Goal: Information Seeking & Learning: Check status

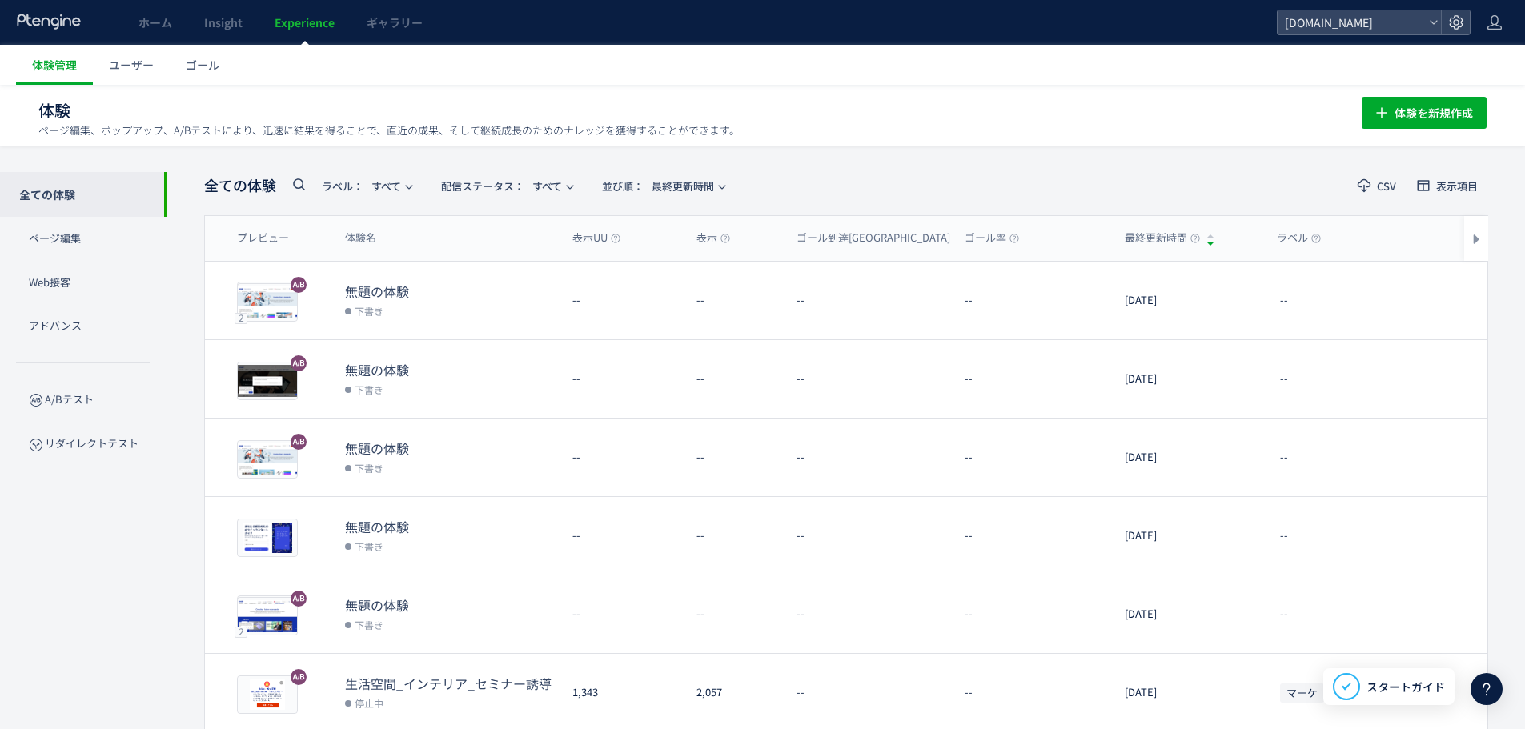
click at [302, 185] on icon at bounding box center [298, 184] width 19 height 19
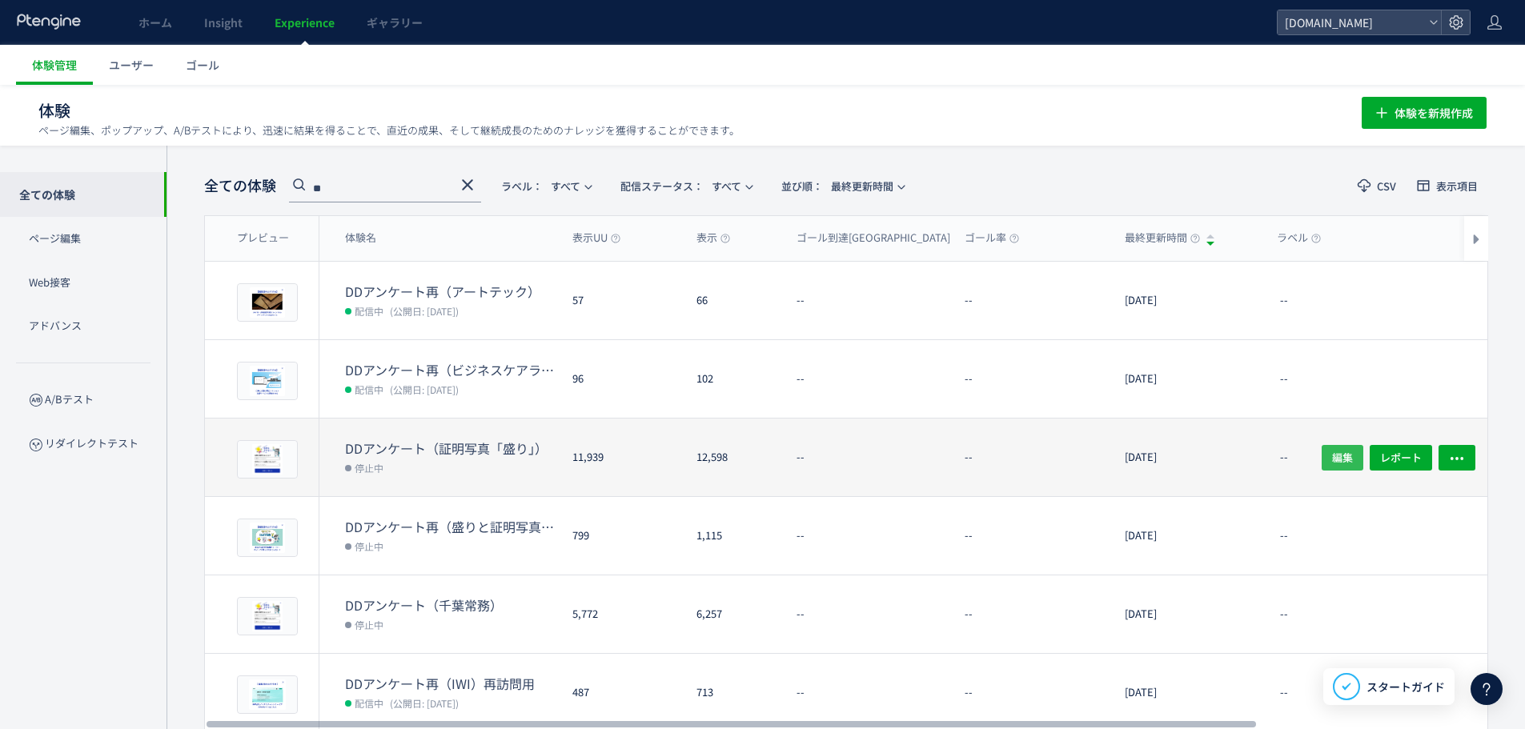
type input "**"
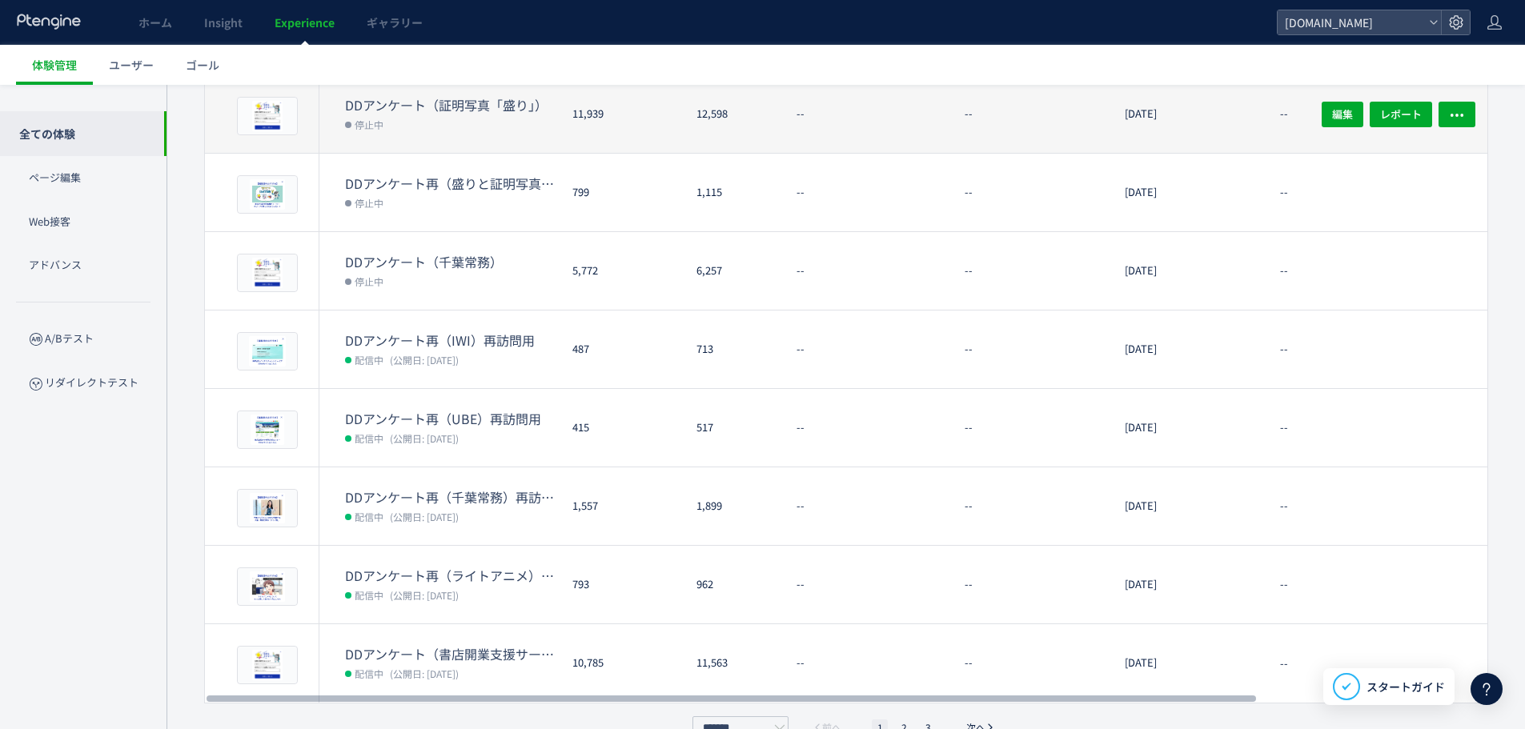
scroll to position [376, 0]
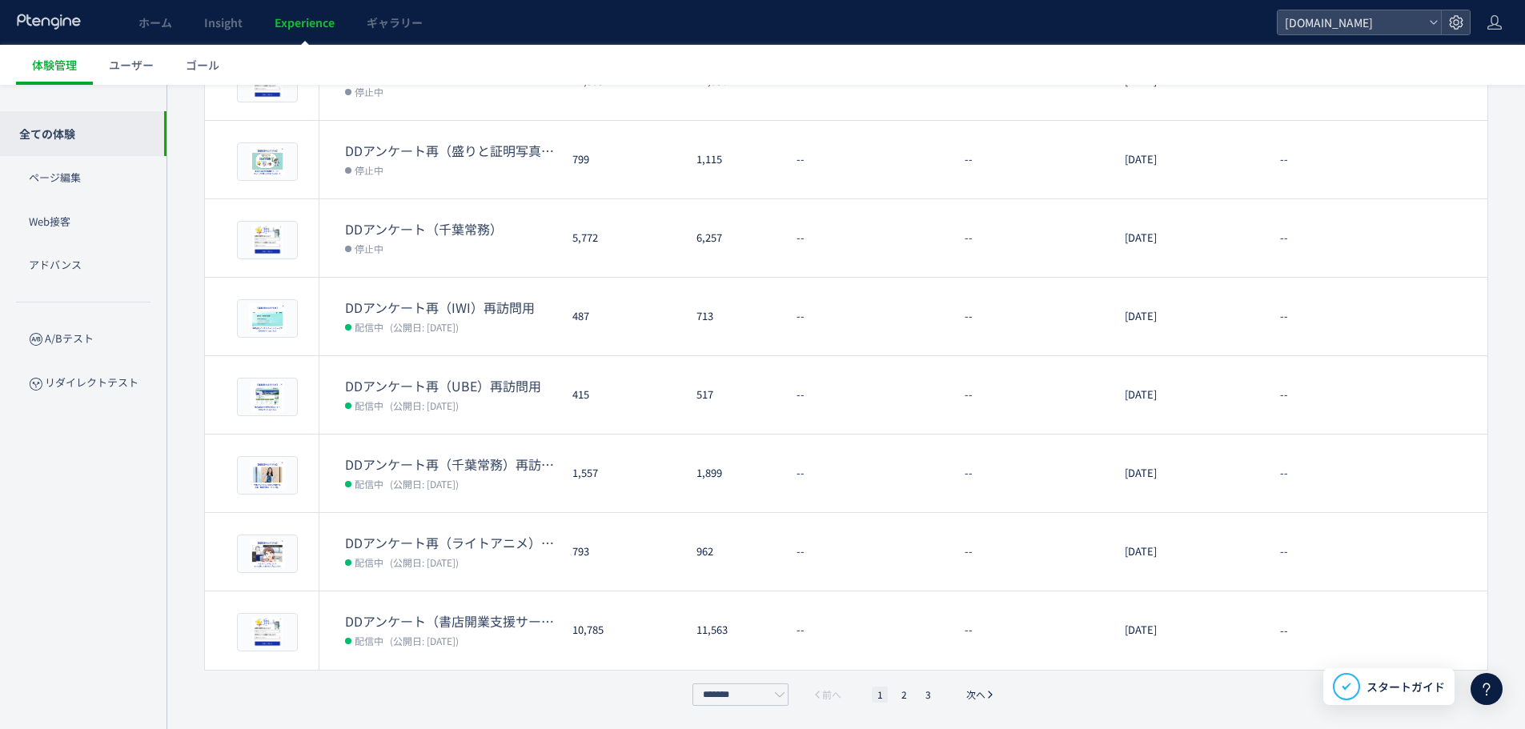
click at [259, 691] on div "******* 前へ 1 2 3 次へ" at bounding box center [846, 695] width 1284 height 22
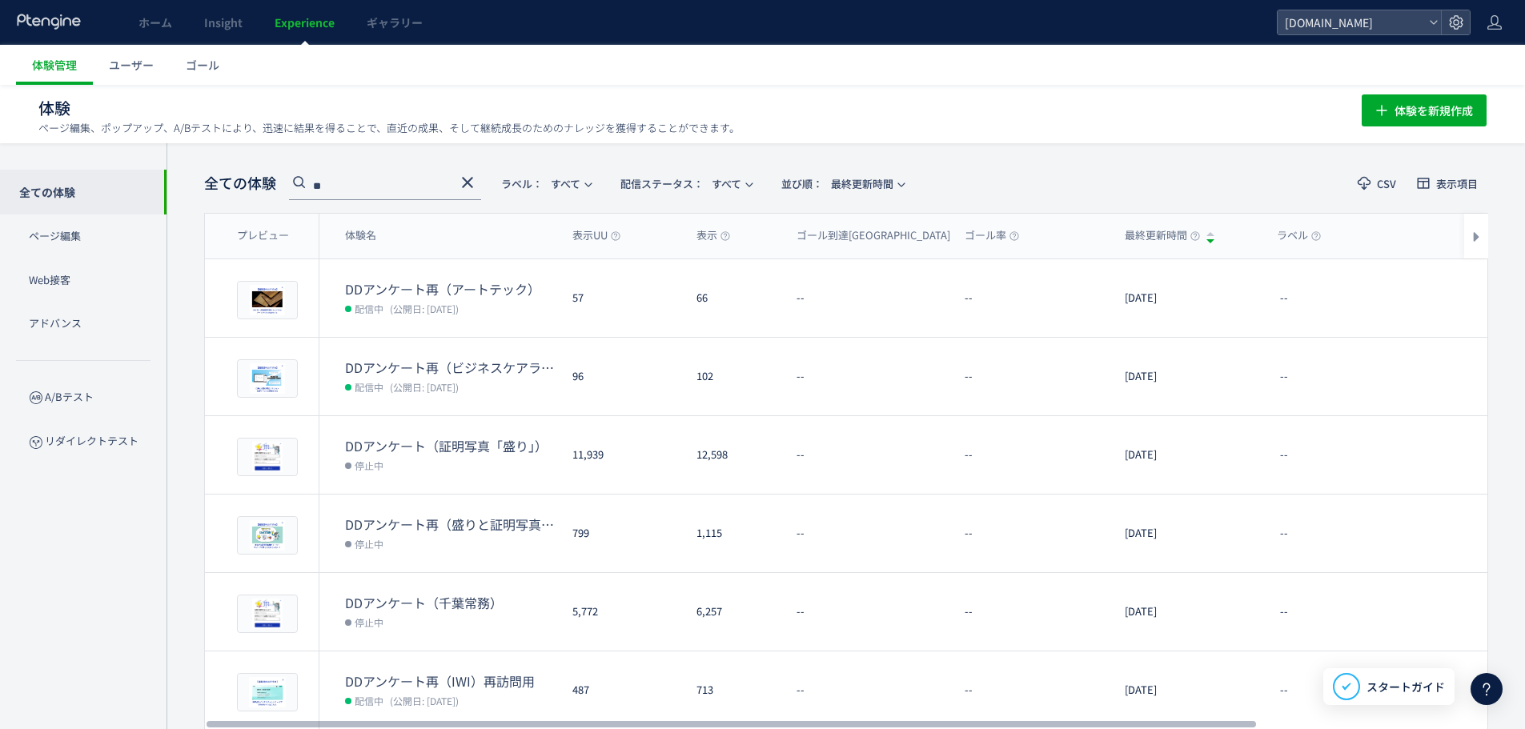
scroll to position [0, 0]
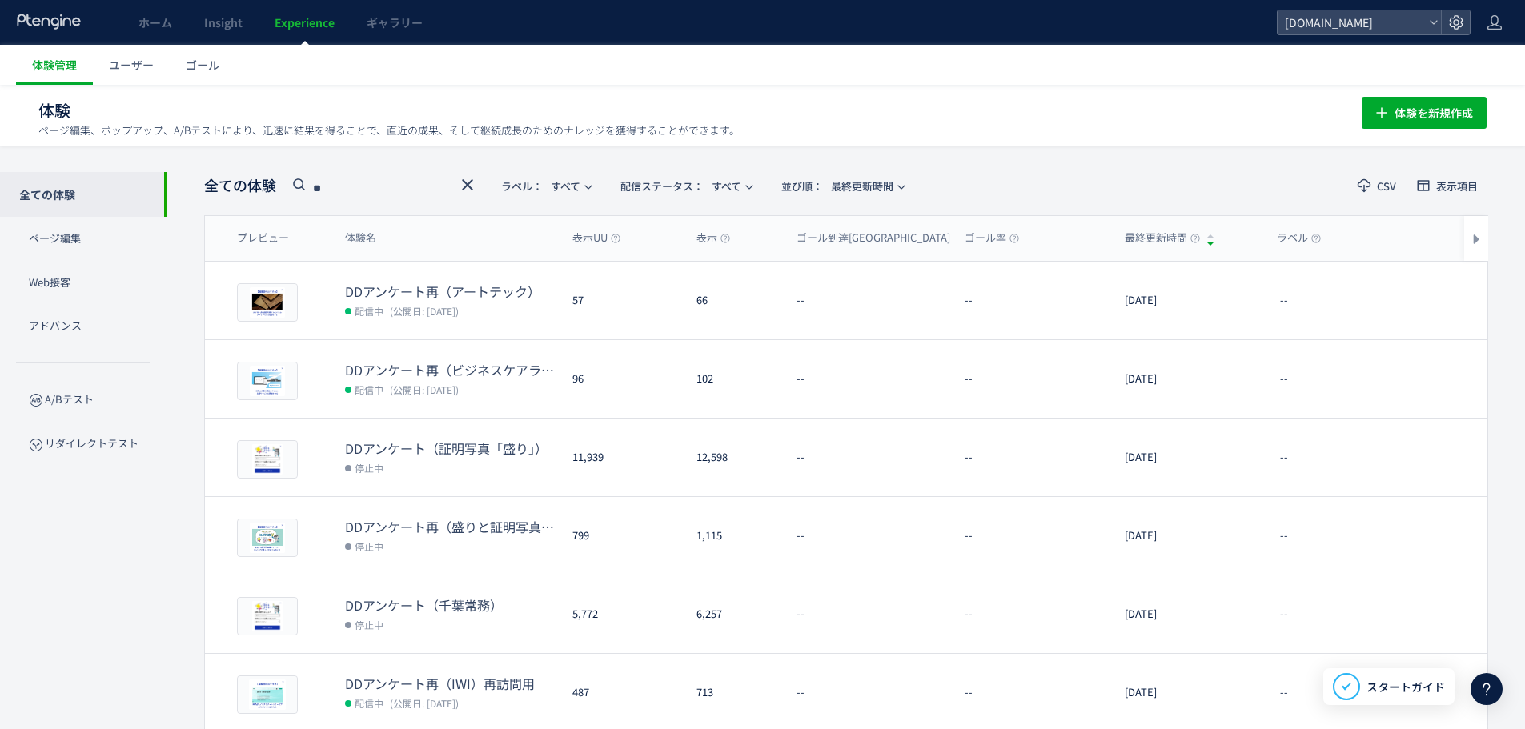
click at [186, 580] on div "全ての体験 ** ラベル： すべて 配信ステータス​： すべて 並び順： 最終更新時間 CSV 表示項目 プレビュー 体験名 表示UU 表示 ゴール到達UU …" at bounding box center [846, 626] width 1359 height 961
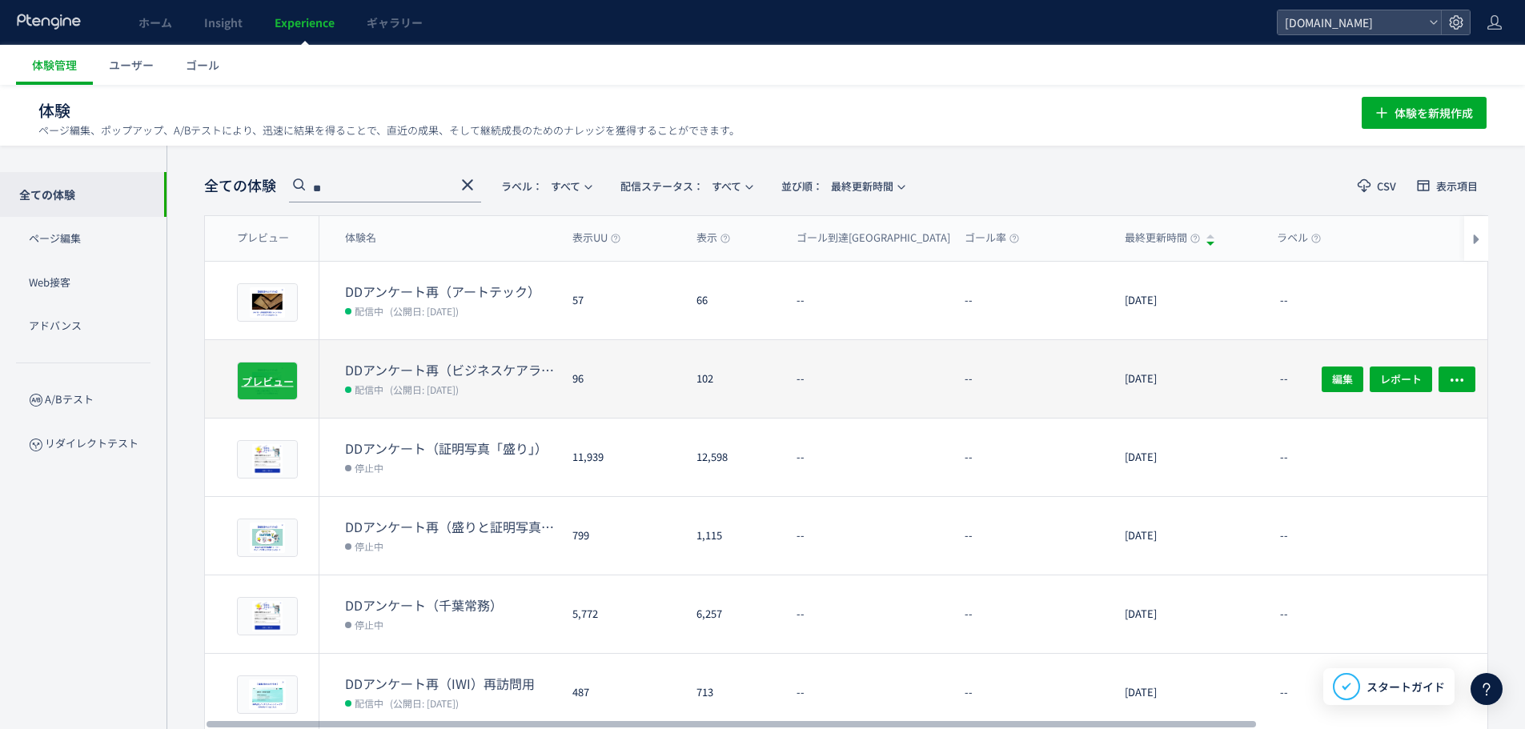
click at [277, 373] on span "プレビュー" at bounding box center [268, 380] width 52 height 15
click at [273, 384] on span "プレビュー" at bounding box center [268, 380] width 52 height 15
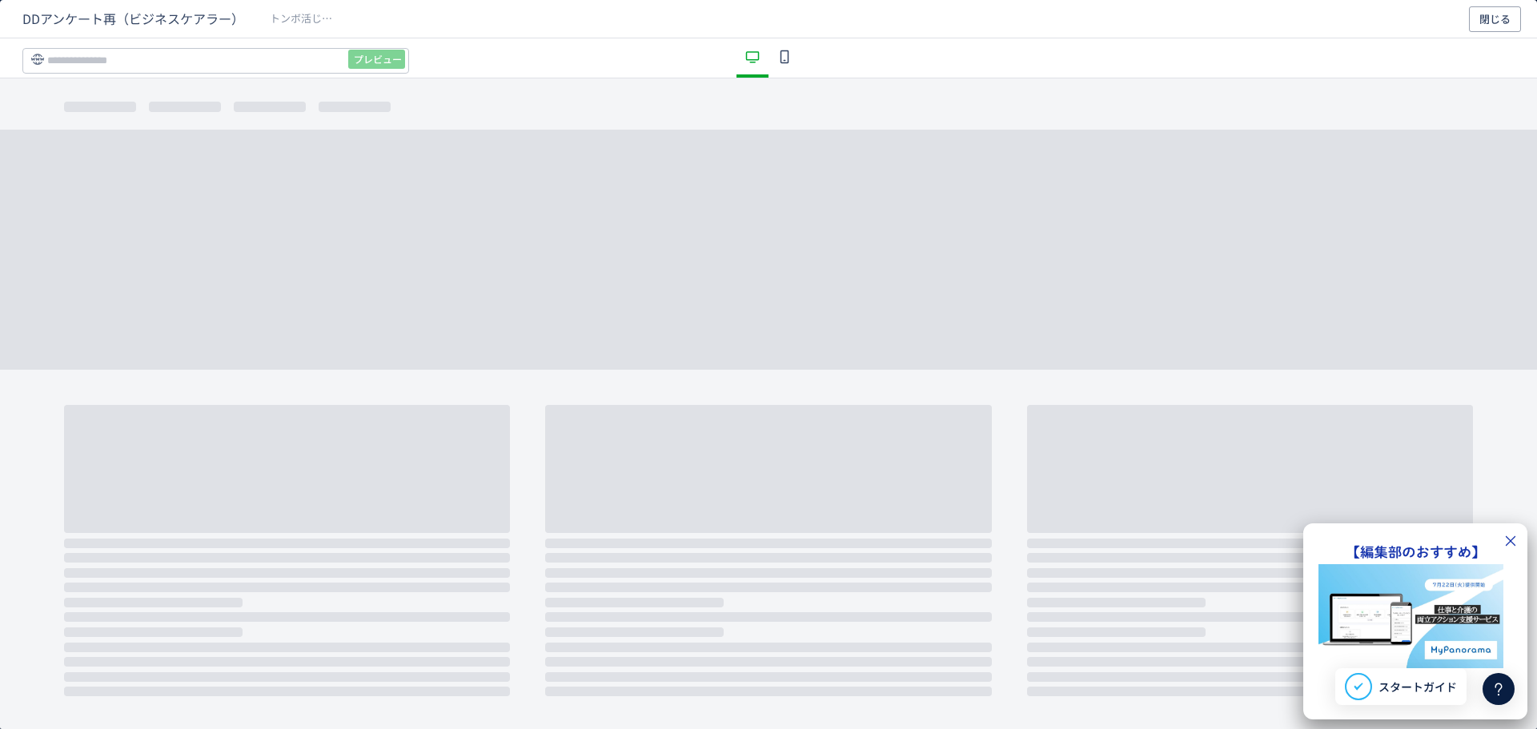
click at [1508, 545] on icon "dialog" at bounding box center [1511, 541] width 14 height 14
click at [1518, 22] on button "閉じる" at bounding box center [1495, 19] width 52 height 26
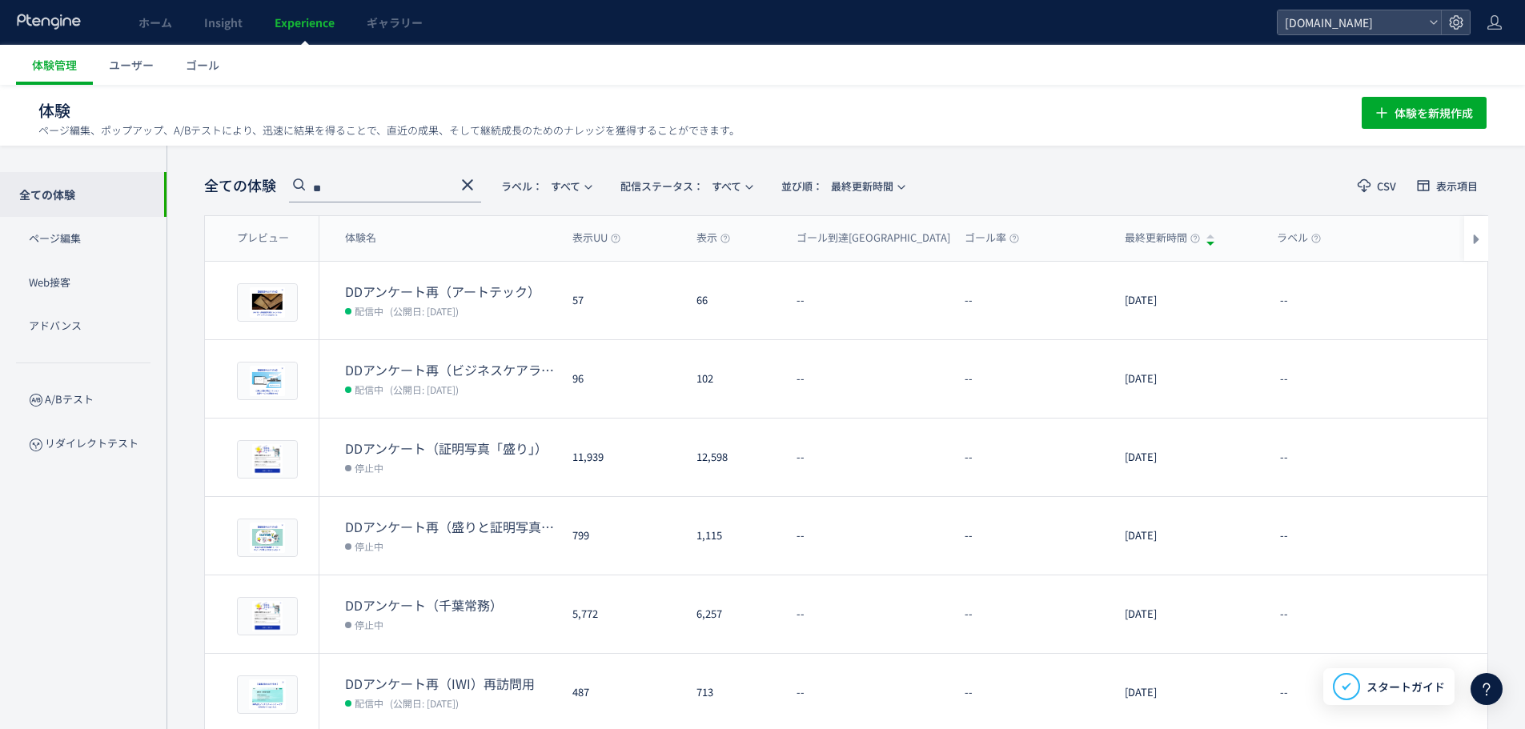
click at [143, 596] on div "全ての体験 ページ編集 Web接客 アドバンス A/Bテスト リダイレクトテスト" at bounding box center [83, 438] width 167 height 584
click at [70, 568] on div "全ての体験 ページ編集 Web接客 アドバンス A/Bテスト リダイレクトテスト" at bounding box center [83, 438] width 167 height 584
click at [98, 556] on div "全ての体験 ページ編集 Web接客 アドバンス A/Bテスト リダイレクトテスト" at bounding box center [83, 438] width 167 height 584
click at [1516, 322] on div "全ての体験 ** ラベル： すべて 配信ステータス​： すべて 並び順： 最終更新時間 CSV 表示項目 プレビュー 体験名 表示UU 表示 ゴール到達UU …" at bounding box center [846, 626] width 1359 height 961
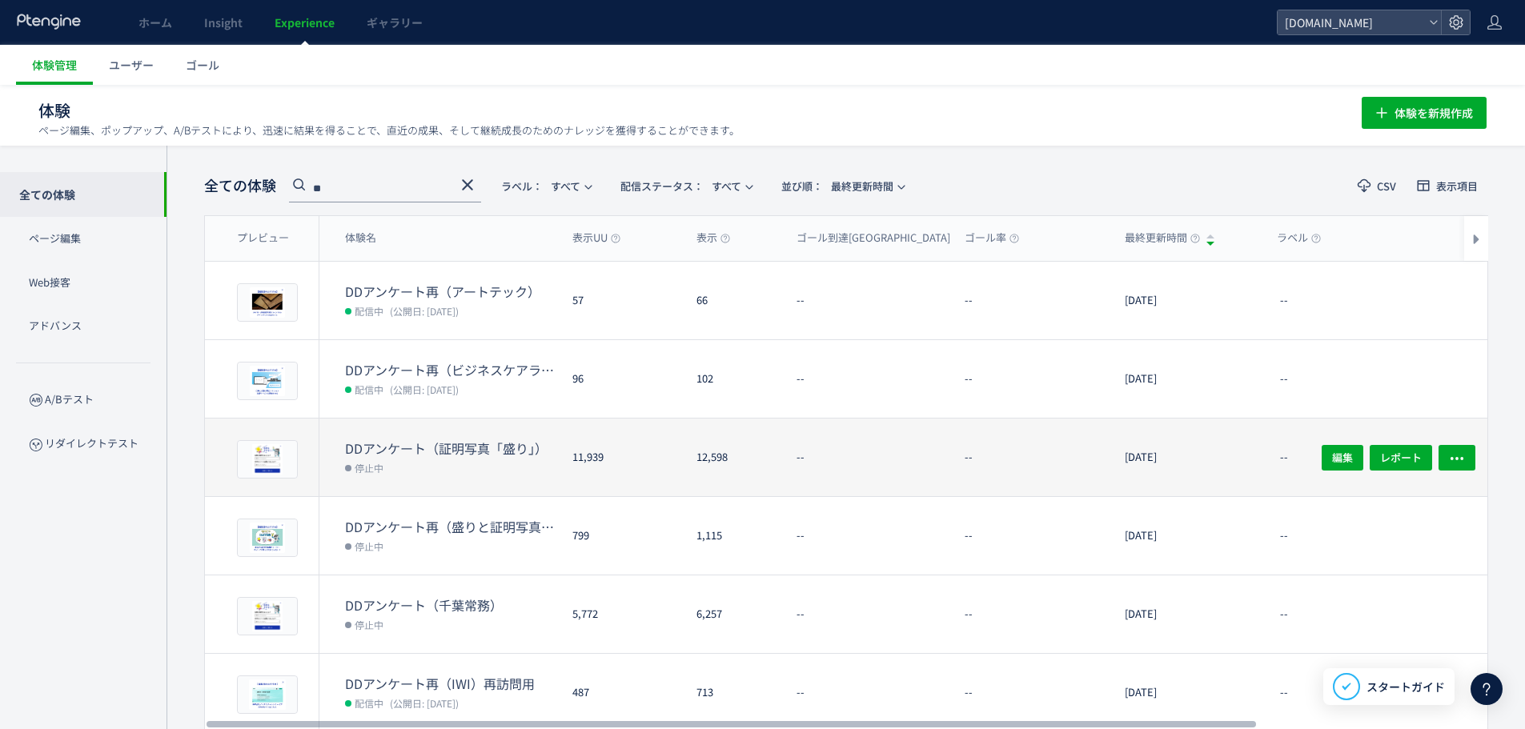
click at [453, 457] on dd "停止中" at bounding box center [452, 467] width 215 height 21
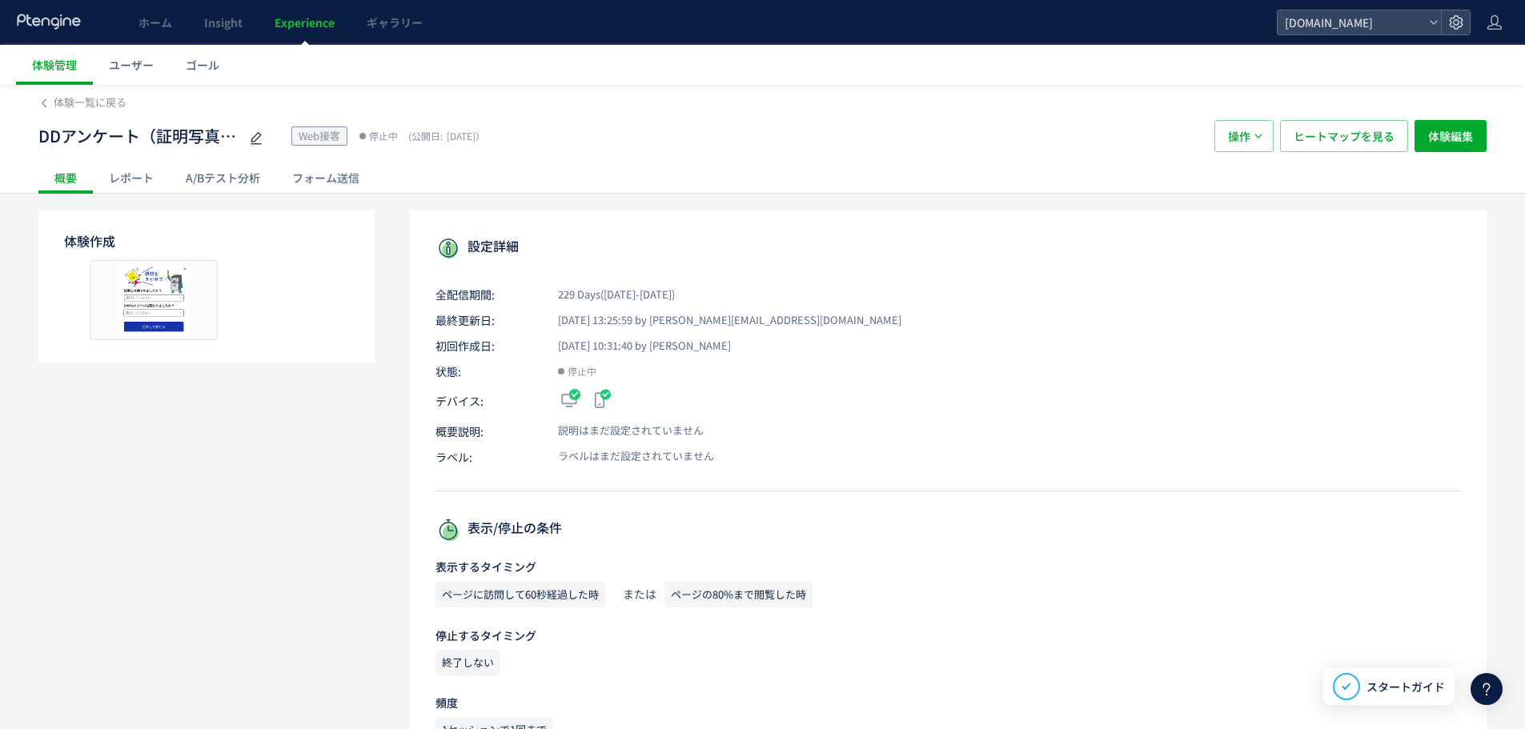
click at [135, 171] on div "レポート" at bounding box center [131, 178] width 77 height 32
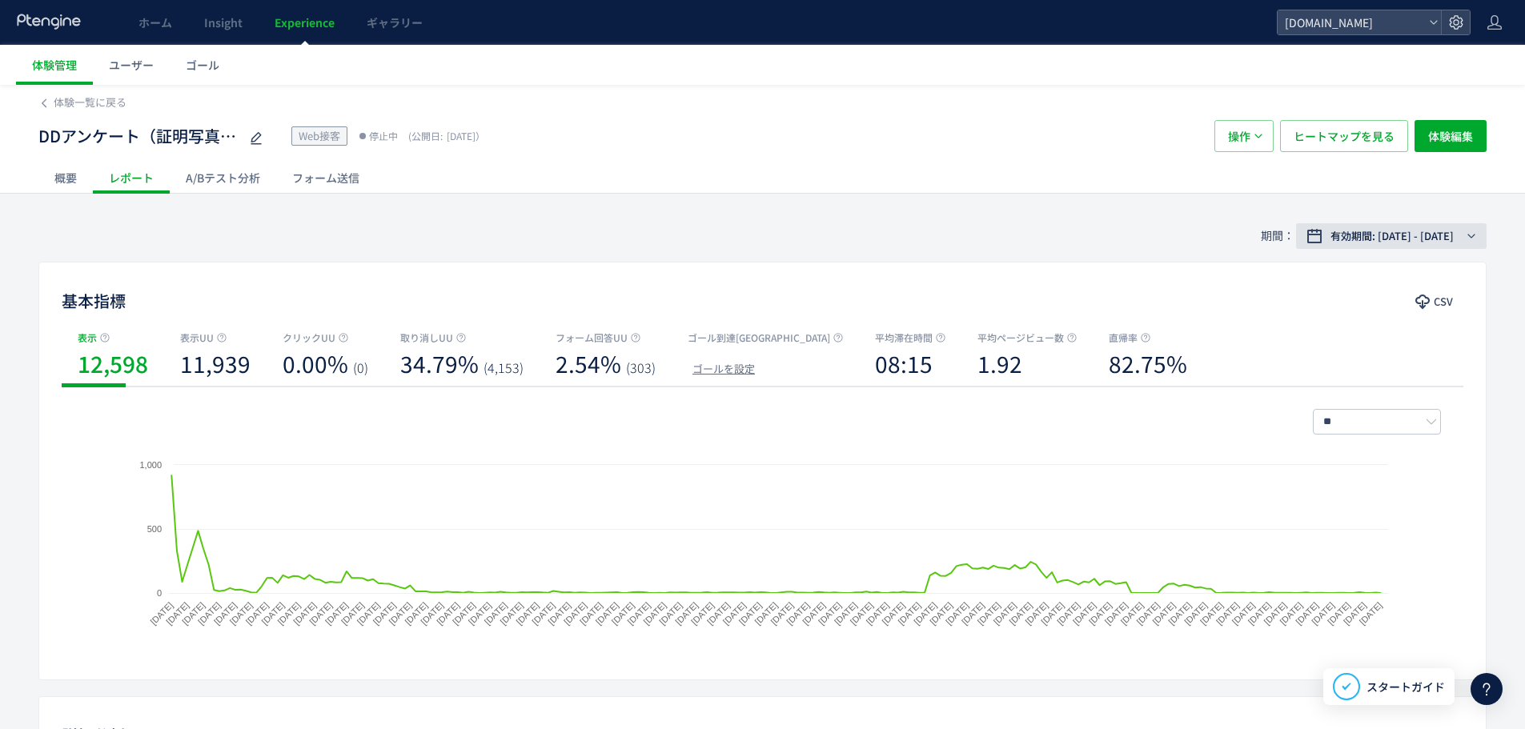
click at [1416, 231] on span "有効期間: 2025/02/14 - 2025/09/30" at bounding box center [1392, 236] width 123 height 16
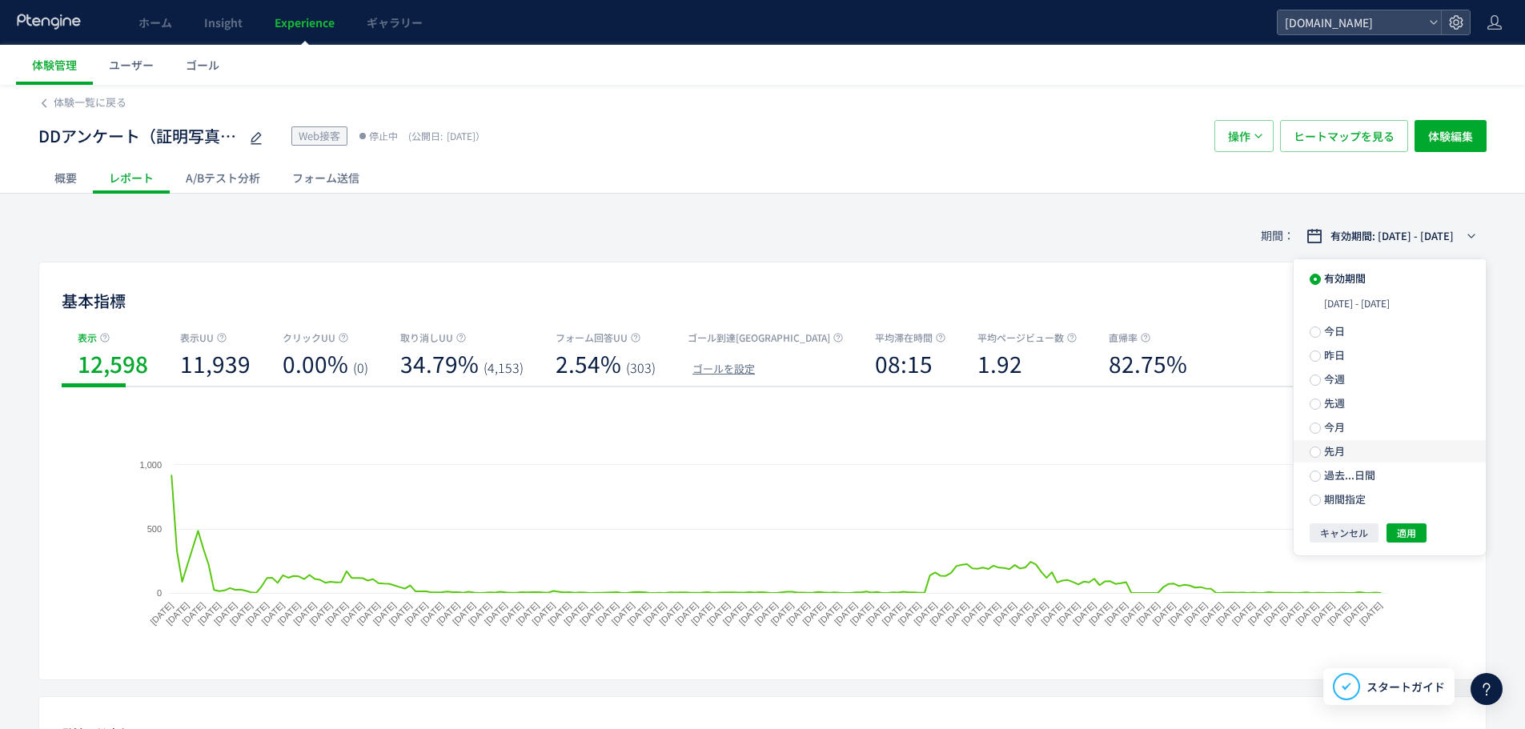
click at [1374, 456] on label "先月" at bounding box center [1390, 451] width 192 height 22
click at [1398, 506] on span "適用" at bounding box center [1406, 504] width 19 height 19
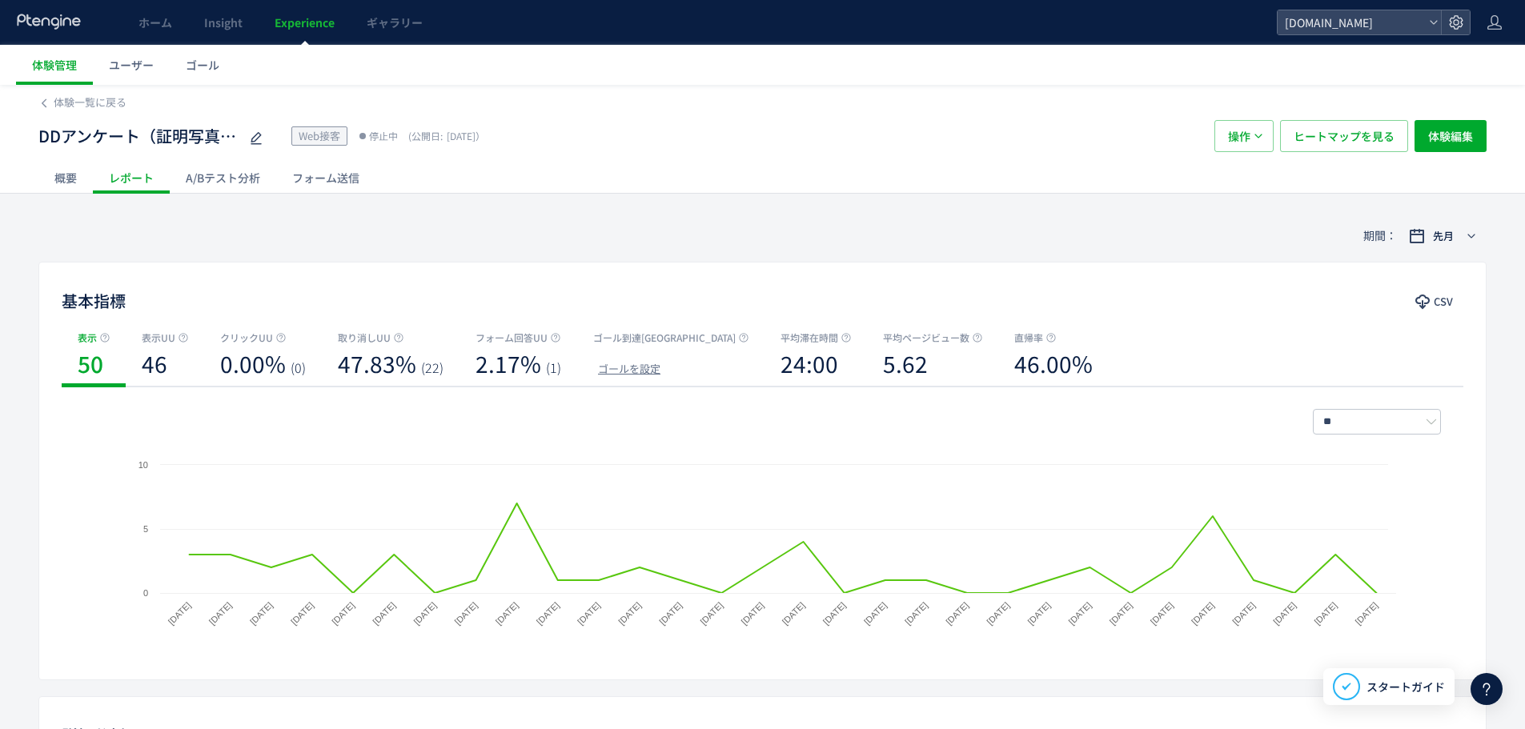
click at [1512, 436] on div "期間： 先月 基本指標 CSV 表示 50 表示UU 46 クリックUU 0.00% (0) 取り消しUU 47.83% (22) フォーム回答UU 2.17…" at bounding box center [762, 642] width 1525 height 865
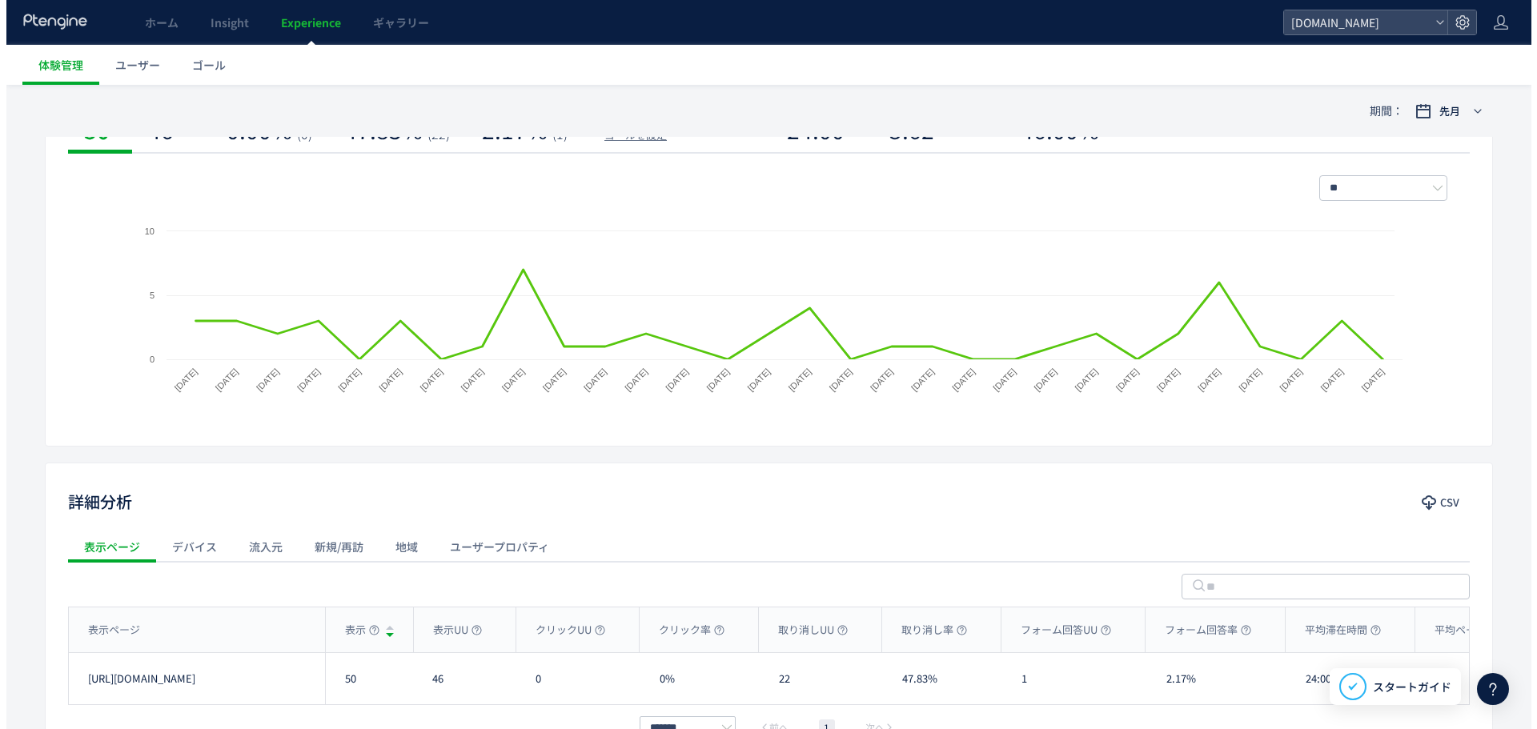
scroll to position [346, 0]
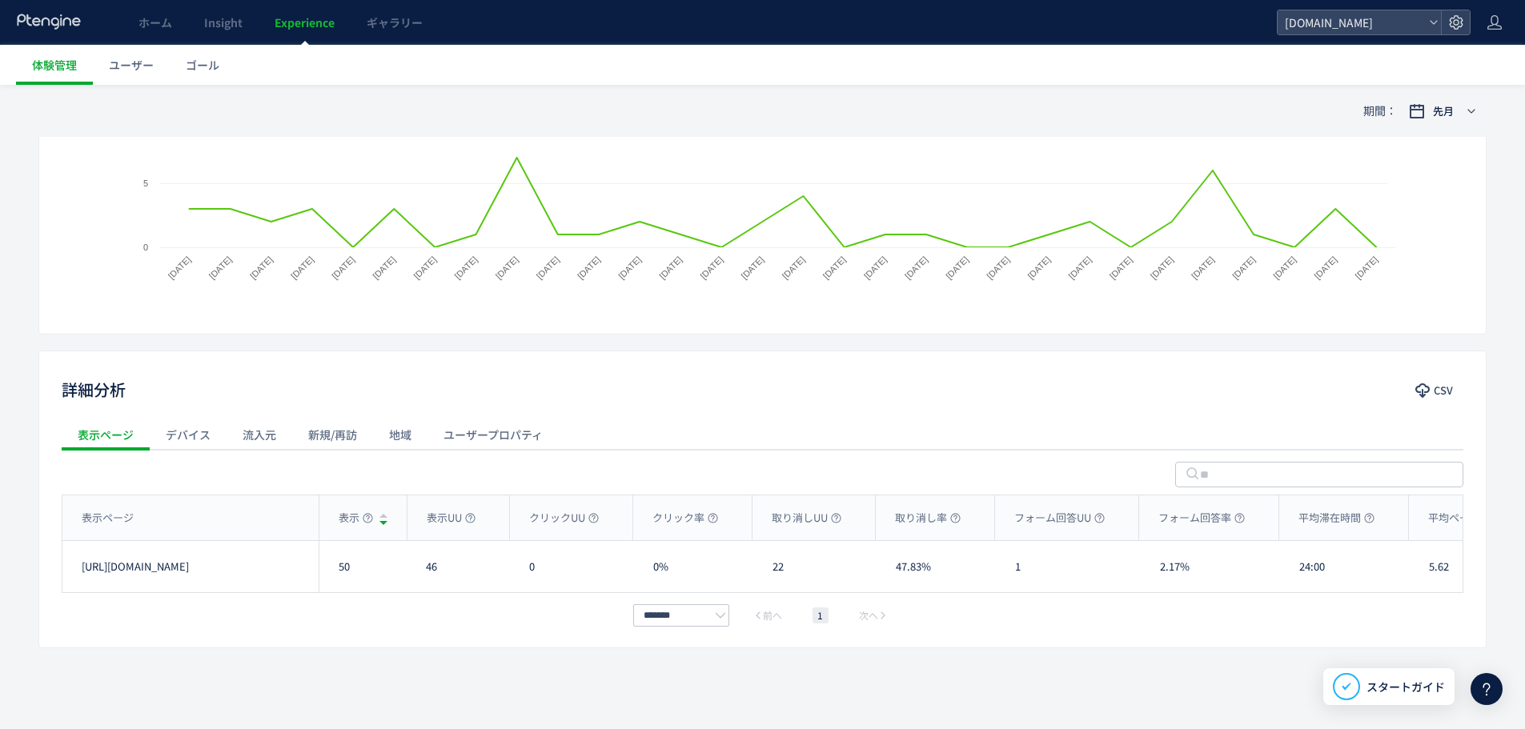
click at [278, 442] on div "流入元" at bounding box center [260, 435] width 66 height 32
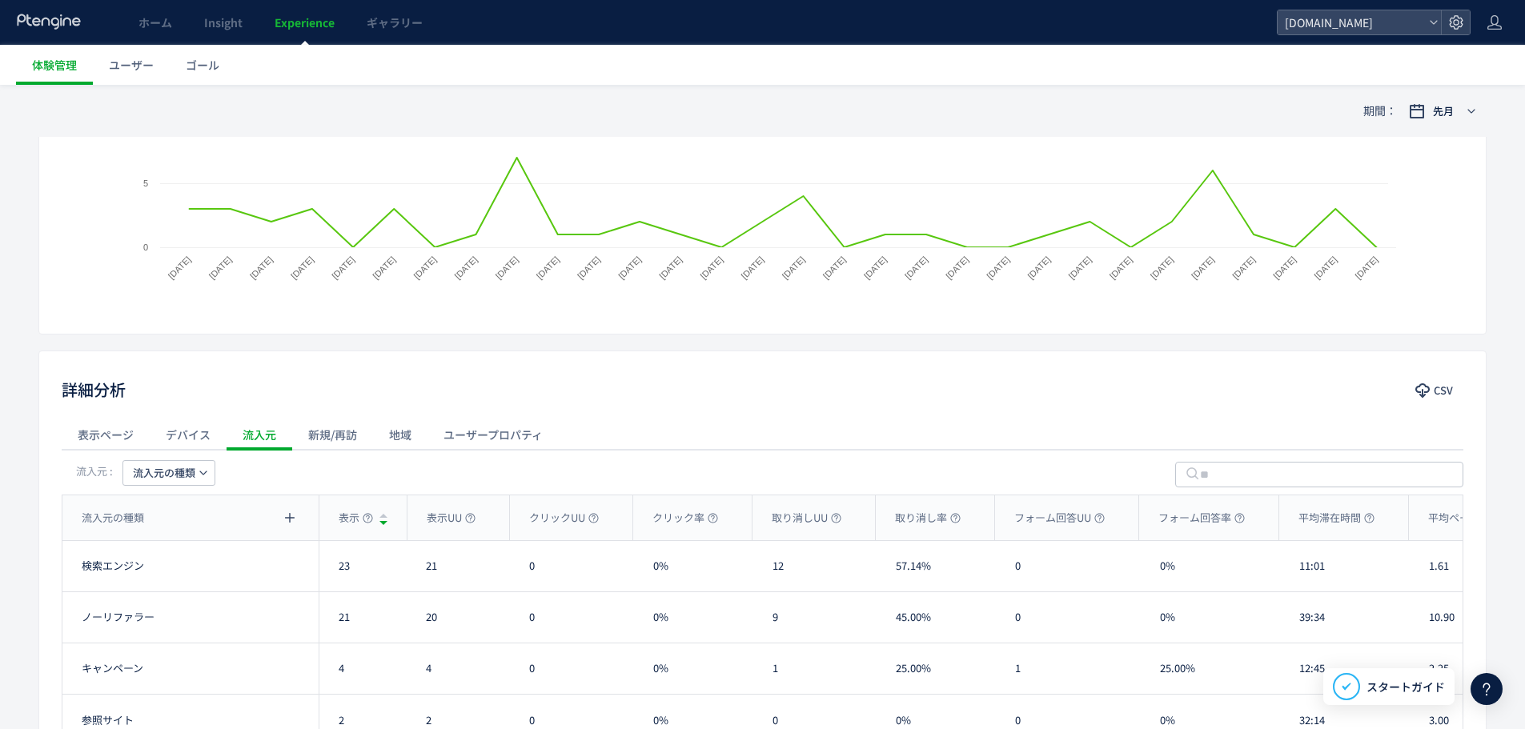
click at [1507, 377] on div "期間： 先月 基本指標 CSV 表示 50 表示UU 46 クリックUU 0.00% (0) 取り消しUU 47.83% (22) フォーム回答UU 2.17…" at bounding box center [762, 373] width 1525 height 1018
click at [1412, 390] on button "CSV" at bounding box center [1436, 391] width 56 height 26
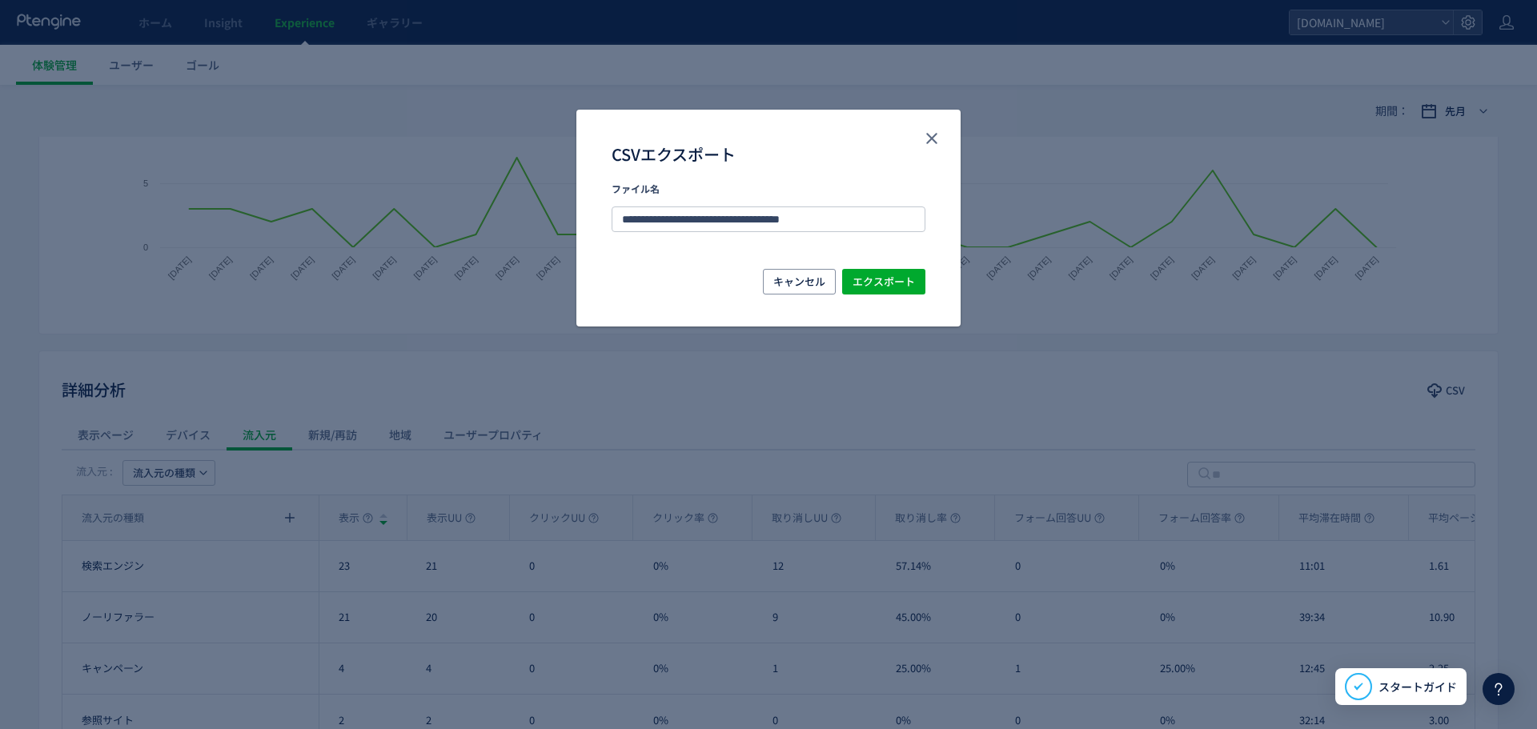
scroll to position [0, 12]
drag, startPoint x: 739, startPoint y: 224, endPoint x: 968, endPoint y: 214, distance: 229.2
click at [968, 214] on div "**********" at bounding box center [768, 364] width 1537 height 729
click at [868, 245] on div "**********" at bounding box center [769, 216] width 314 height 66
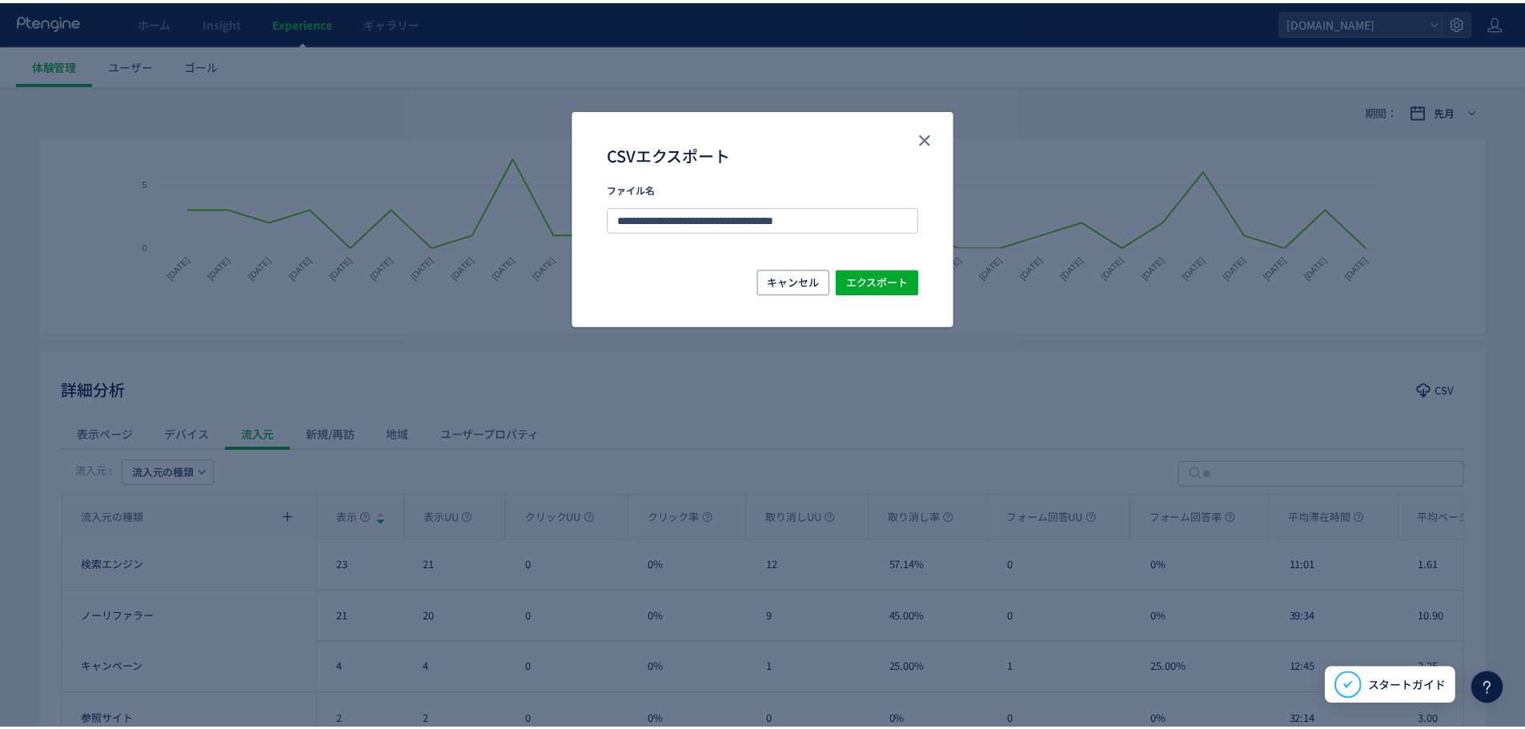
scroll to position [0, 0]
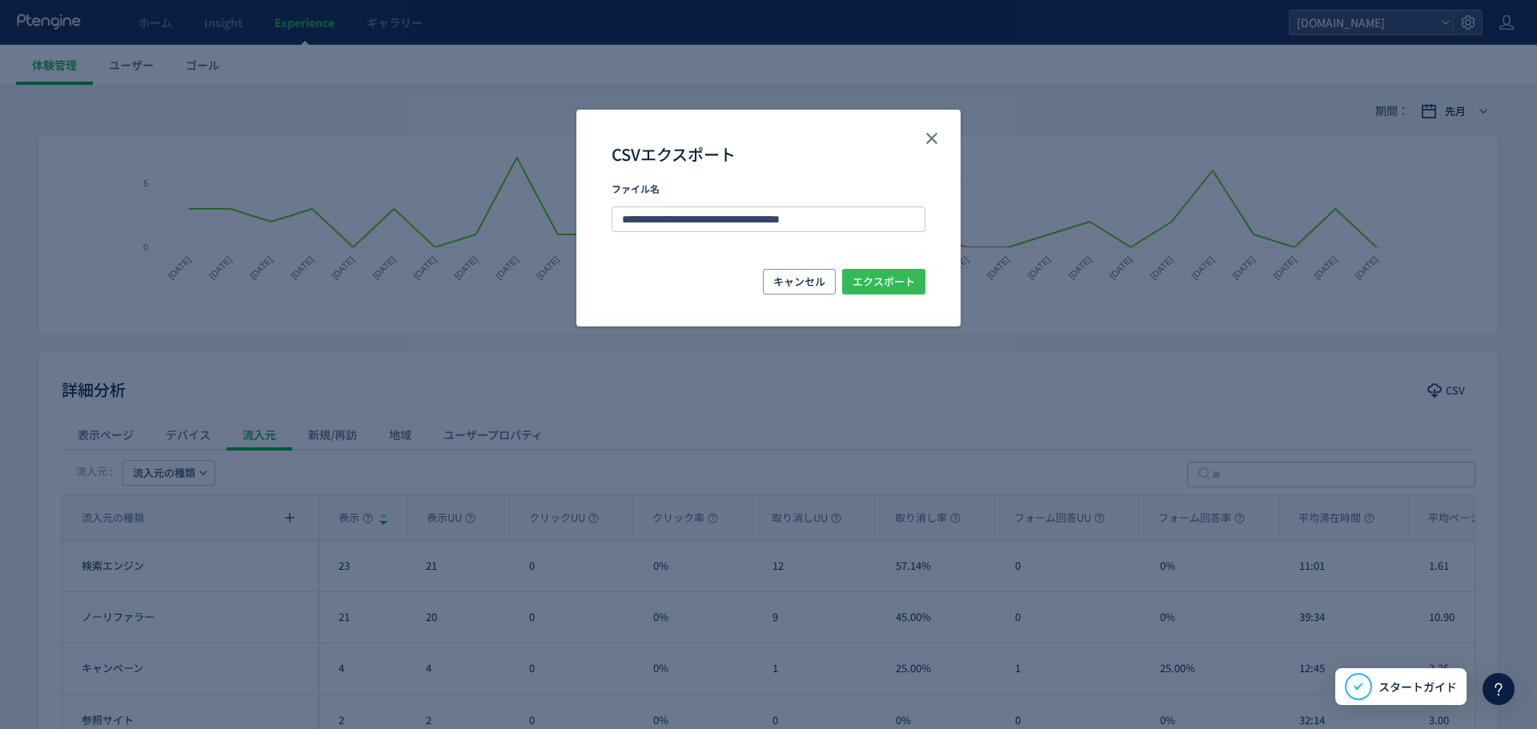
click at [866, 279] on span "エクスポート" at bounding box center [884, 282] width 62 height 26
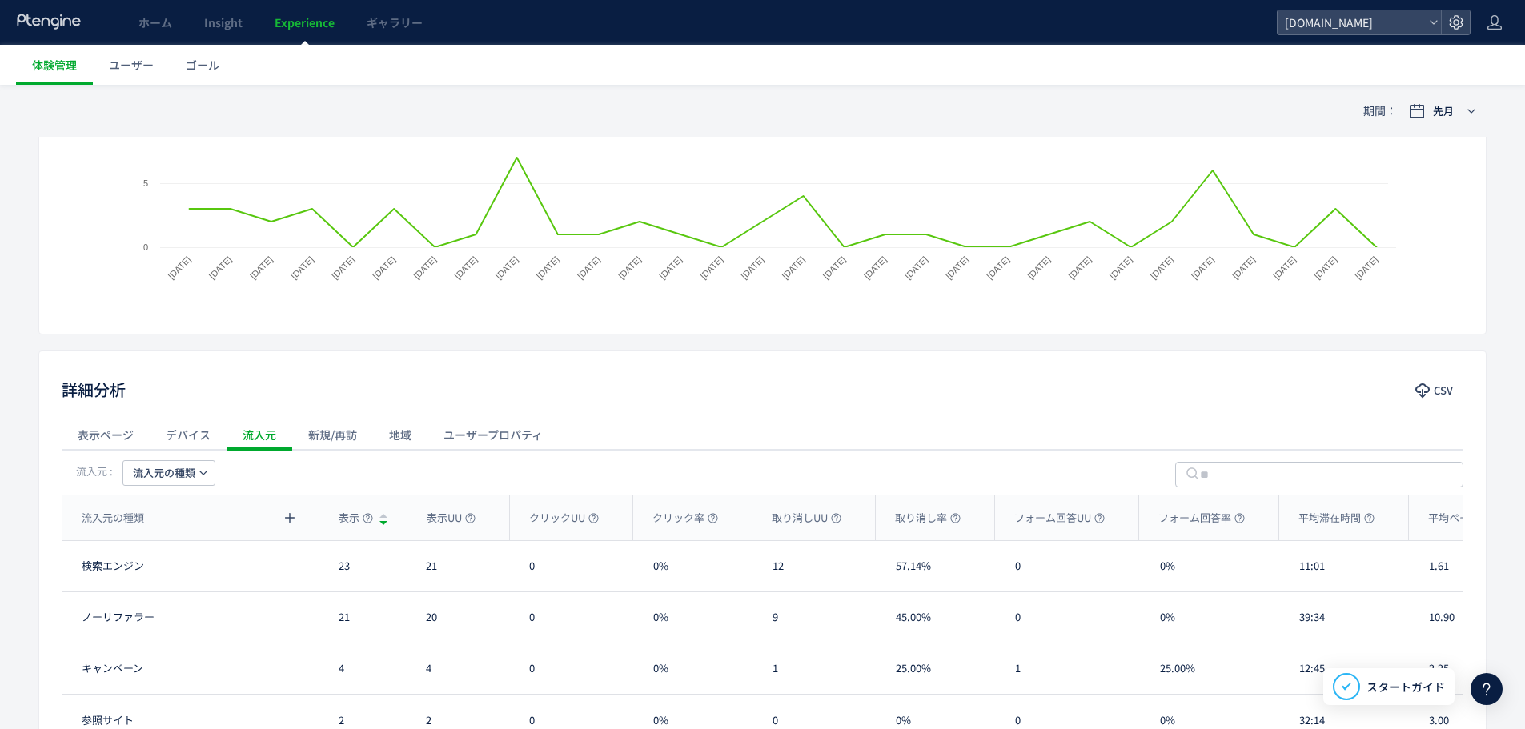
click at [1497, 464] on div "期間： 先月 基本指標 CSV 表示 50 表示UU 46 クリックUU 0.00% (0) 取り消しUU 47.83% (22) フォーム回答UU 2.17…" at bounding box center [762, 373] width 1525 height 1018
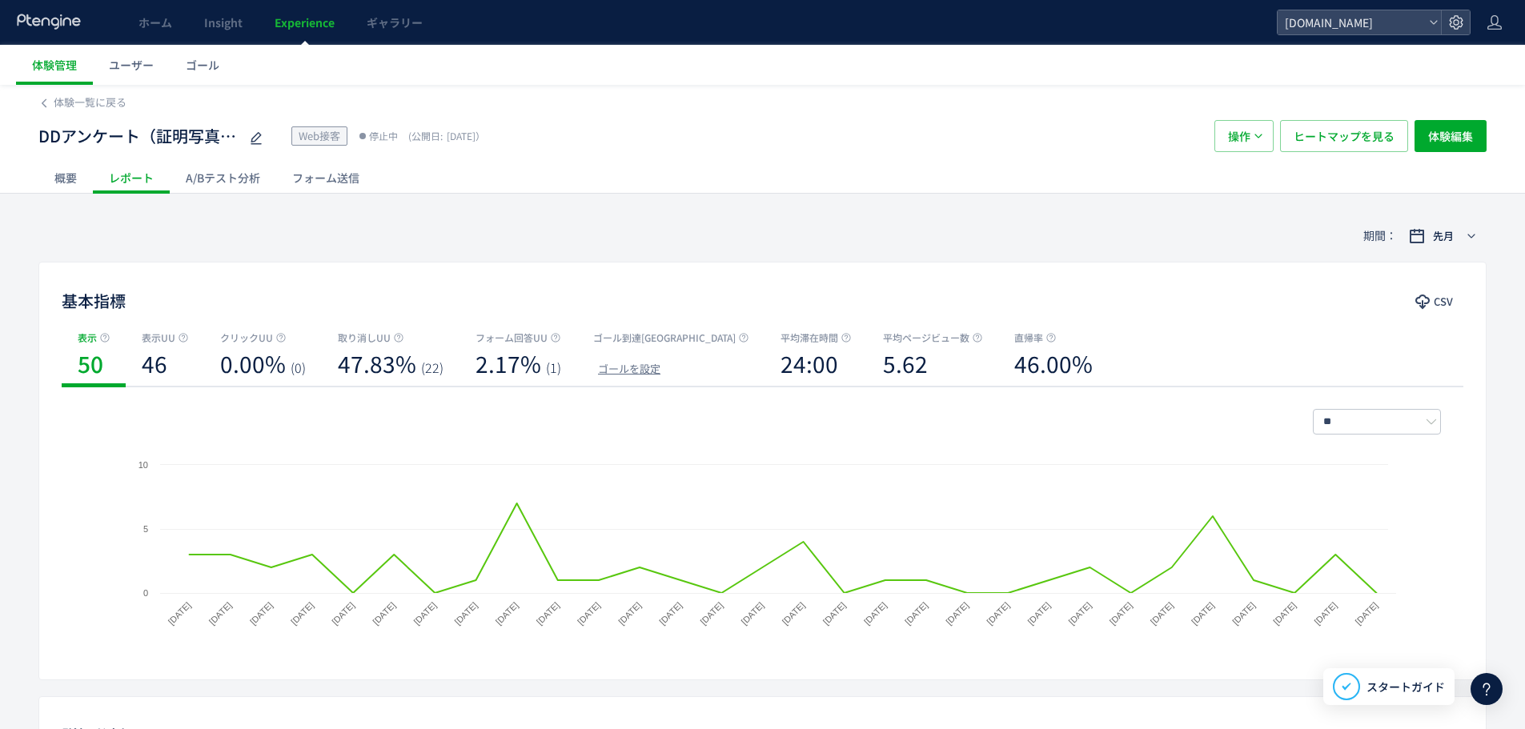
click at [330, 163] on div "フォーム送信" at bounding box center [325, 178] width 99 height 32
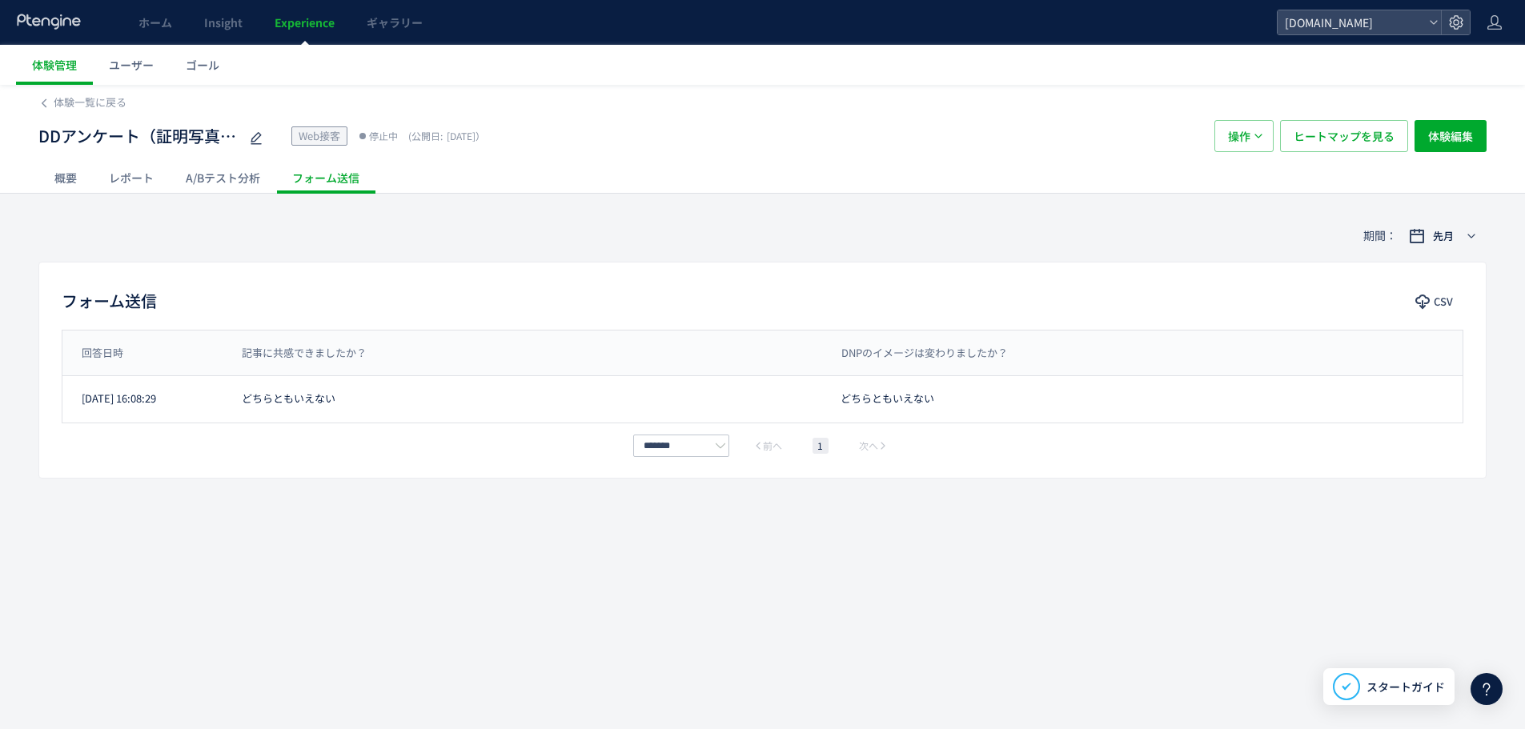
click at [1507, 471] on div "期間： 先月 フォーム送信 CSV 回答日時 記事に共感できましたか？ DNPのイメージは変わりましたか？ 回答日時 記事に共感できましたか？ DNPのイメー…" at bounding box center [762, 344] width 1525 height 269
click at [1437, 292] on span "CSV" at bounding box center [1443, 302] width 19 height 26
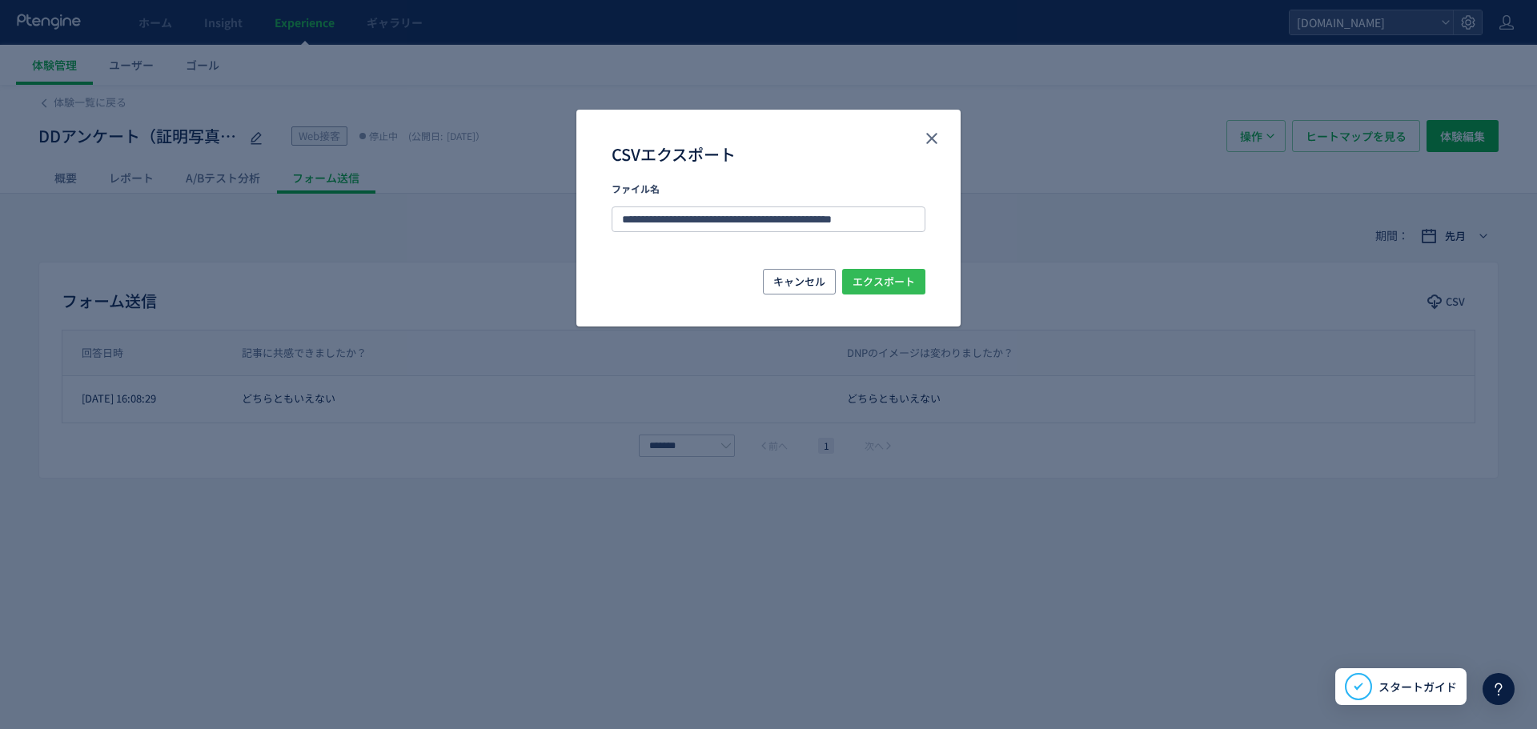
click at [874, 289] on span "エクスポート" at bounding box center [884, 282] width 62 height 26
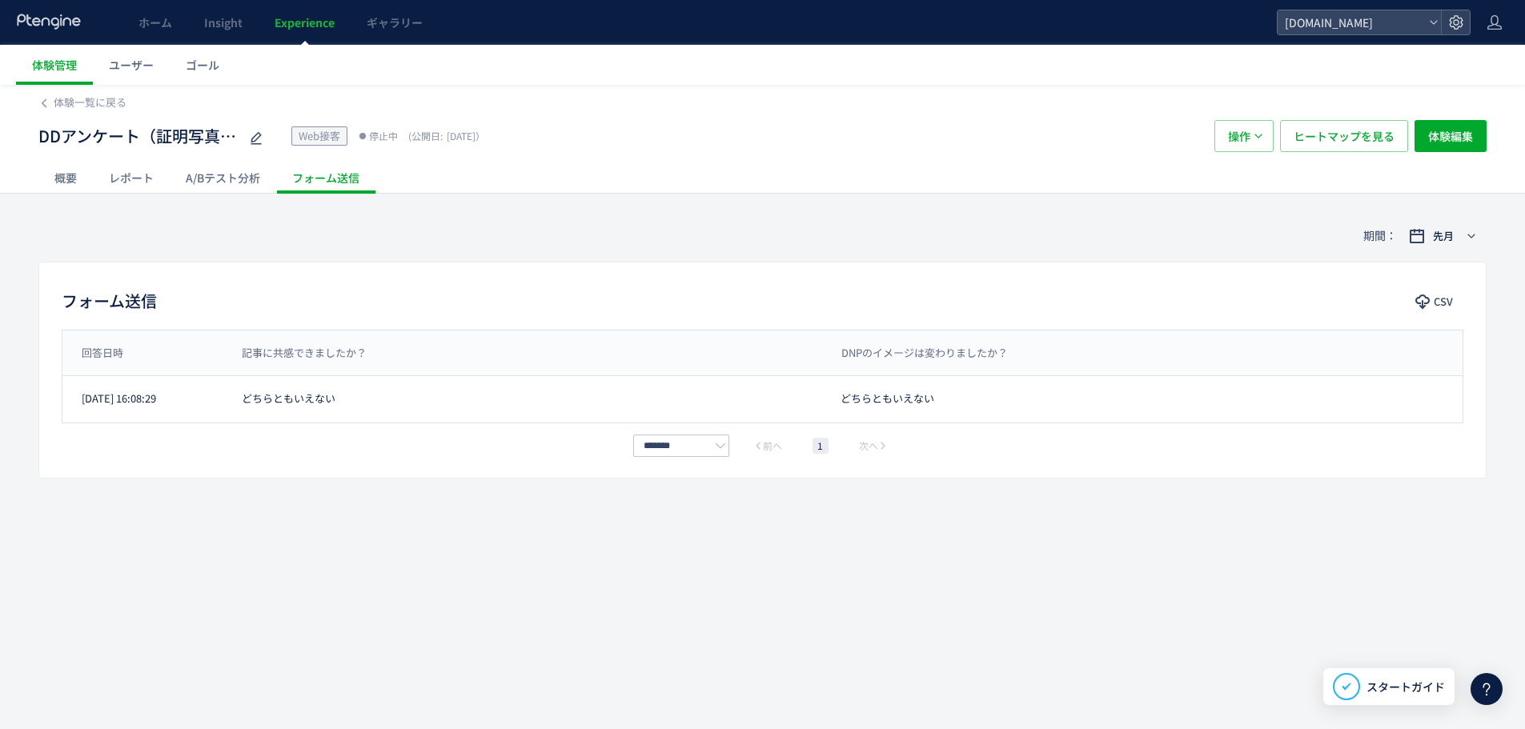
click at [164, 228] on div "期間： 先月" at bounding box center [762, 236] width 1448 height 52
click at [67, 106] on span "体験一覧に戻る" at bounding box center [90, 101] width 73 height 15
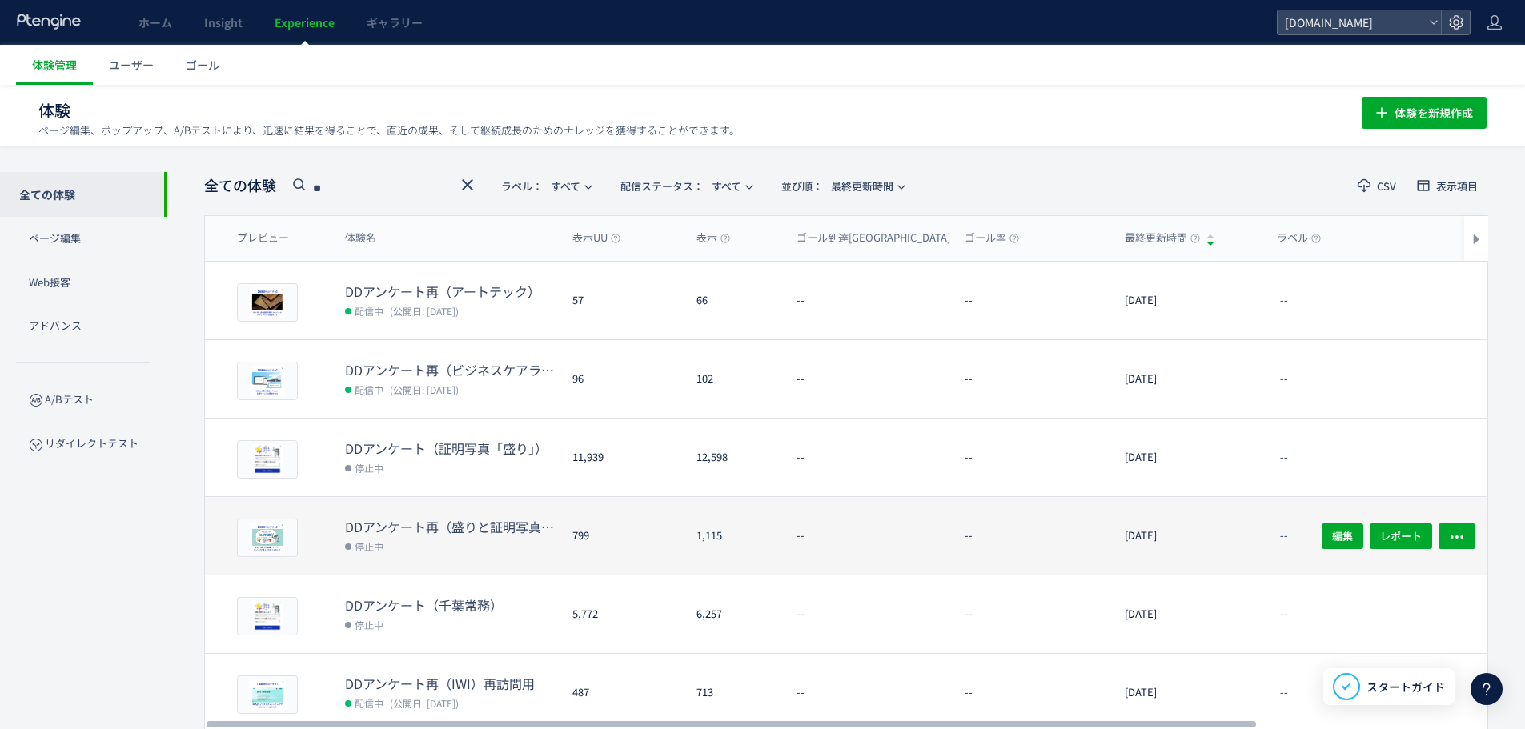
click at [433, 533] on dt "DDアンケート再（盛りと証明写真）再訪問用" at bounding box center [452, 527] width 215 height 18
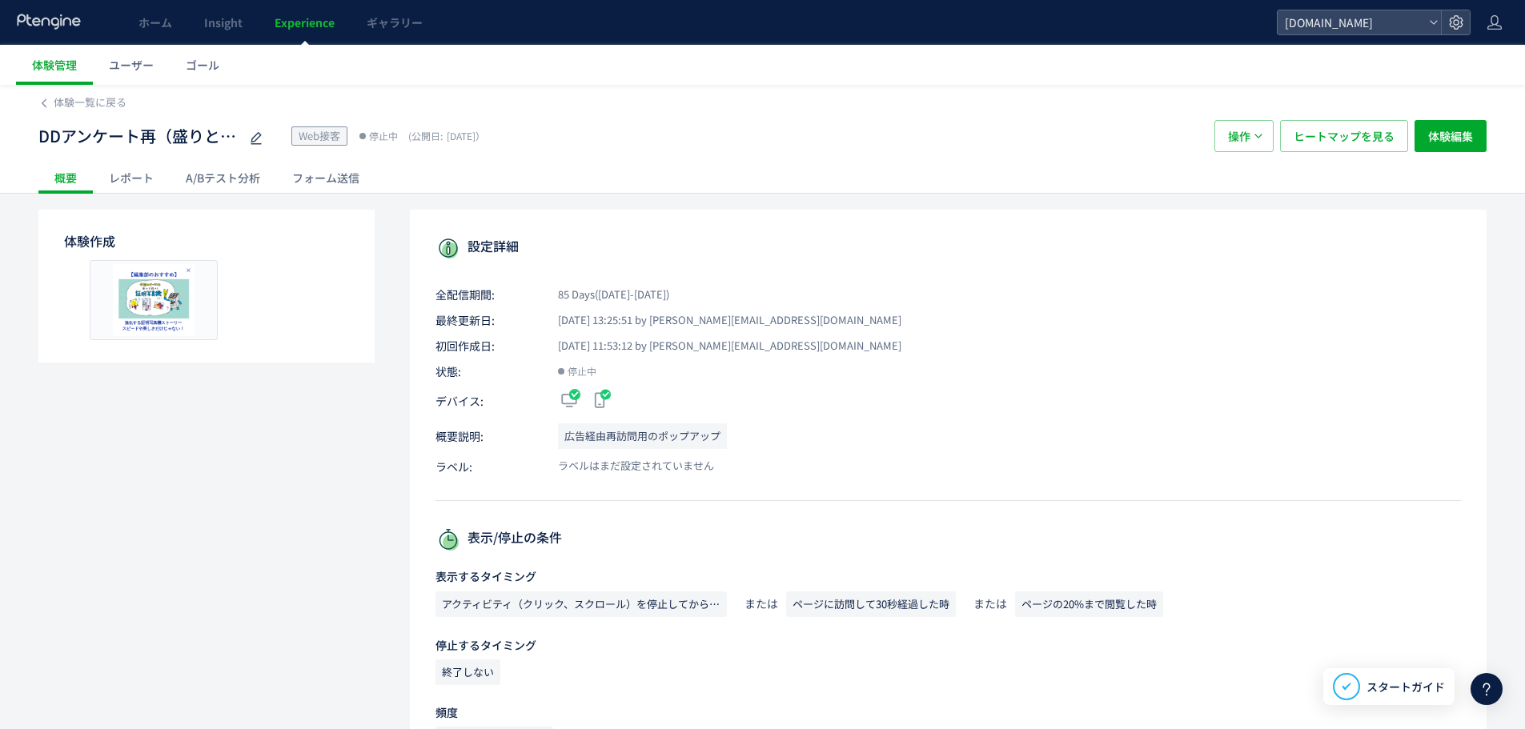
click at [157, 175] on div "レポート" at bounding box center [131, 178] width 77 height 32
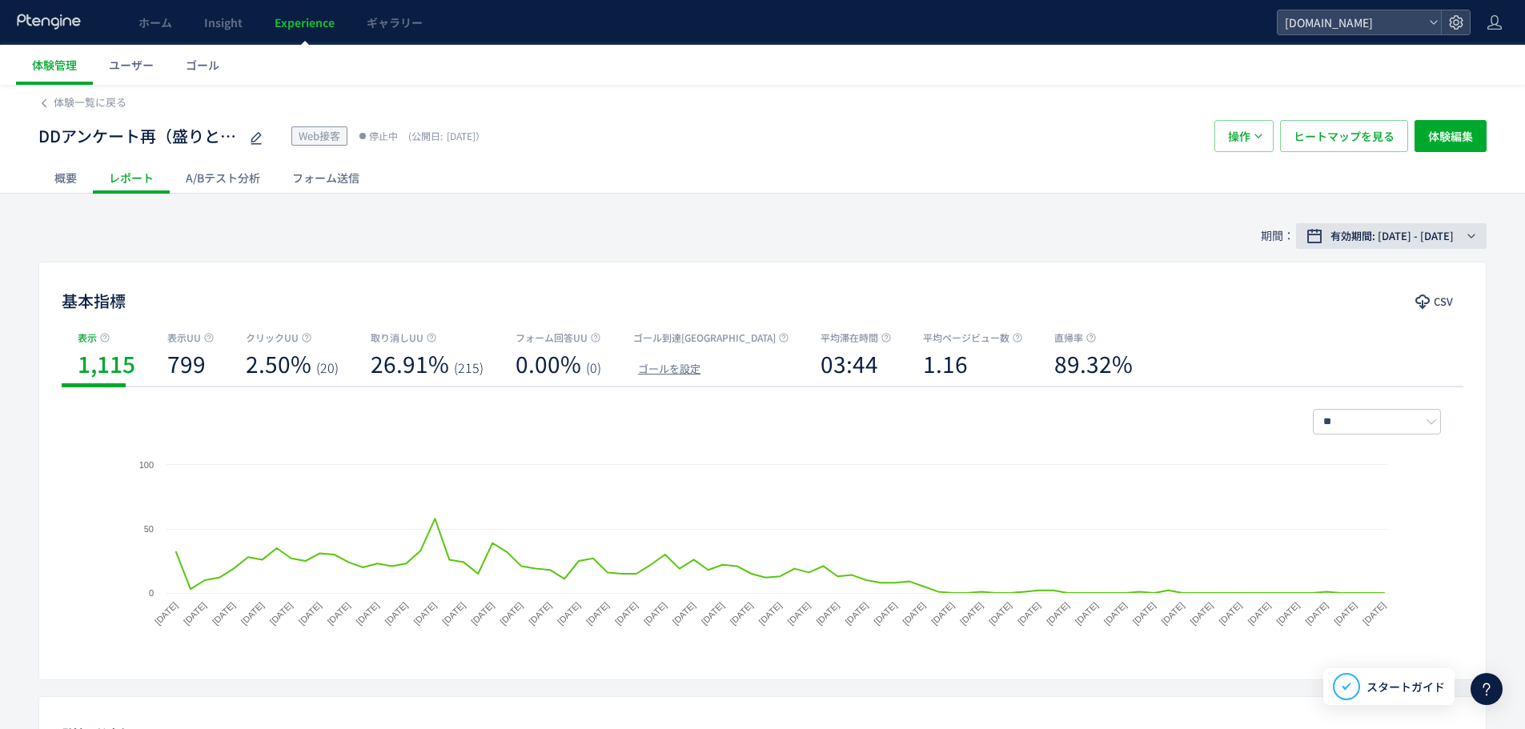
click at [1384, 236] on span "有効期間: 2025/07/08 - 2025/09/30" at bounding box center [1392, 236] width 123 height 16
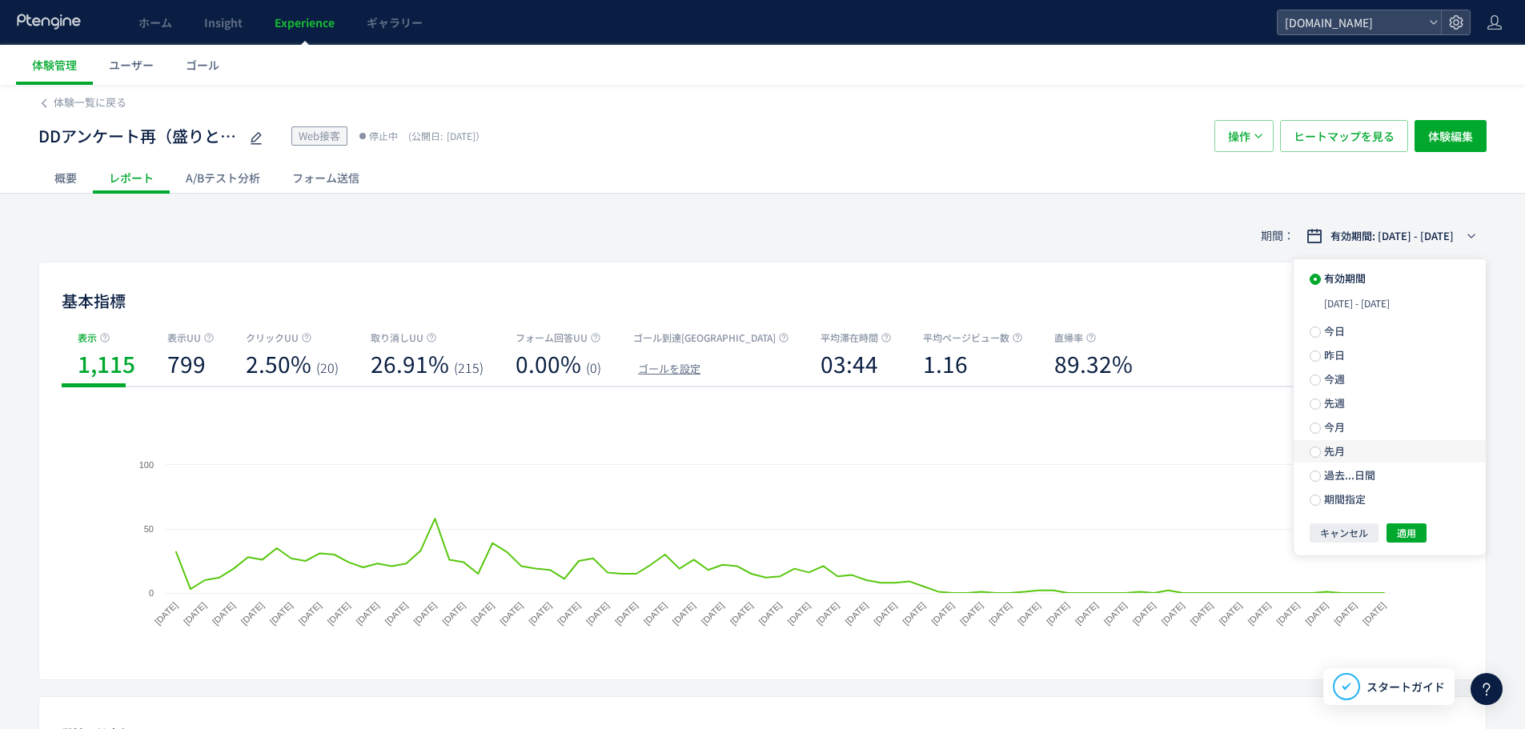
click at [1352, 453] on label "先月" at bounding box center [1390, 451] width 192 height 22
click at [1408, 512] on span "適用" at bounding box center [1406, 504] width 19 height 19
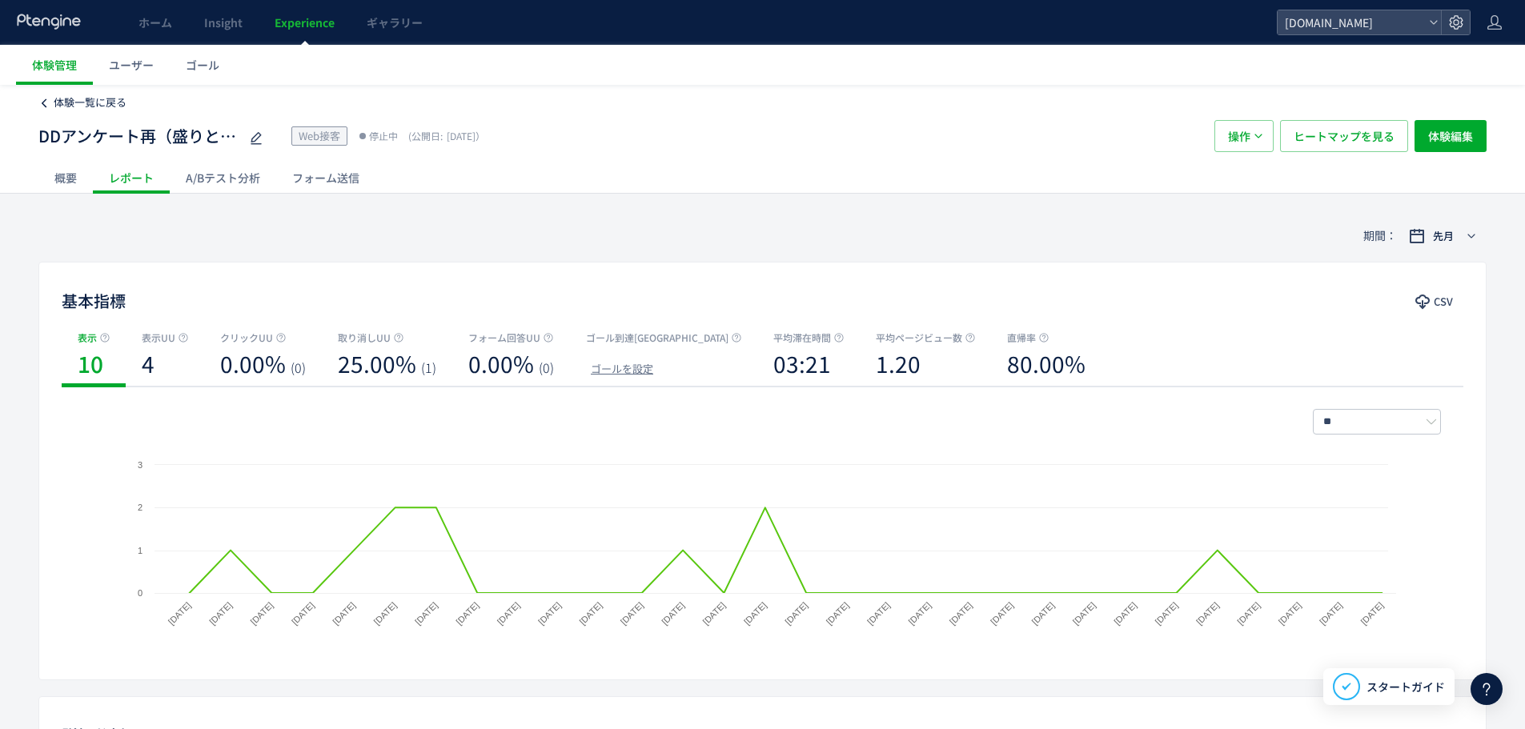
click at [100, 102] on span "体験一覧に戻る" at bounding box center [90, 101] width 73 height 15
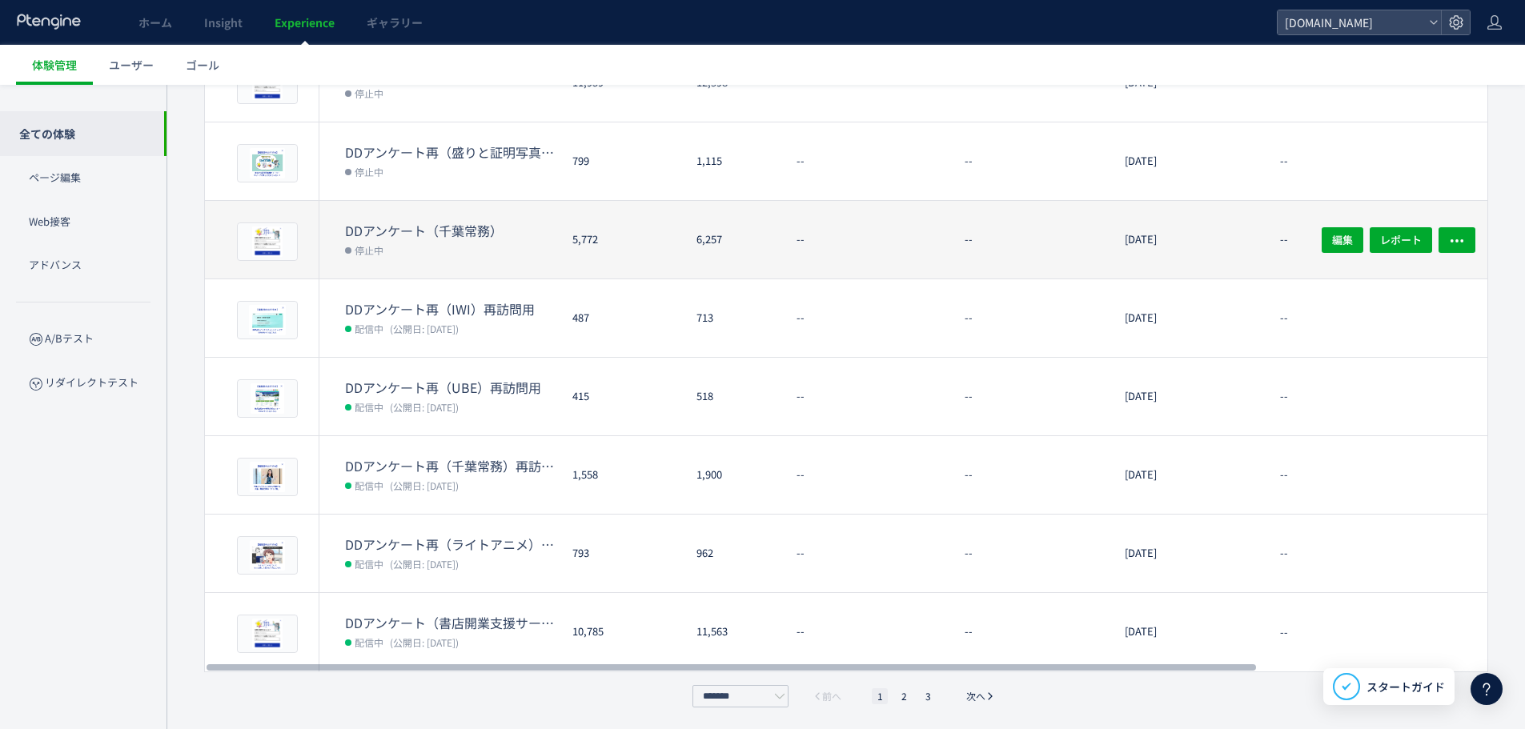
scroll to position [376, 0]
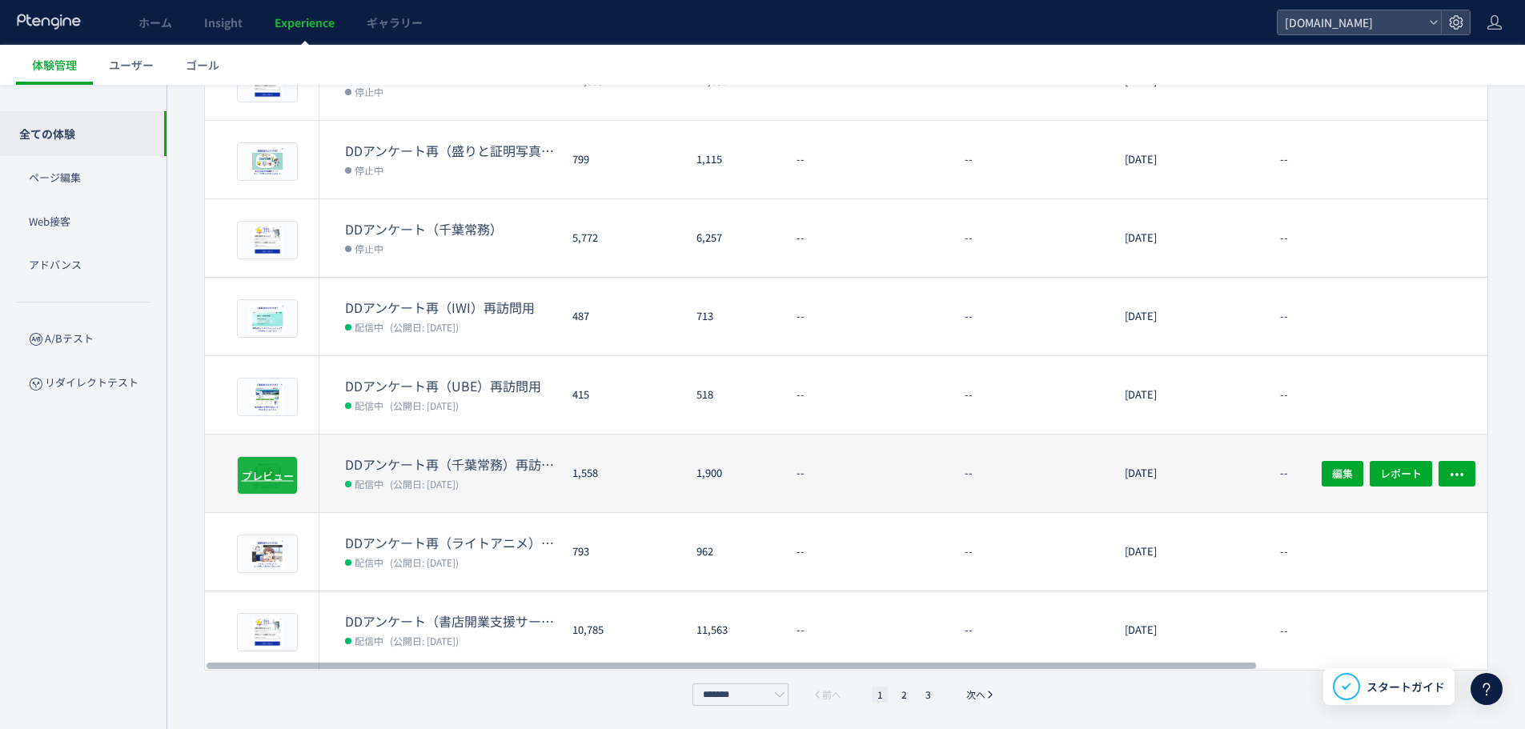
click at [274, 477] on span "プレビュー" at bounding box center [268, 475] width 52 height 15
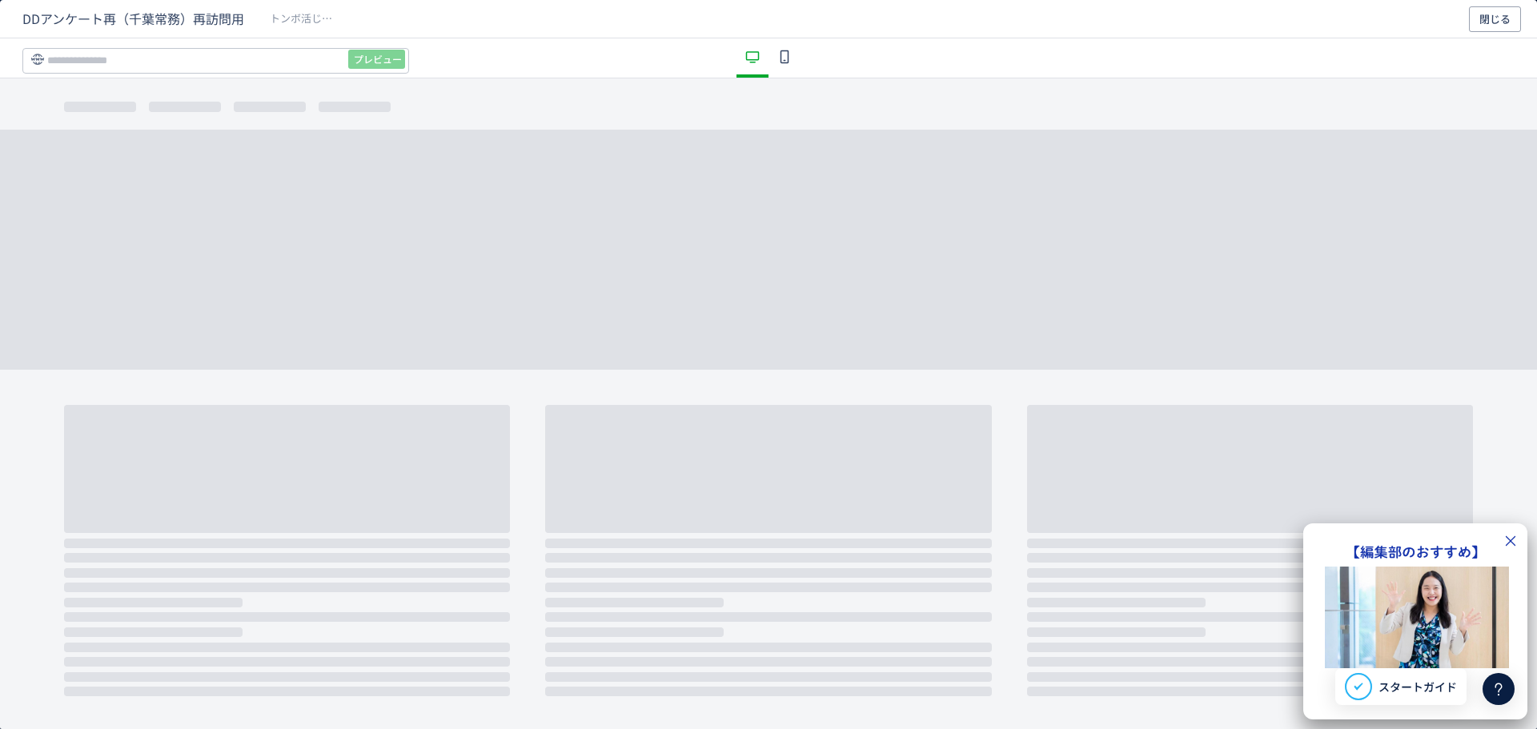
click at [1506, 539] on icon "dialog" at bounding box center [1511, 541] width 14 height 14
click at [1482, 17] on span "閉じる" at bounding box center [1495, 19] width 31 height 26
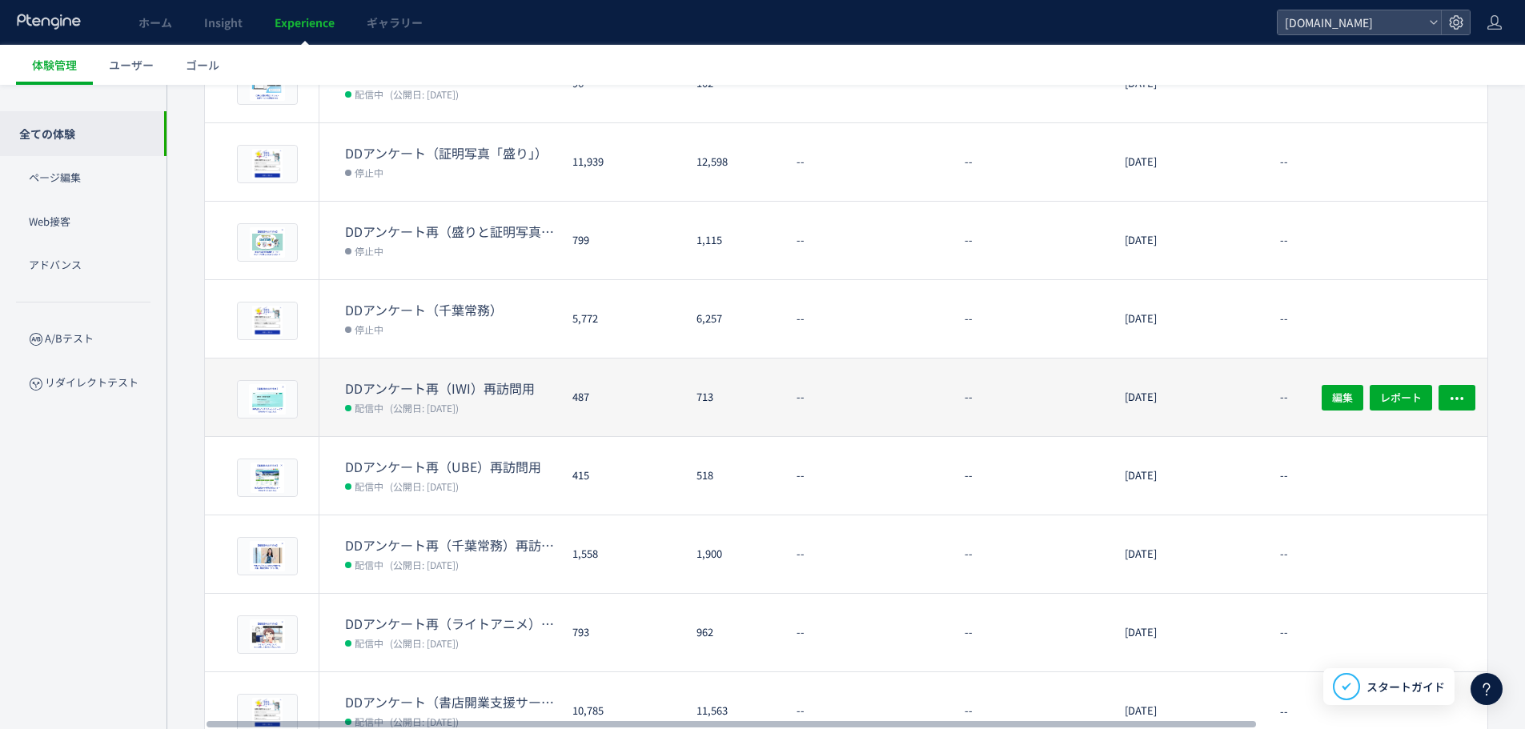
scroll to position [216, 0]
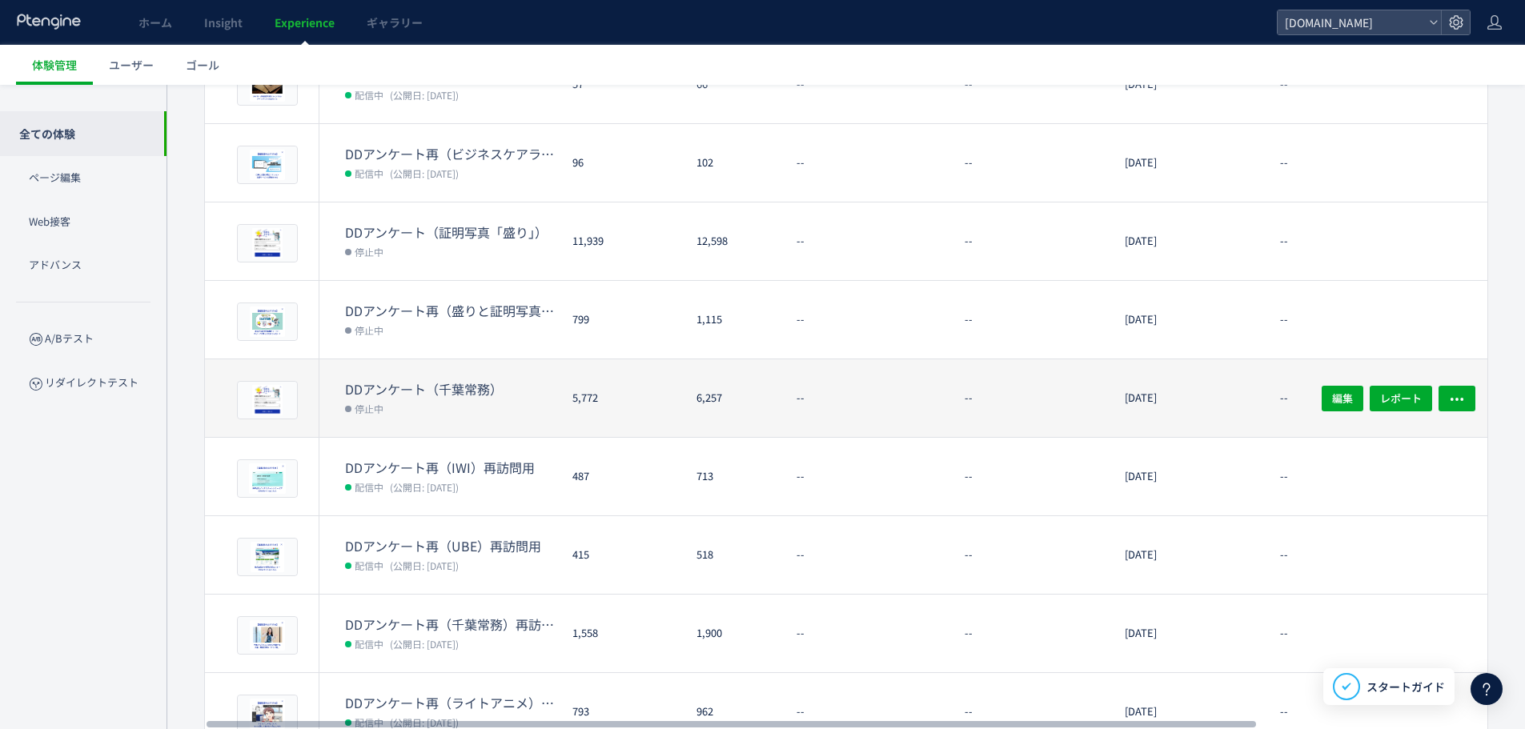
click at [366, 386] on dt "DDアンケート（千葉常務）" at bounding box center [452, 389] width 215 height 18
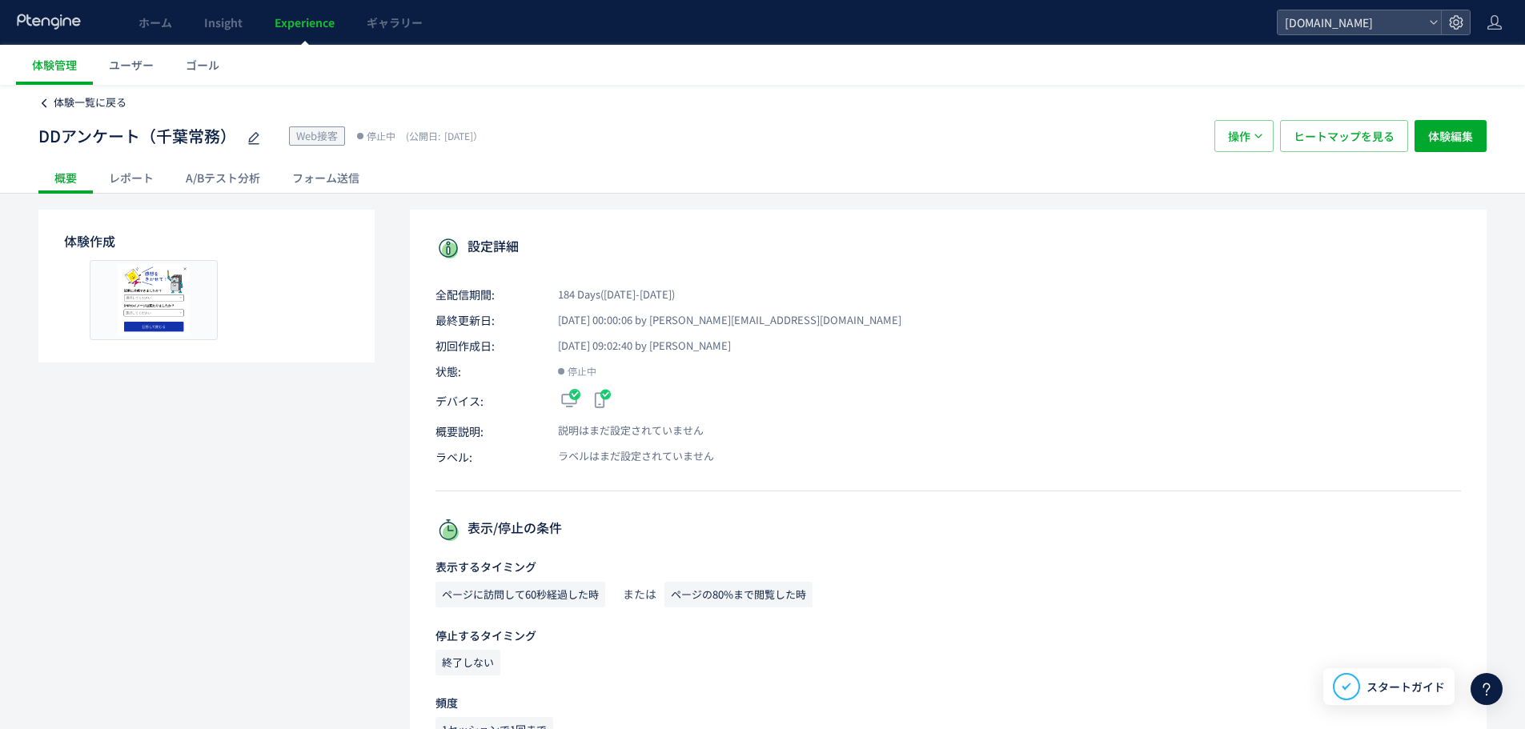
click at [110, 96] on span "体験一覧に戻る" at bounding box center [90, 101] width 73 height 15
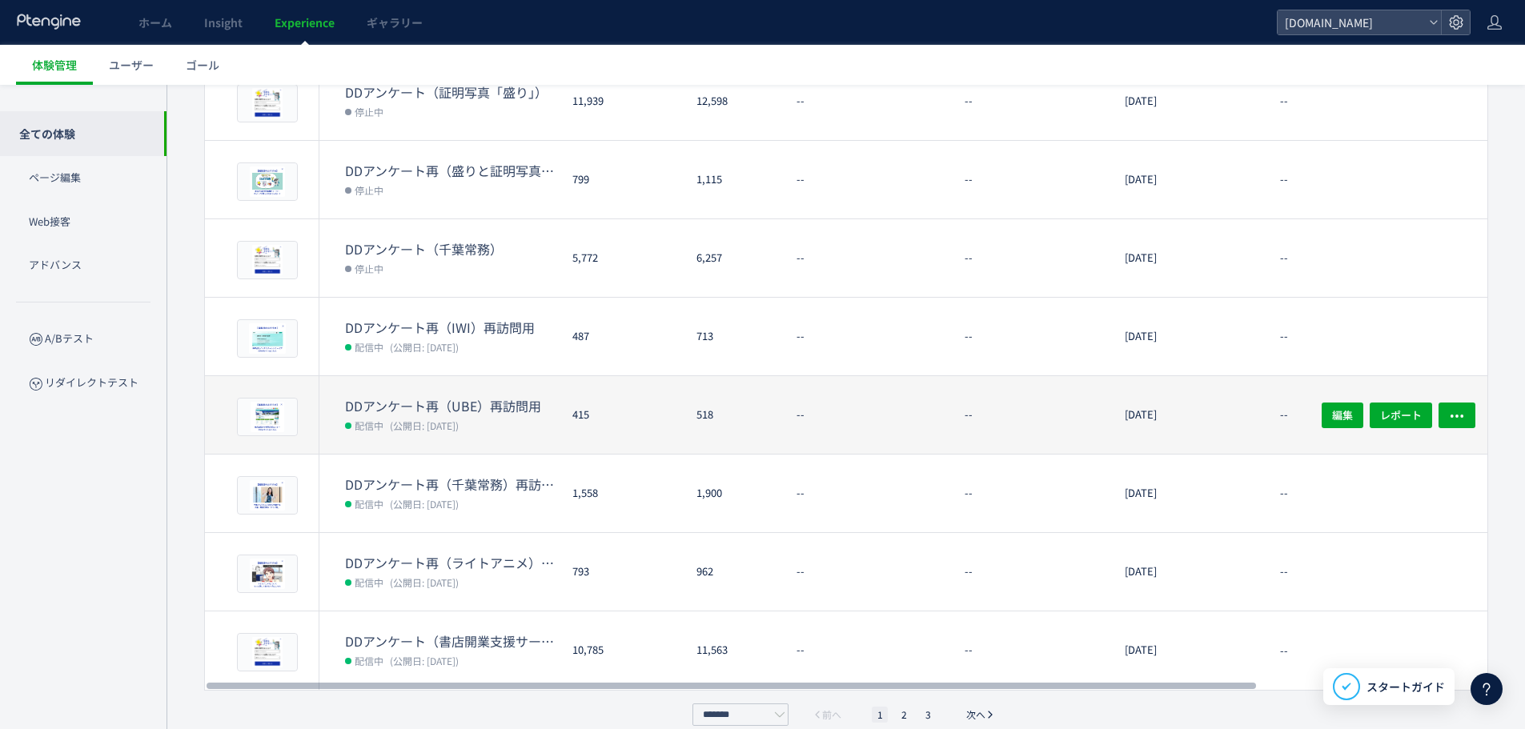
scroll to position [376, 0]
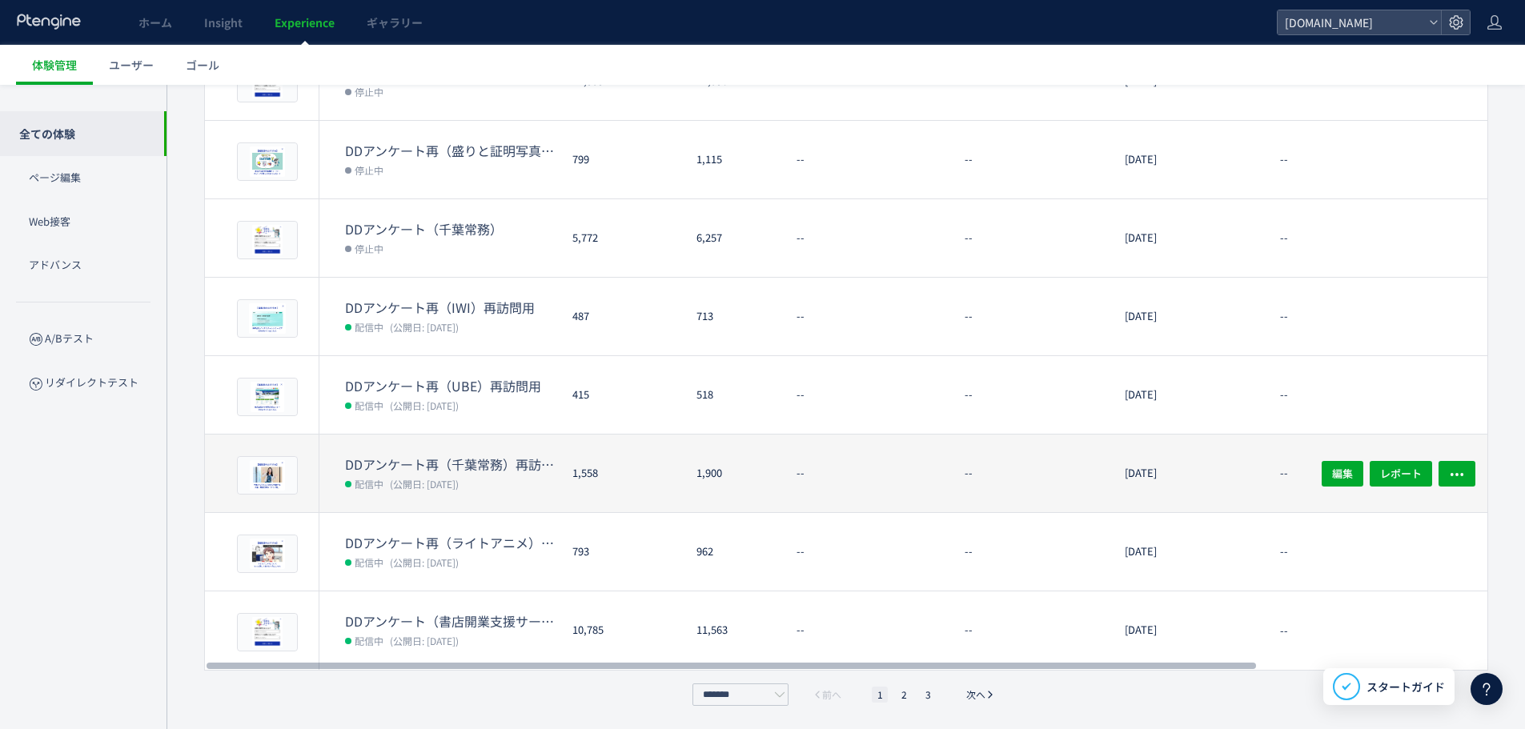
click at [531, 463] on dt "DDアンケート再（千葉常務）再訪問用" at bounding box center [452, 465] width 215 height 18
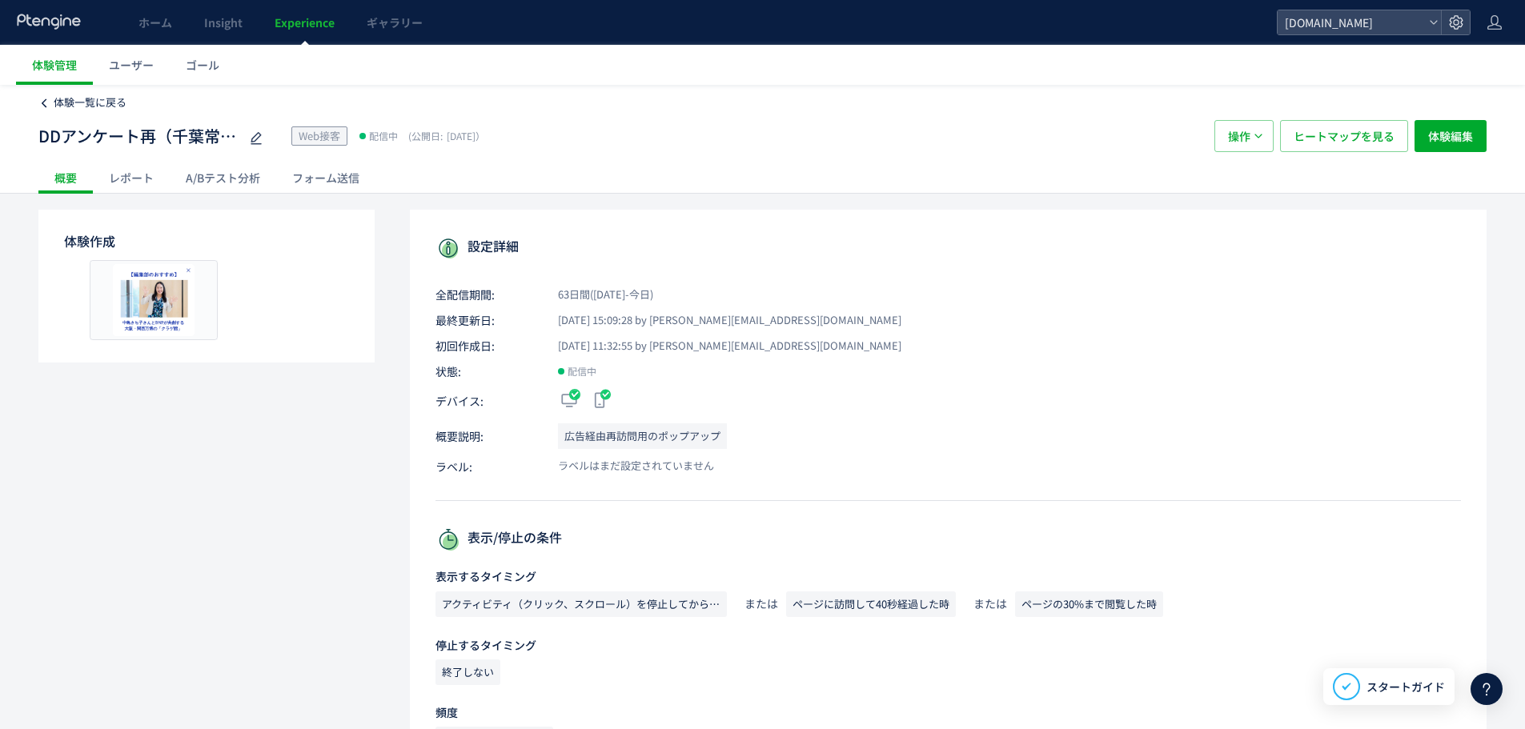
click at [76, 102] on span "体験一覧に戻る" at bounding box center [90, 101] width 73 height 15
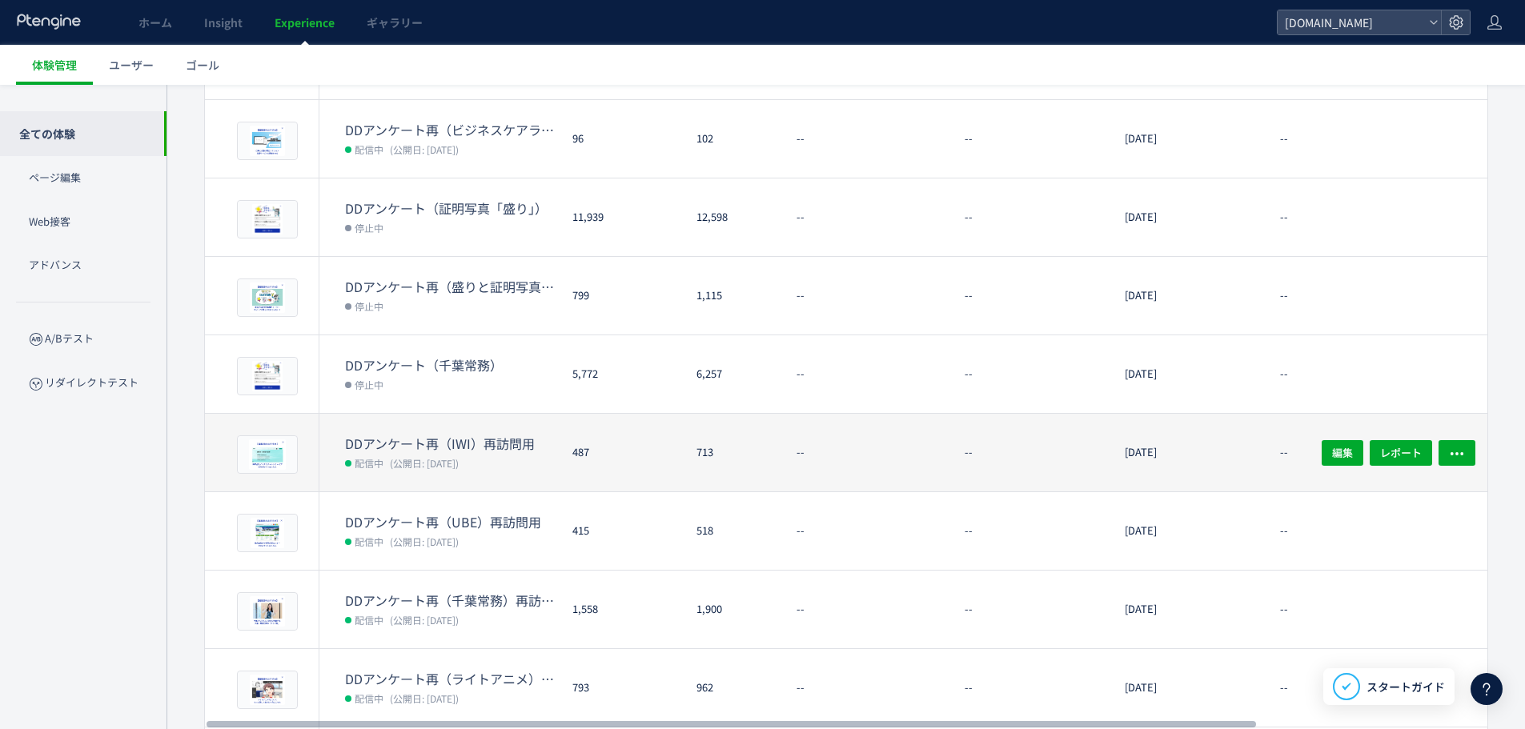
scroll to position [376, 0]
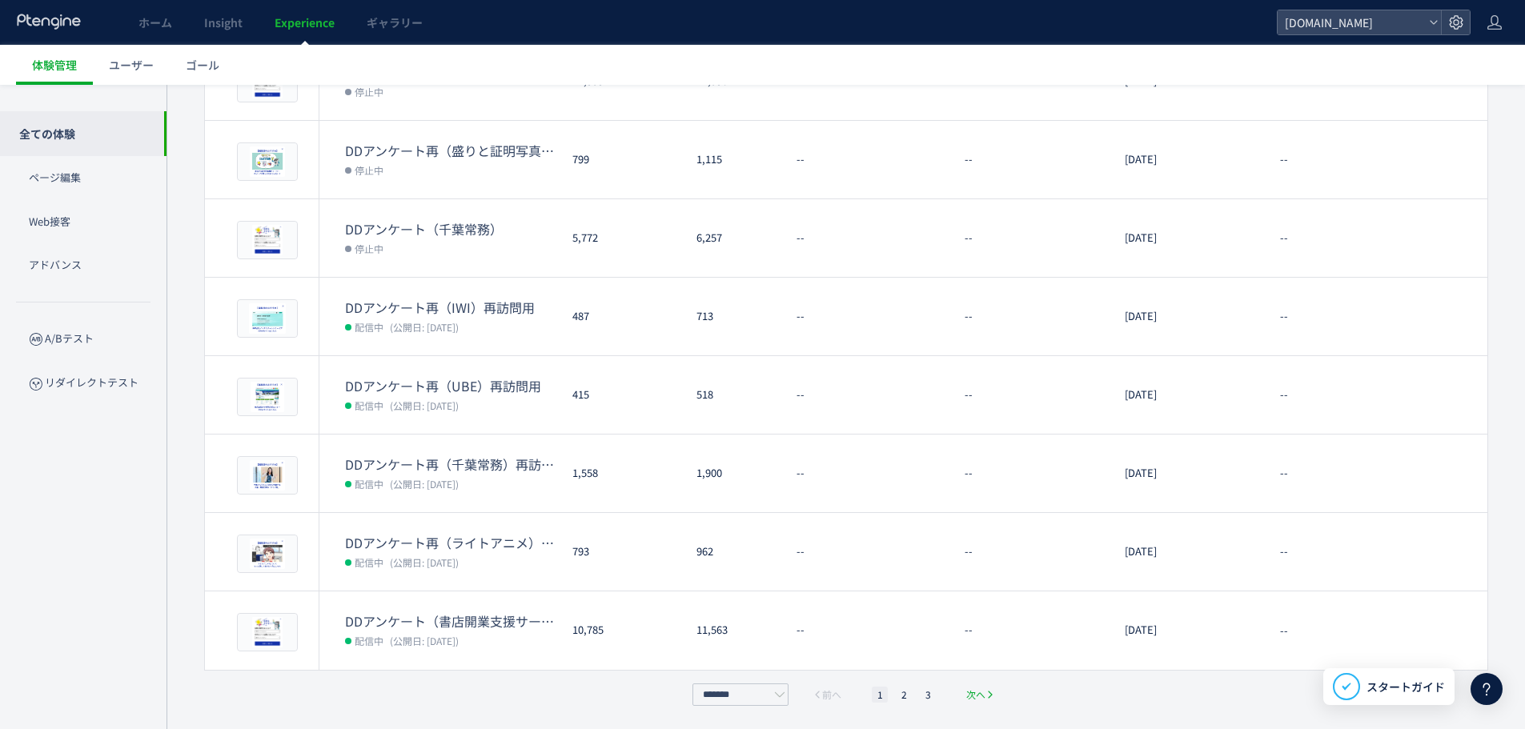
click at [980, 687] on span "次へ" at bounding box center [975, 695] width 19 height 16
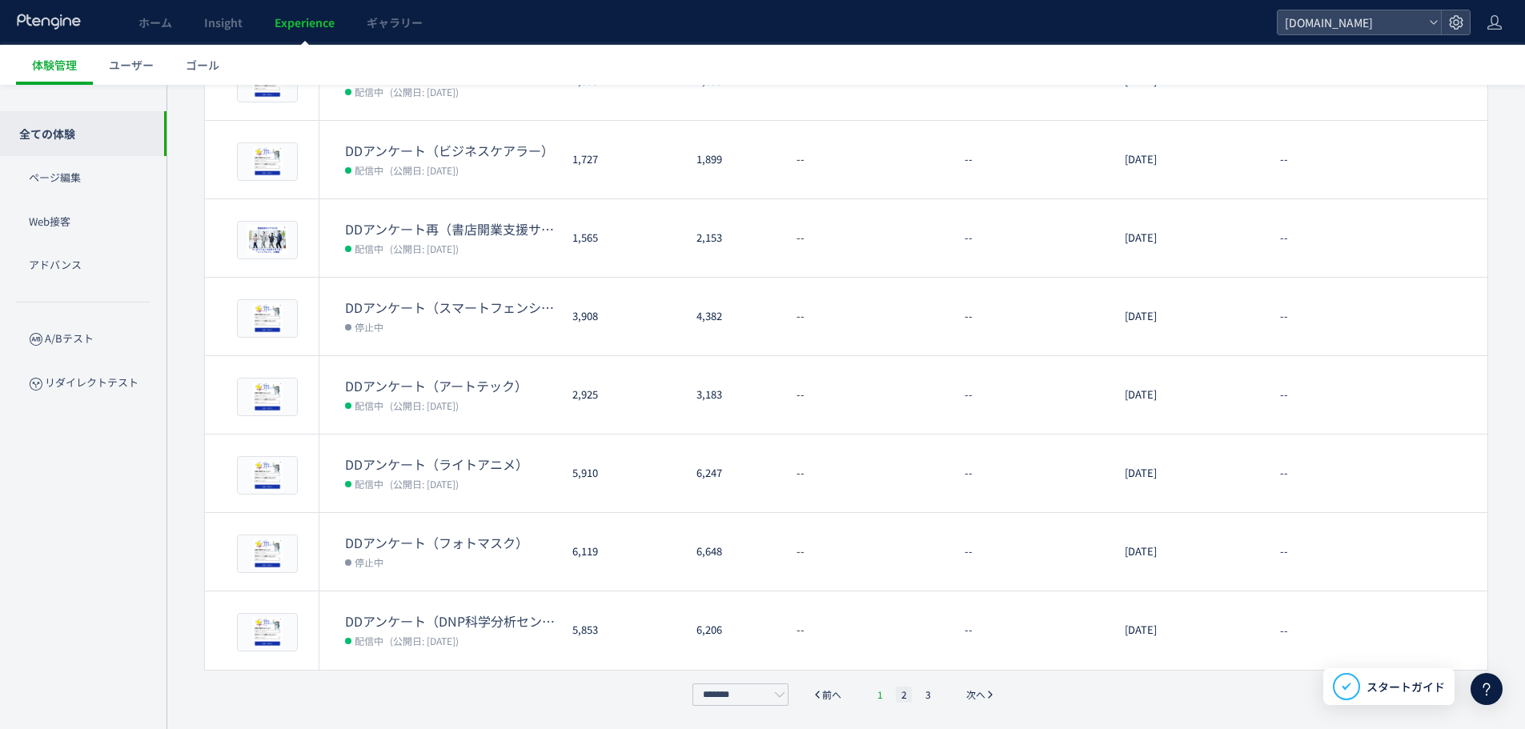
click at [882, 692] on li "1" at bounding box center [880, 695] width 16 height 16
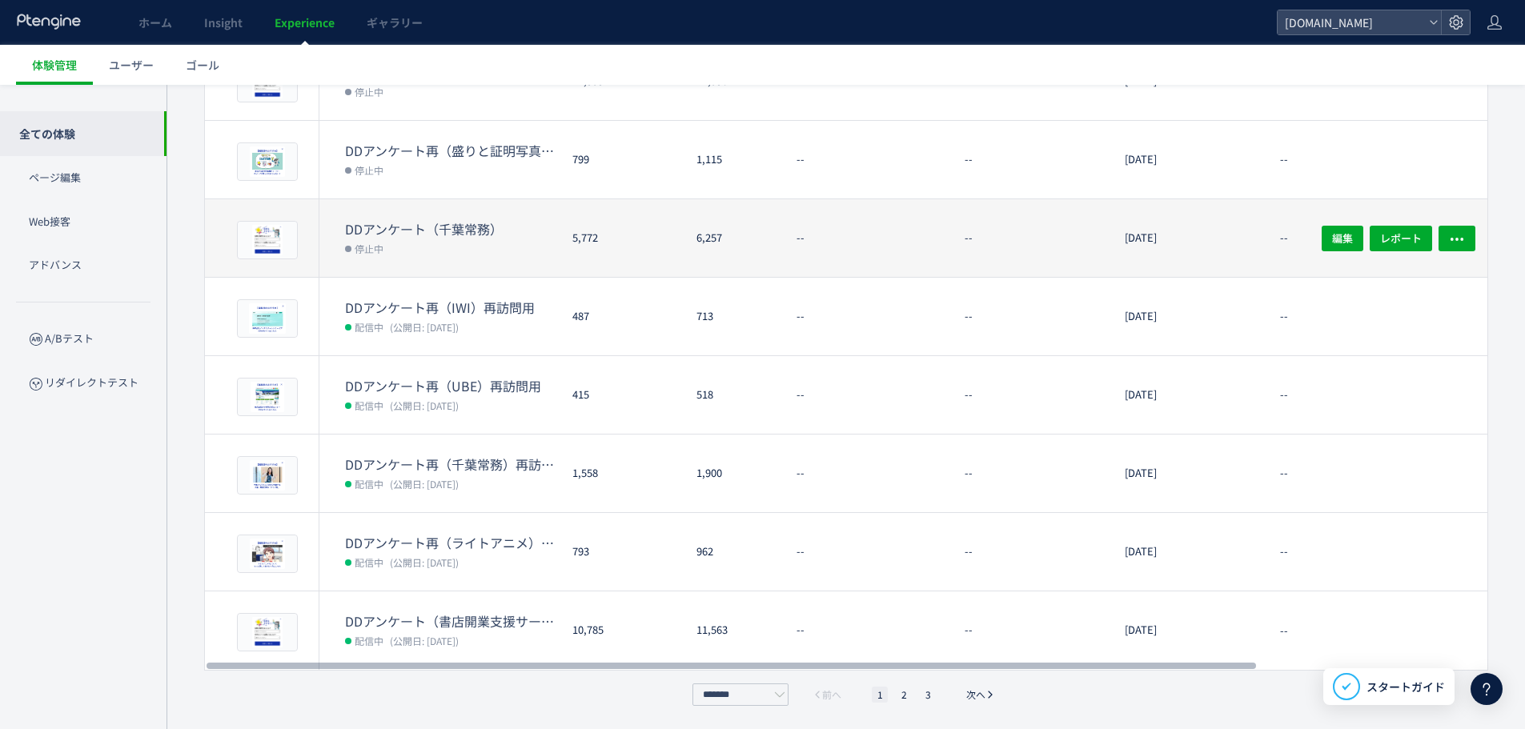
click at [497, 223] on dt "DDアンケート（千葉常務）" at bounding box center [452, 229] width 215 height 18
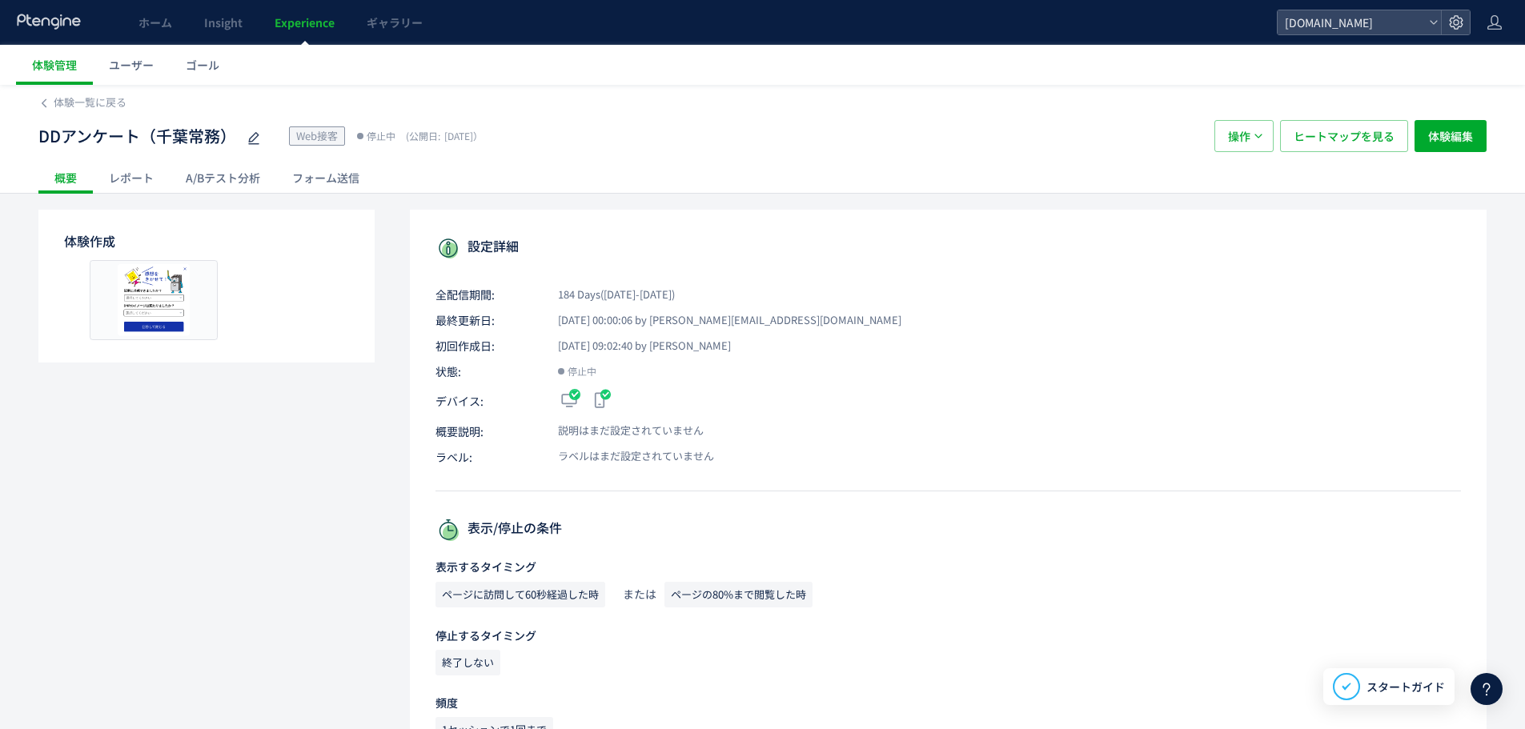
click at [134, 183] on div "レポート" at bounding box center [131, 178] width 77 height 32
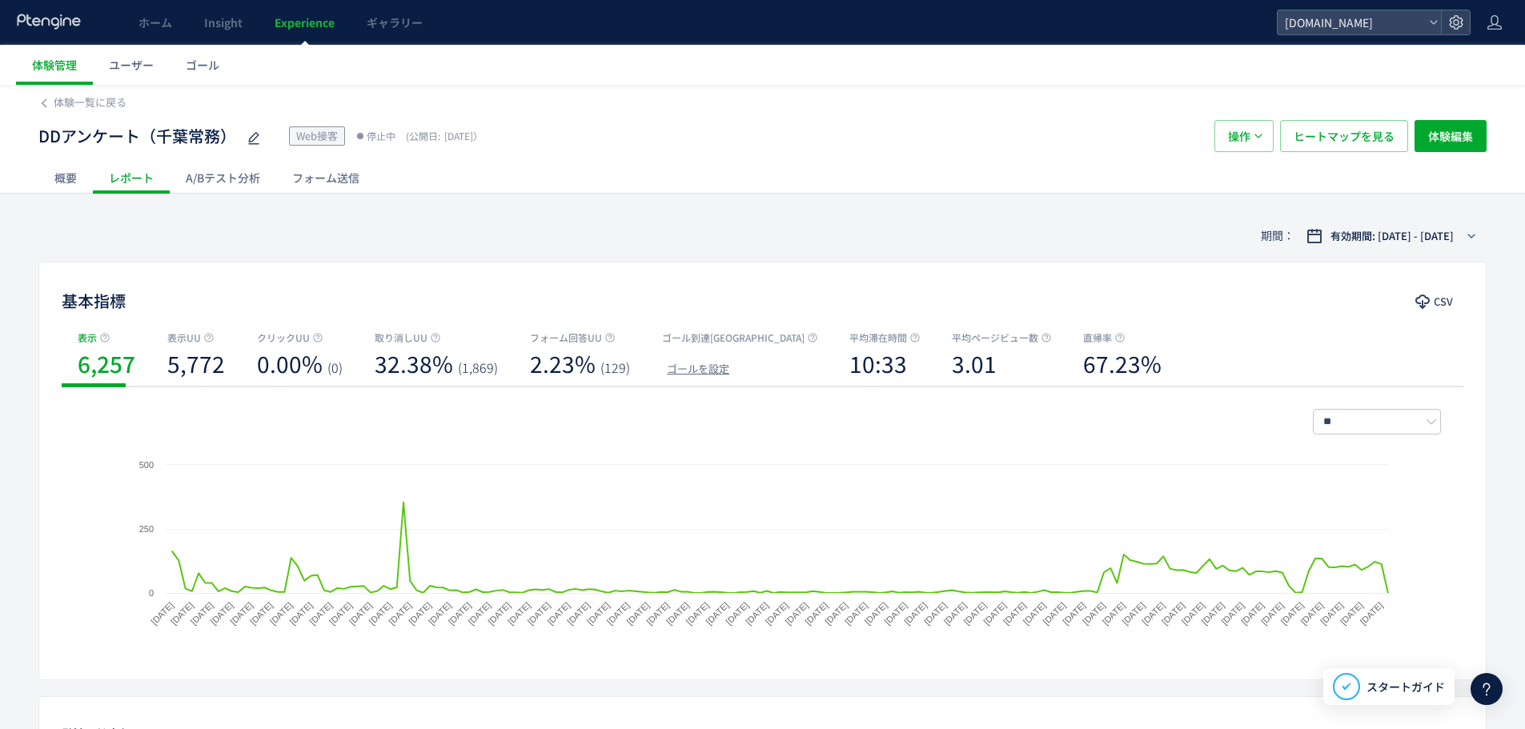
click at [1323, 251] on div "期間： 有効期間: 2025/03/13 - 2025/09/13" at bounding box center [762, 236] width 1448 height 52
click at [1331, 234] on span "有効期間: 2025/03/13 - 2025/09/13" at bounding box center [1392, 236] width 123 height 16
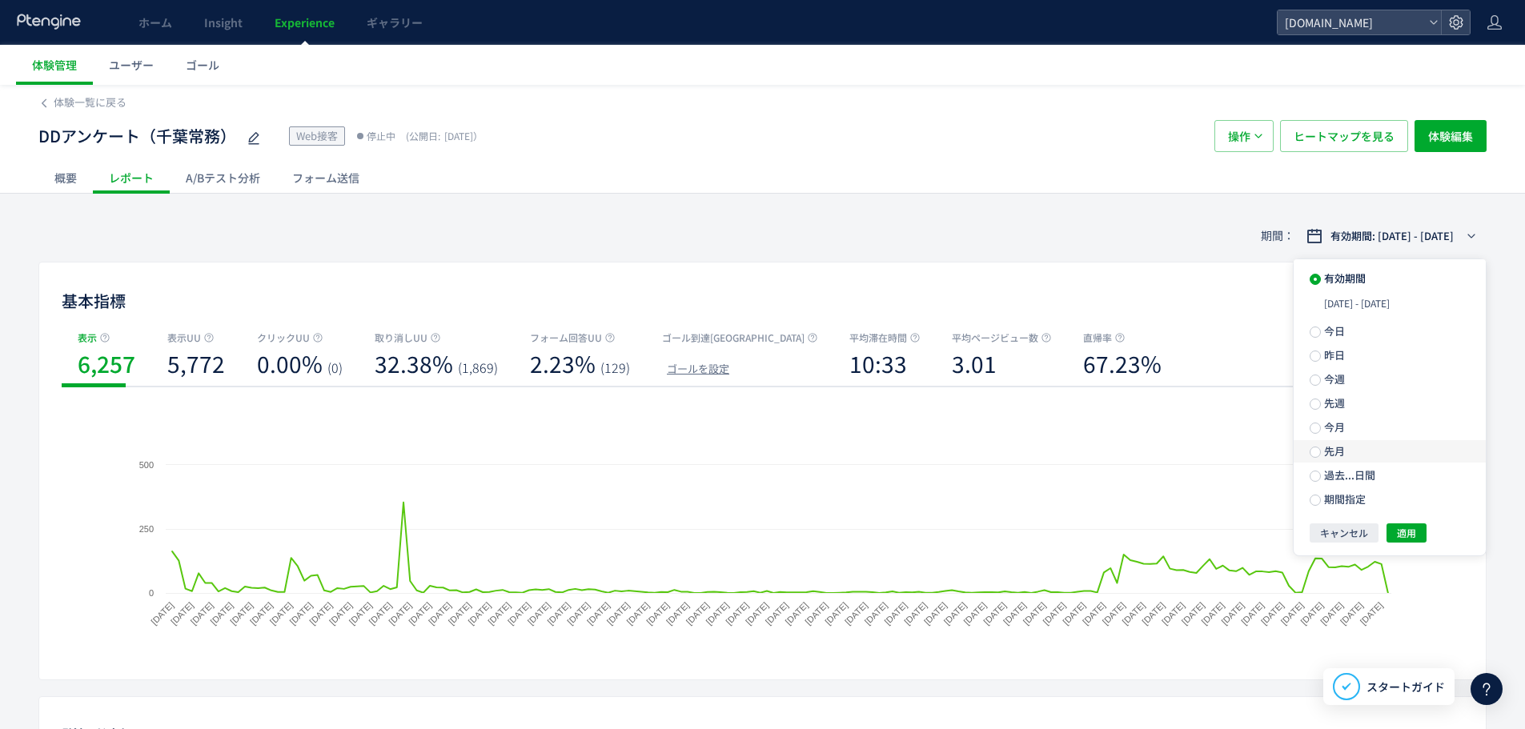
click at [1377, 460] on label "先月" at bounding box center [1390, 451] width 192 height 22
click at [1408, 511] on span "適用" at bounding box center [1406, 504] width 19 height 19
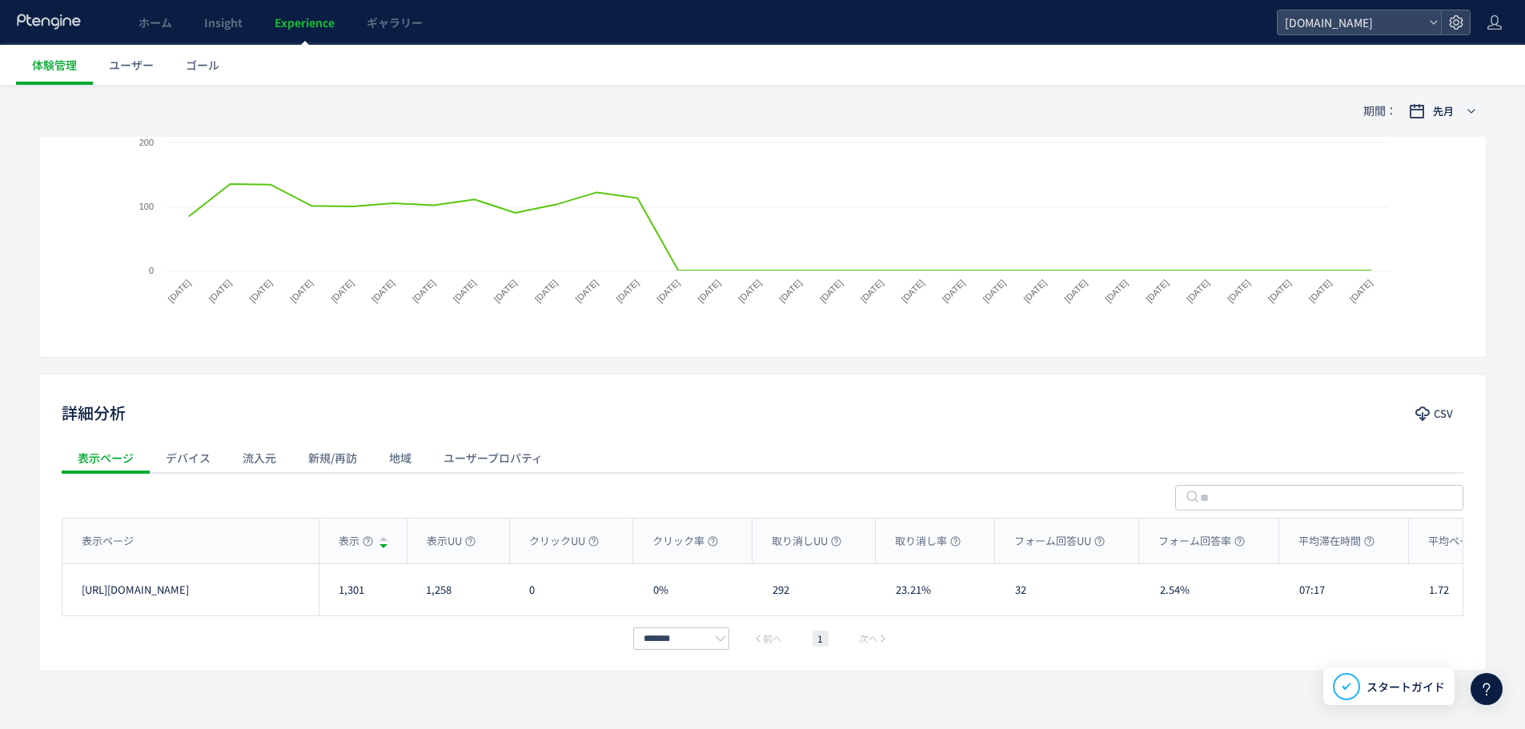
scroll to position [346, 0]
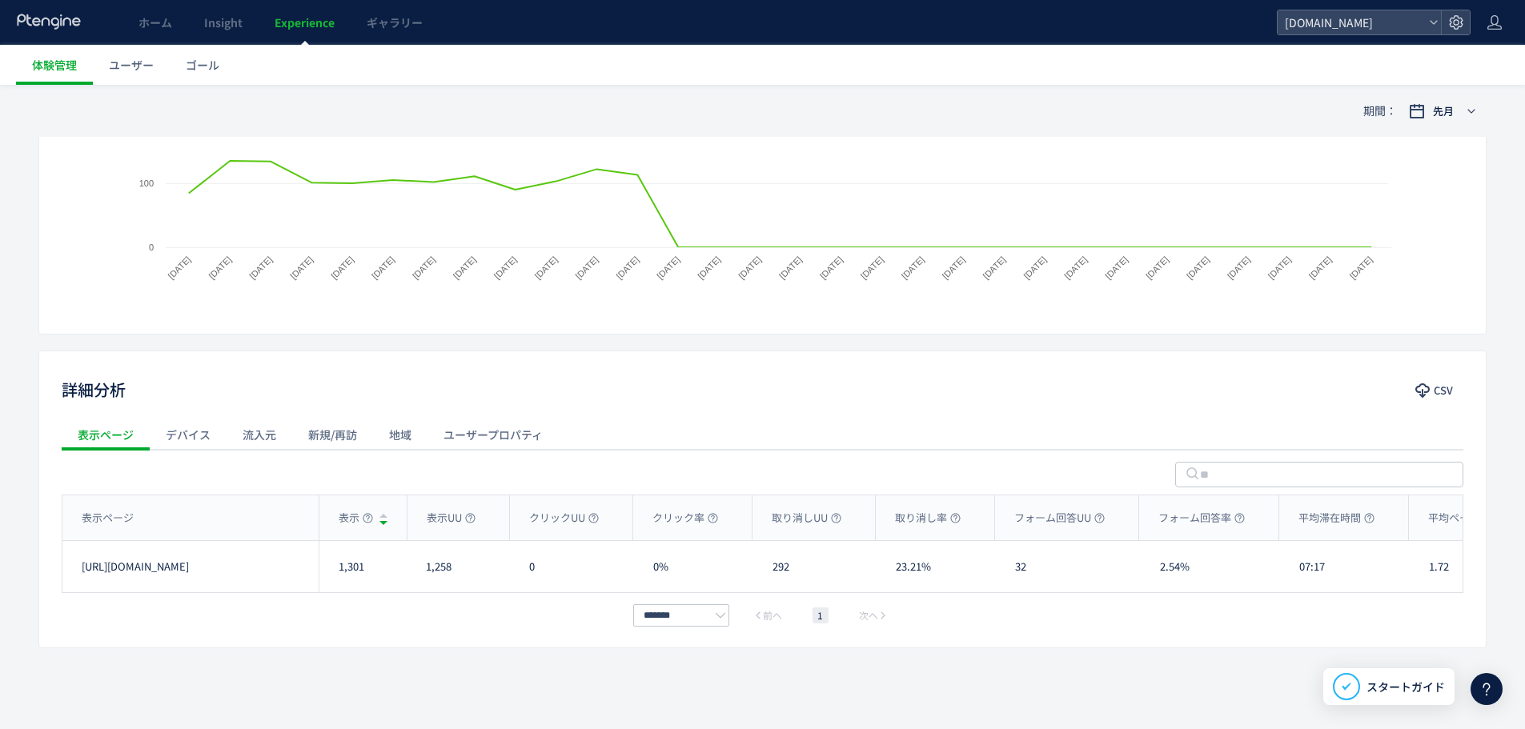
click at [254, 446] on div "流入元" at bounding box center [260, 435] width 66 height 32
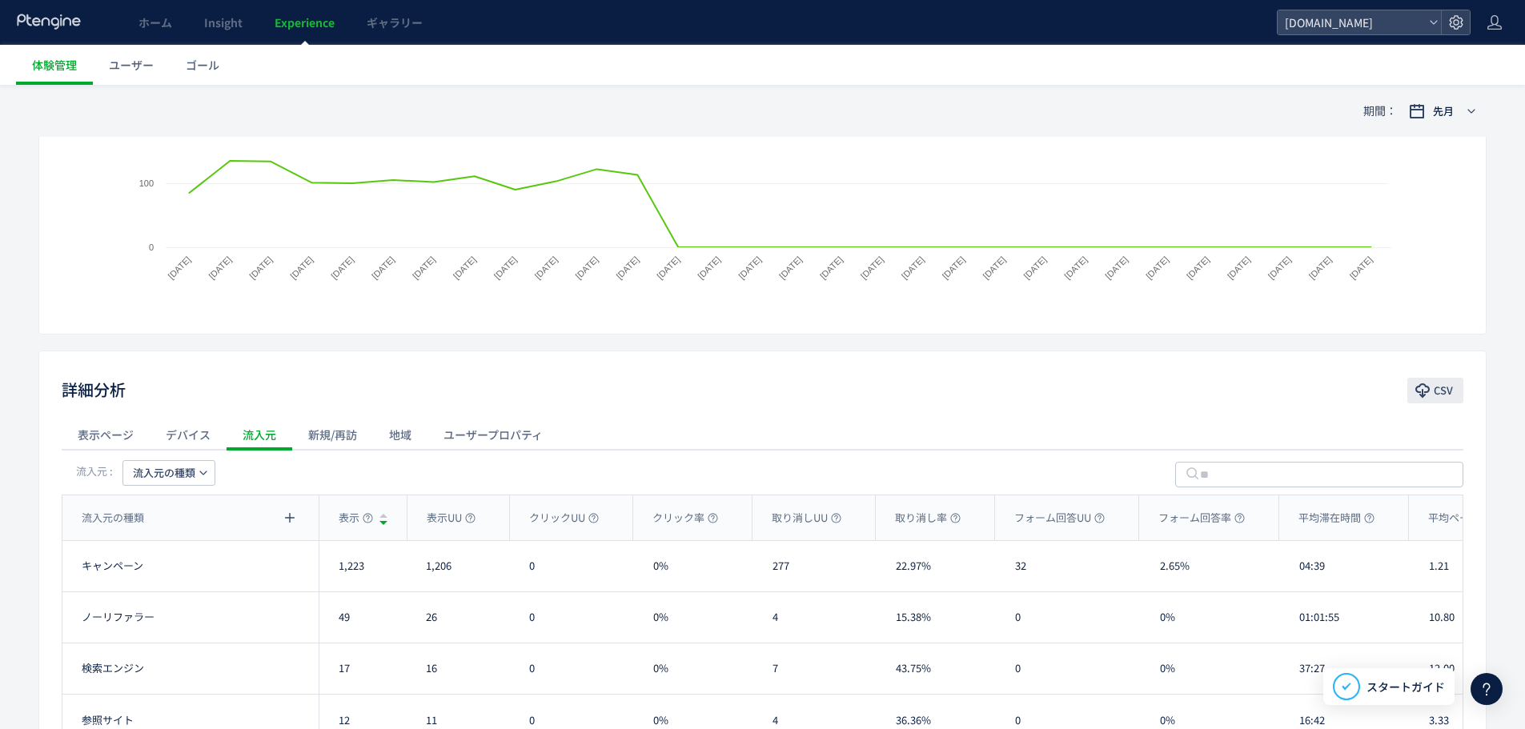
click at [1448, 382] on span "CSV" at bounding box center [1443, 391] width 19 height 26
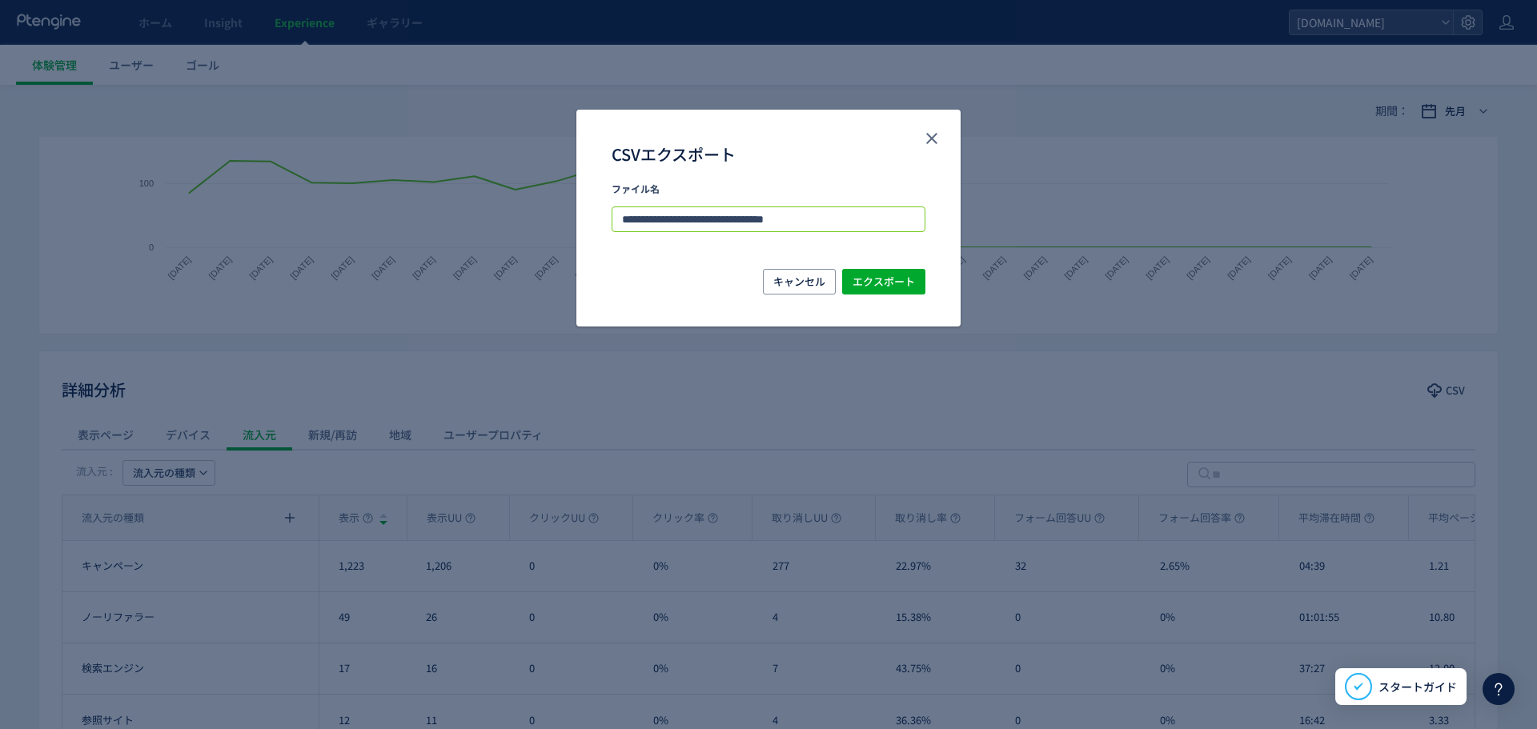
click at [904, 224] on input "**********" at bounding box center [769, 220] width 314 height 26
click at [756, 219] on input "**********" at bounding box center [769, 220] width 314 height 26
type input "**********"
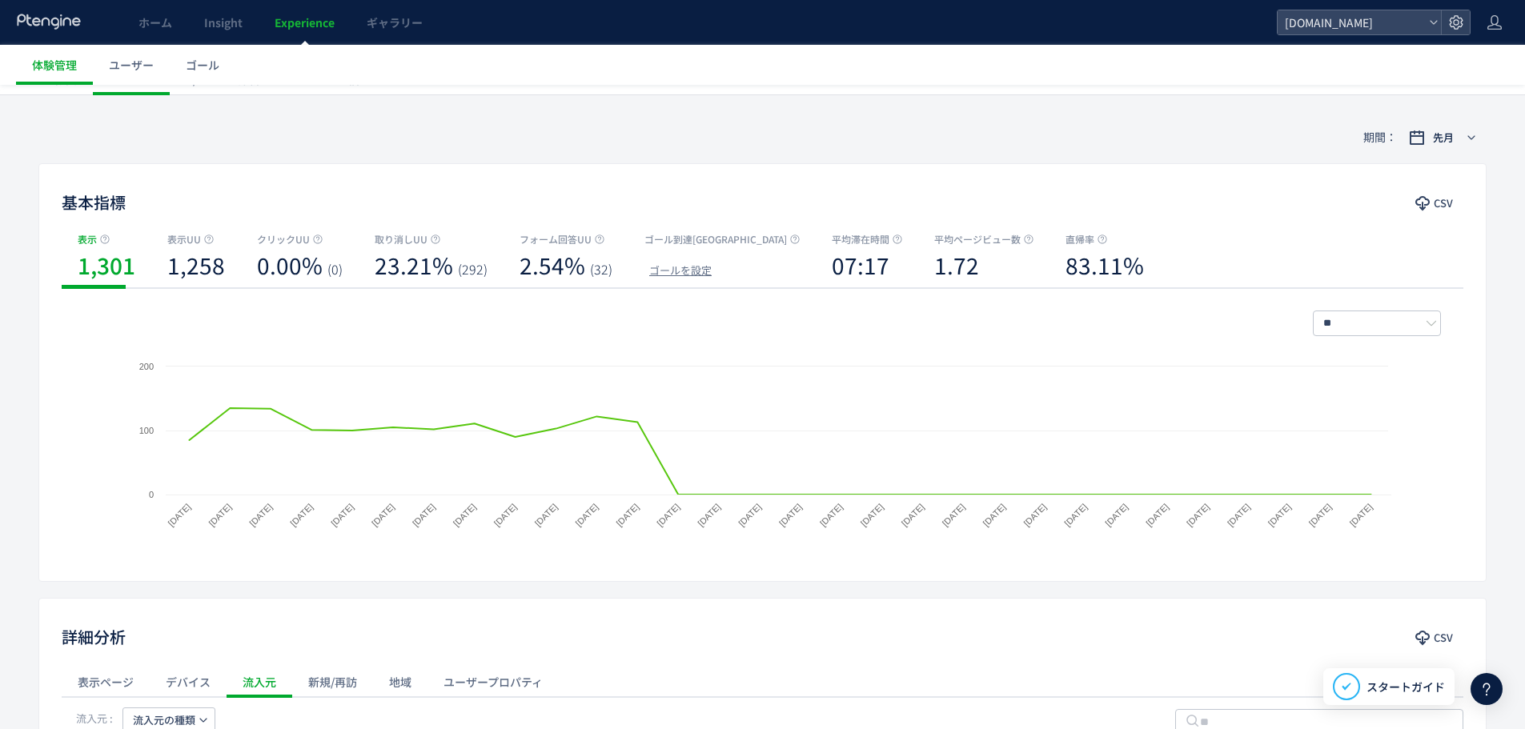
scroll to position [0, 0]
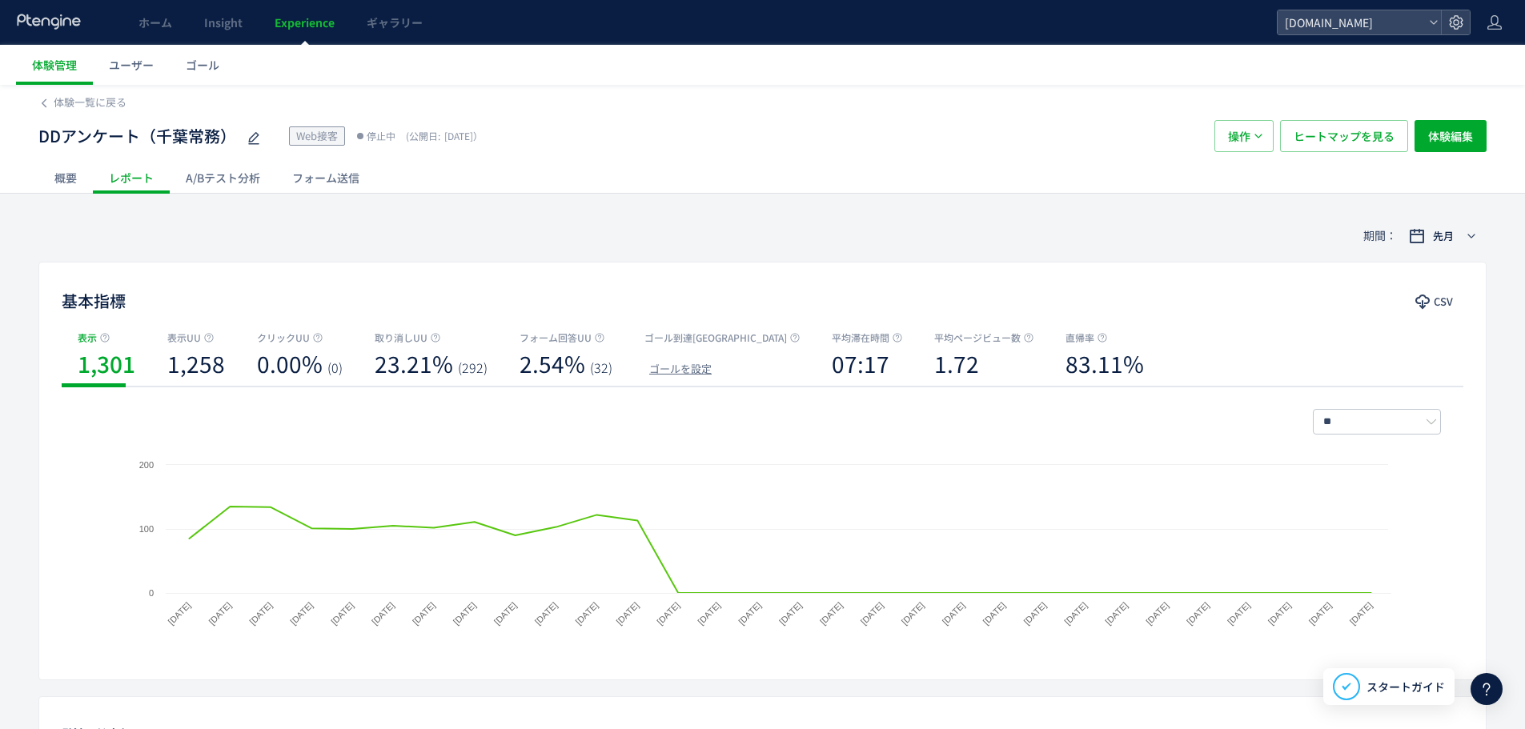
click at [319, 182] on div "フォーム送信" at bounding box center [325, 178] width 99 height 32
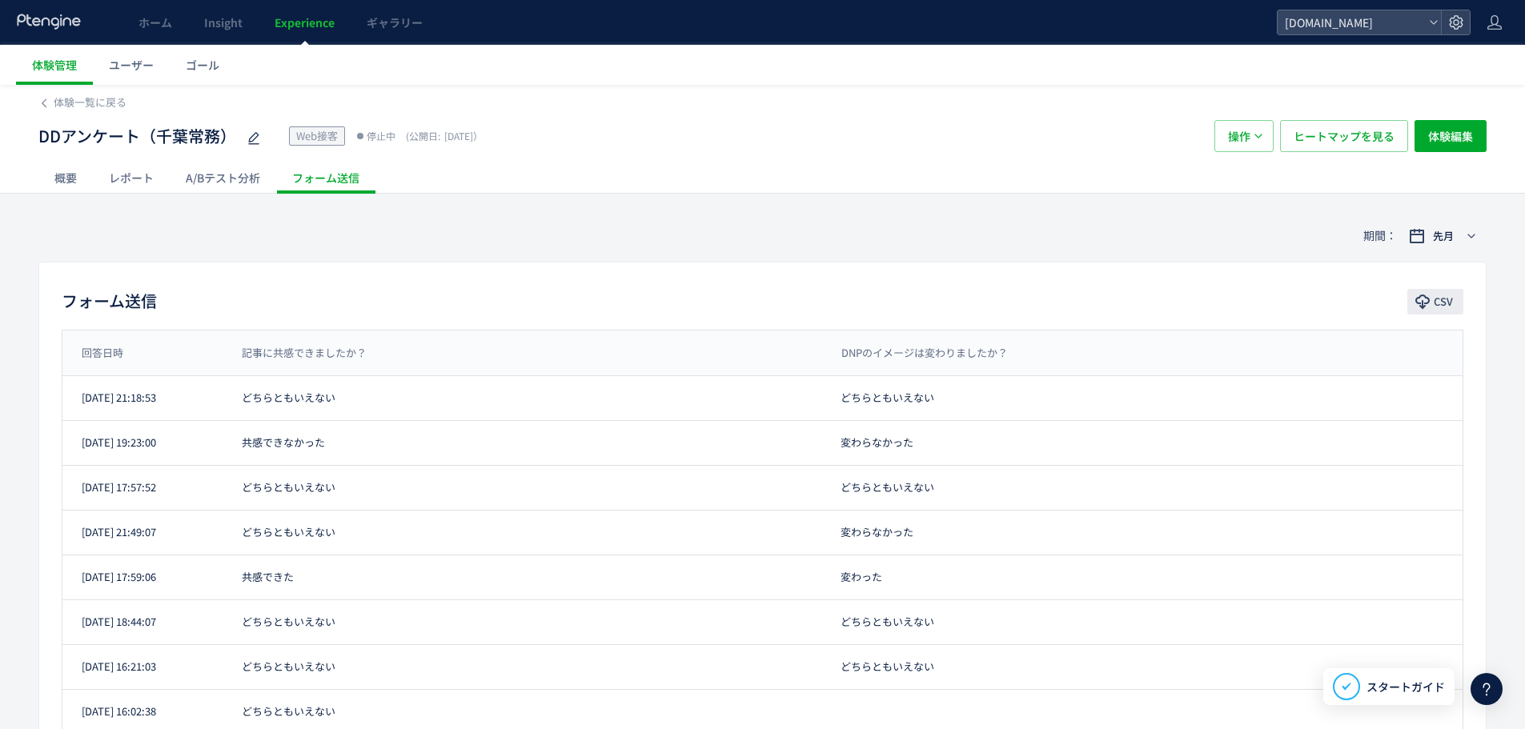
click at [1444, 307] on span "CSV" at bounding box center [1443, 302] width 19 height 26
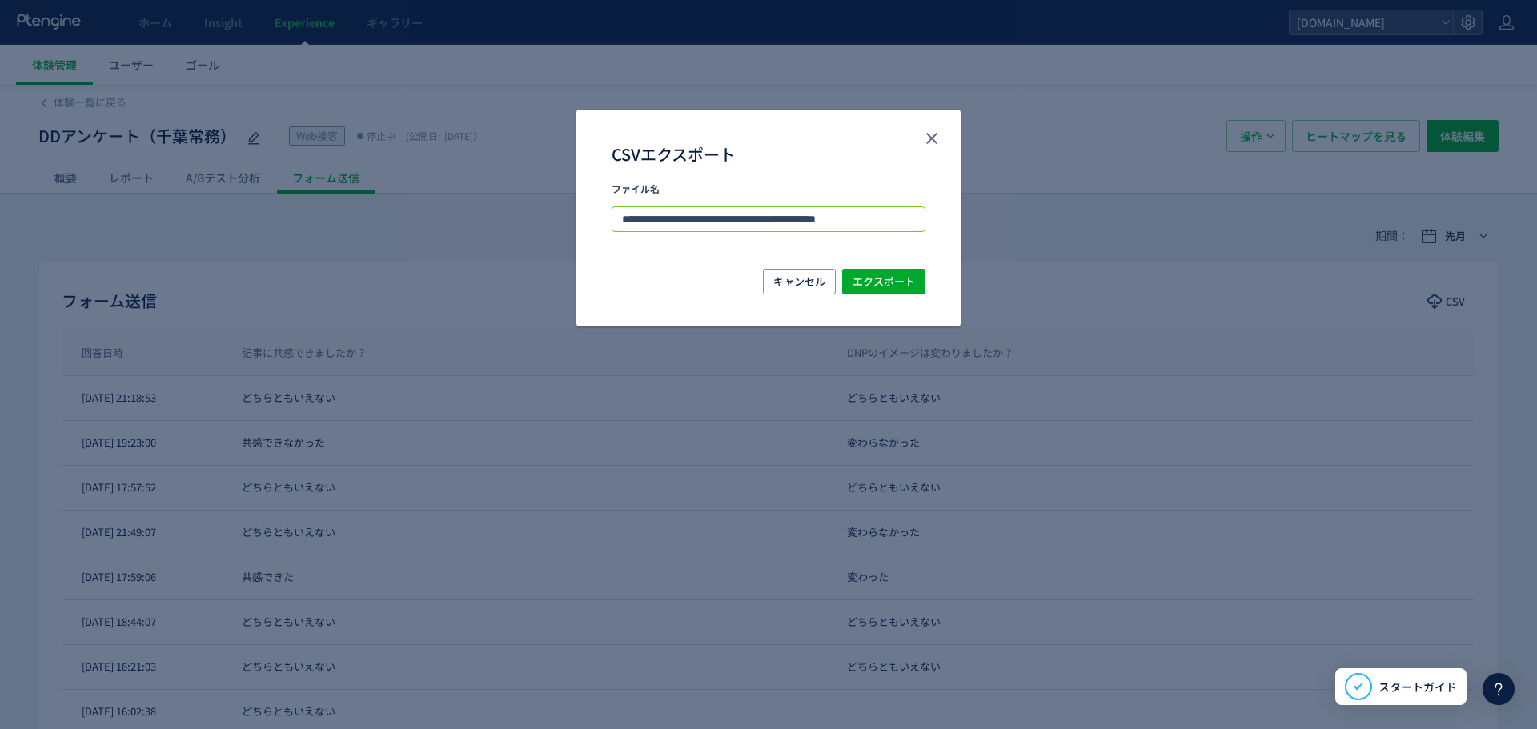
click at [759, 219] on input "**********" at bounding box center [769, 220] width 314 height 26
type input "**********"
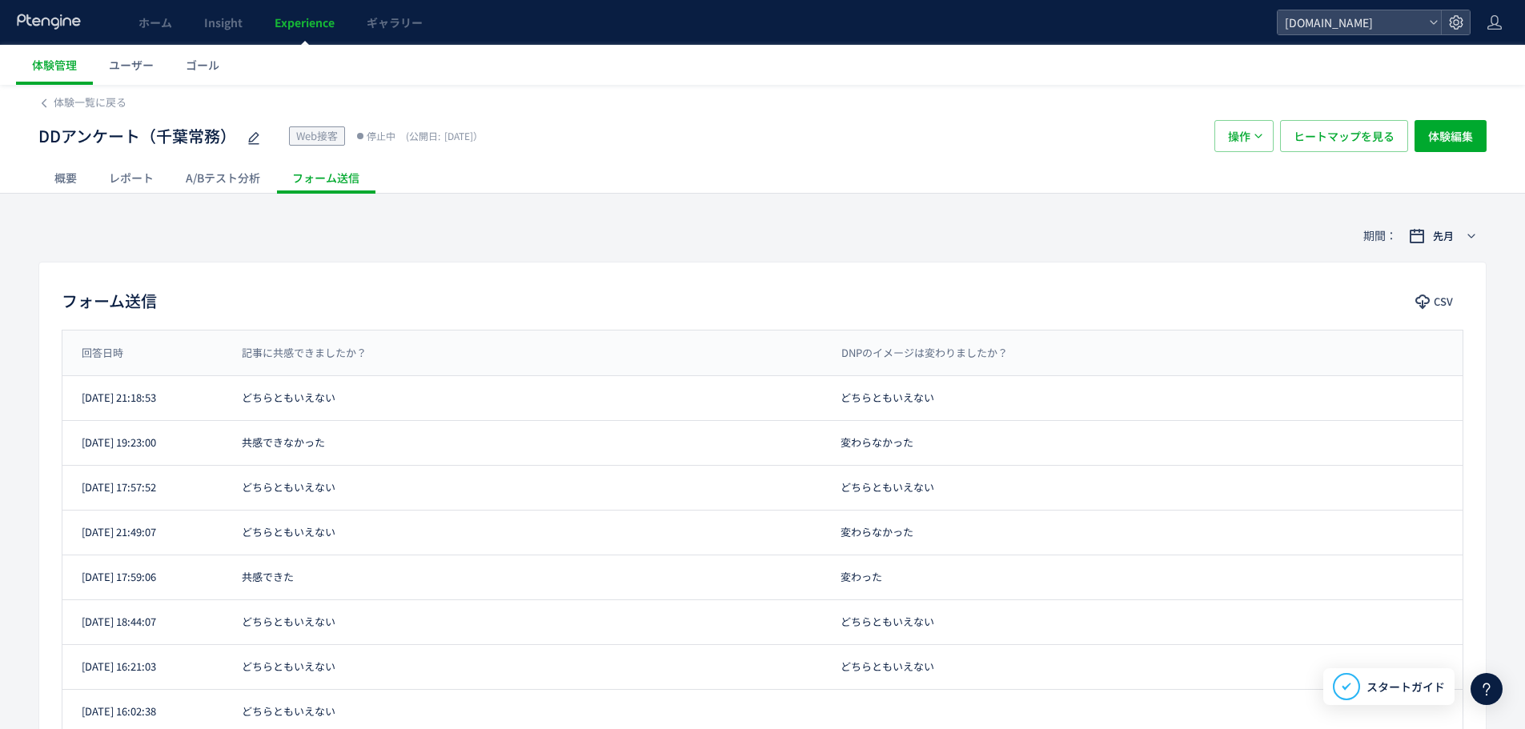
click at [1028, 144] on div "DDアンケート（千葉常務） Web接客 停止中 (公開日: 2025/03/13）" at bounding box center [618, 136] width 1160 height 32
drag, startPoint x: 964, startPoint y: 56, endPoint x: 746, endPoint y: 395, distance: 402.7
click at [964, 56] on ul "体験管理 ユーザー ゴール" at bounding box center [770, 65] width 1509 height 40
click at [113, 105] on span "体験一覧に戻る" at bounding box center [90, 101] width 73 height 15
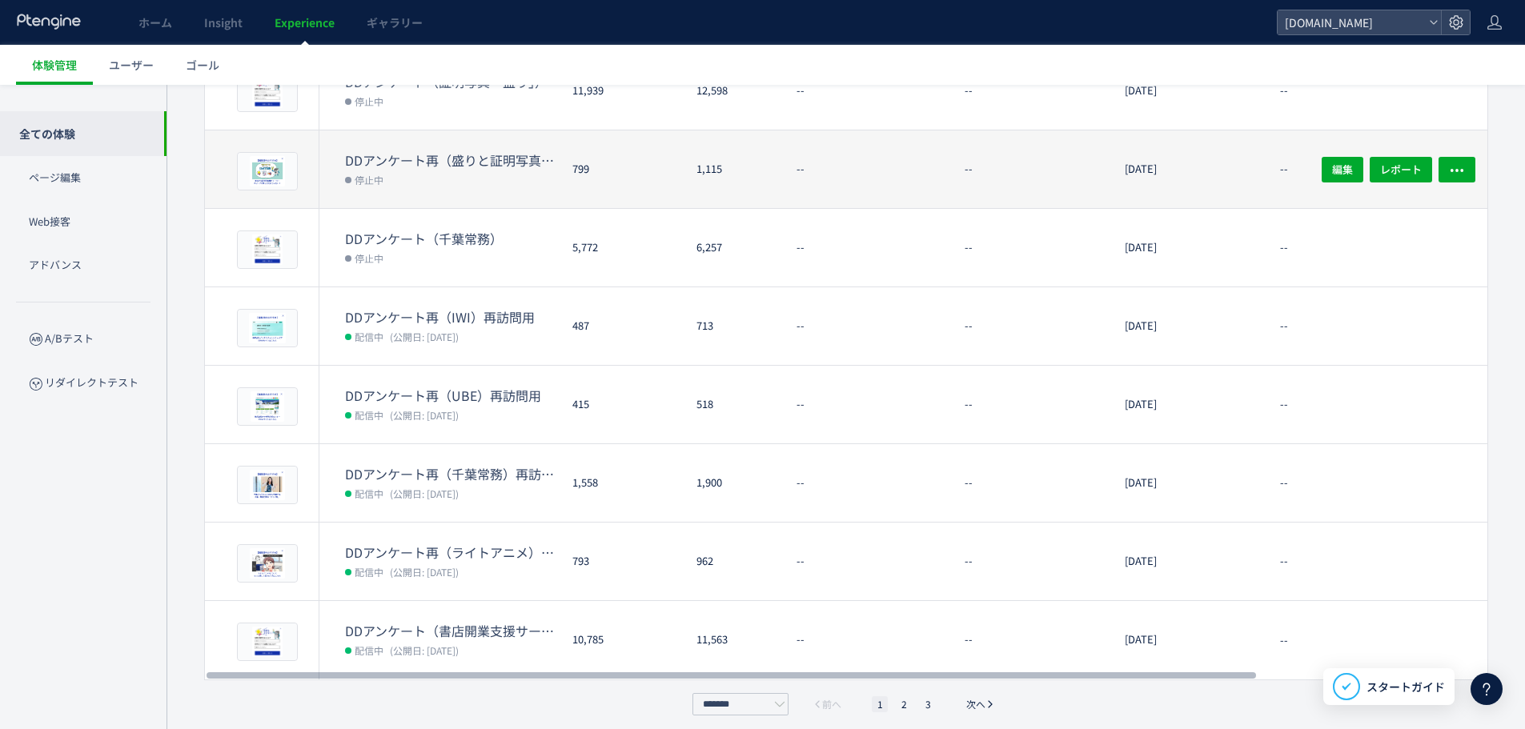
scroll to position [376, 0]
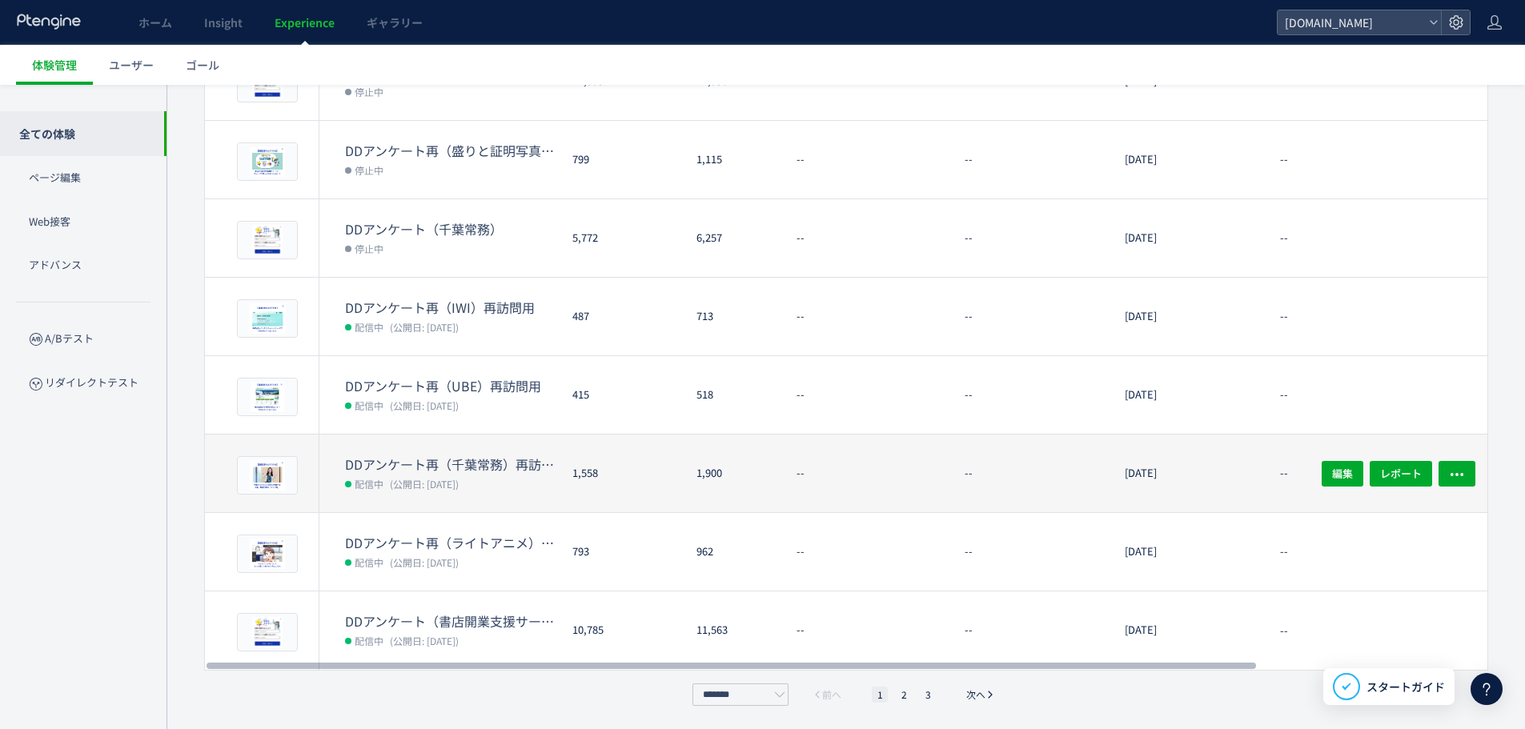
click at [490, 463] on dt "DDアンケート再（千葉常務）再訪問用" at bounding box center [452, 465] width 215 height 18
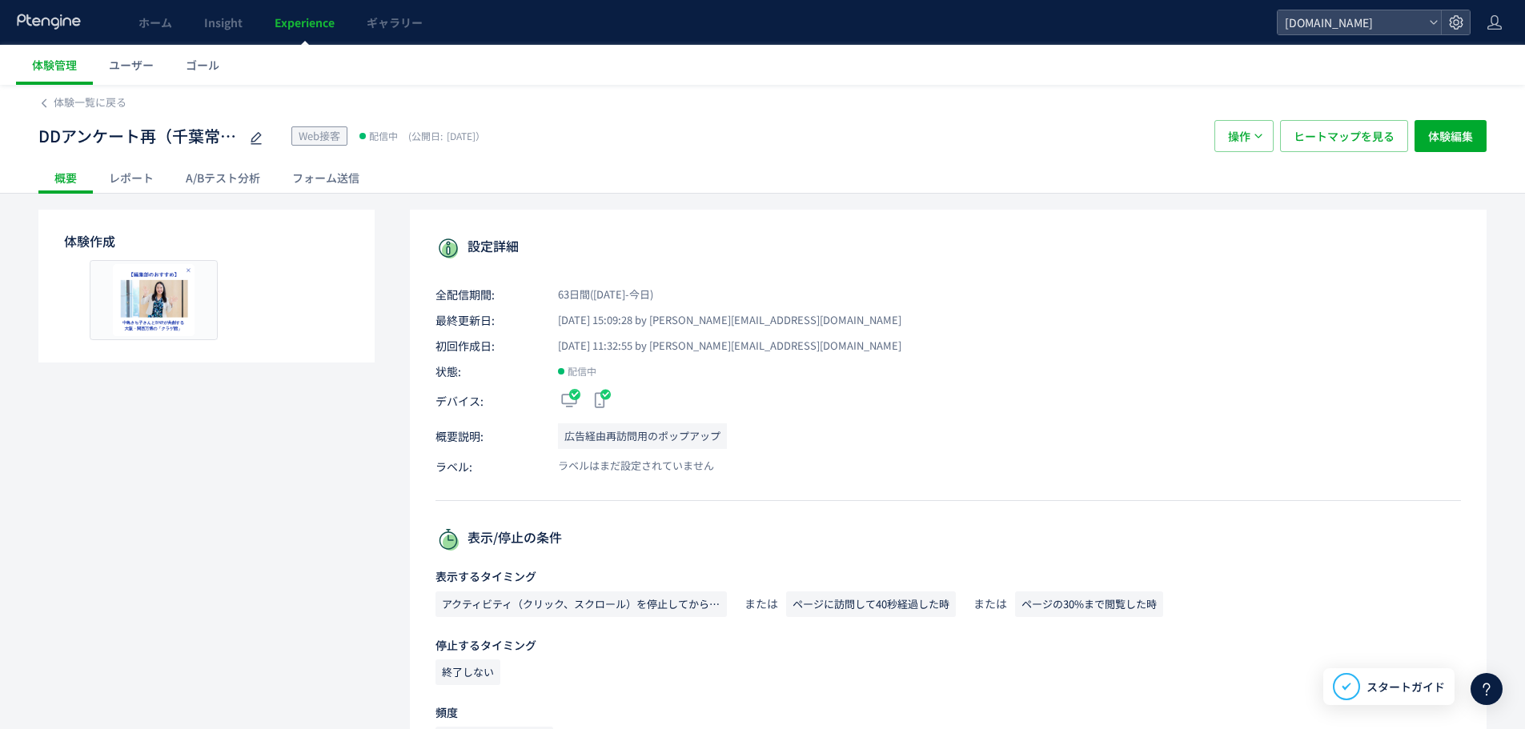
click at [147, 176] on div "レポート" at bounding box center [131, 178] width 77 height 32
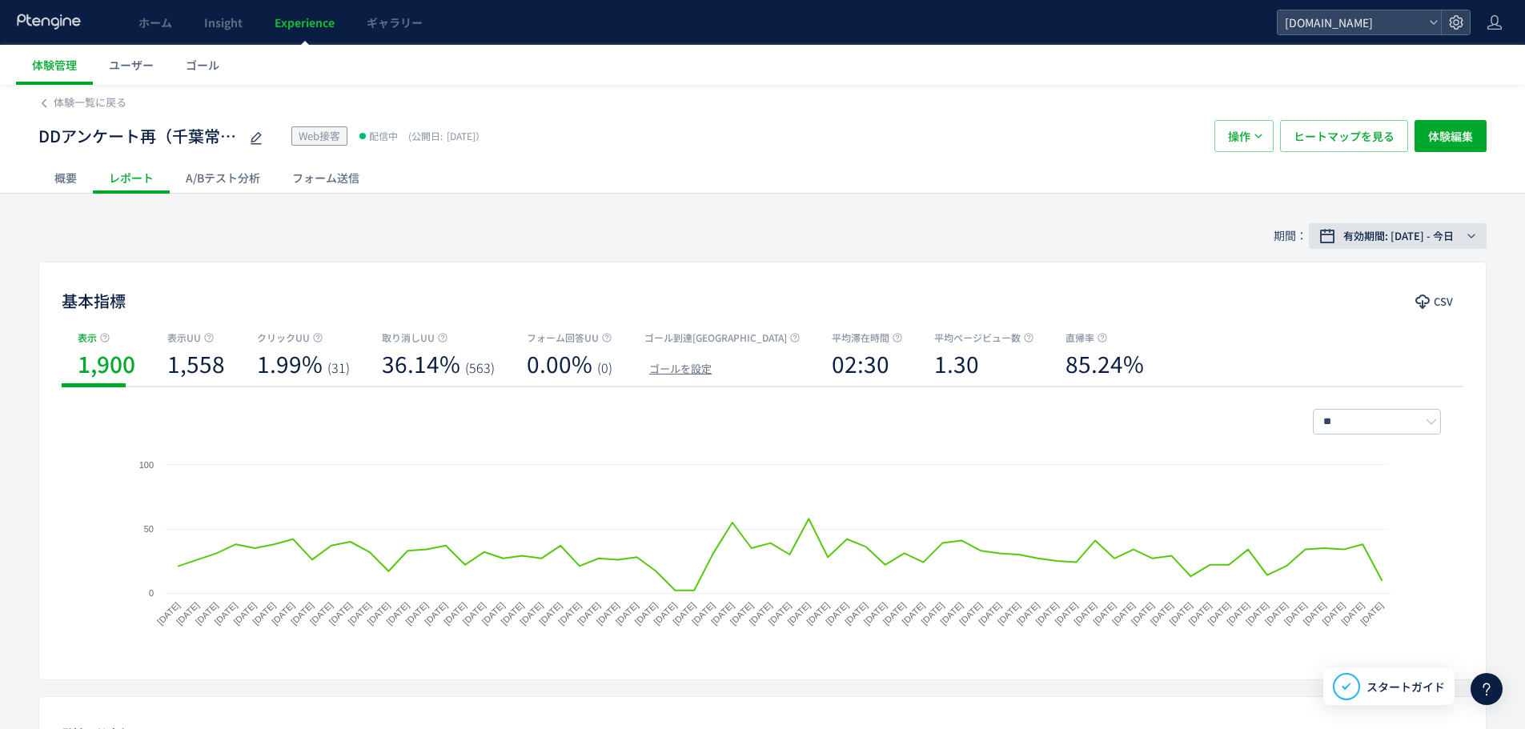
click at [1400, 243] on span "有効期間: 2025/08/04 - 今日" at bounding box center [1398, 236] width 110 height 16
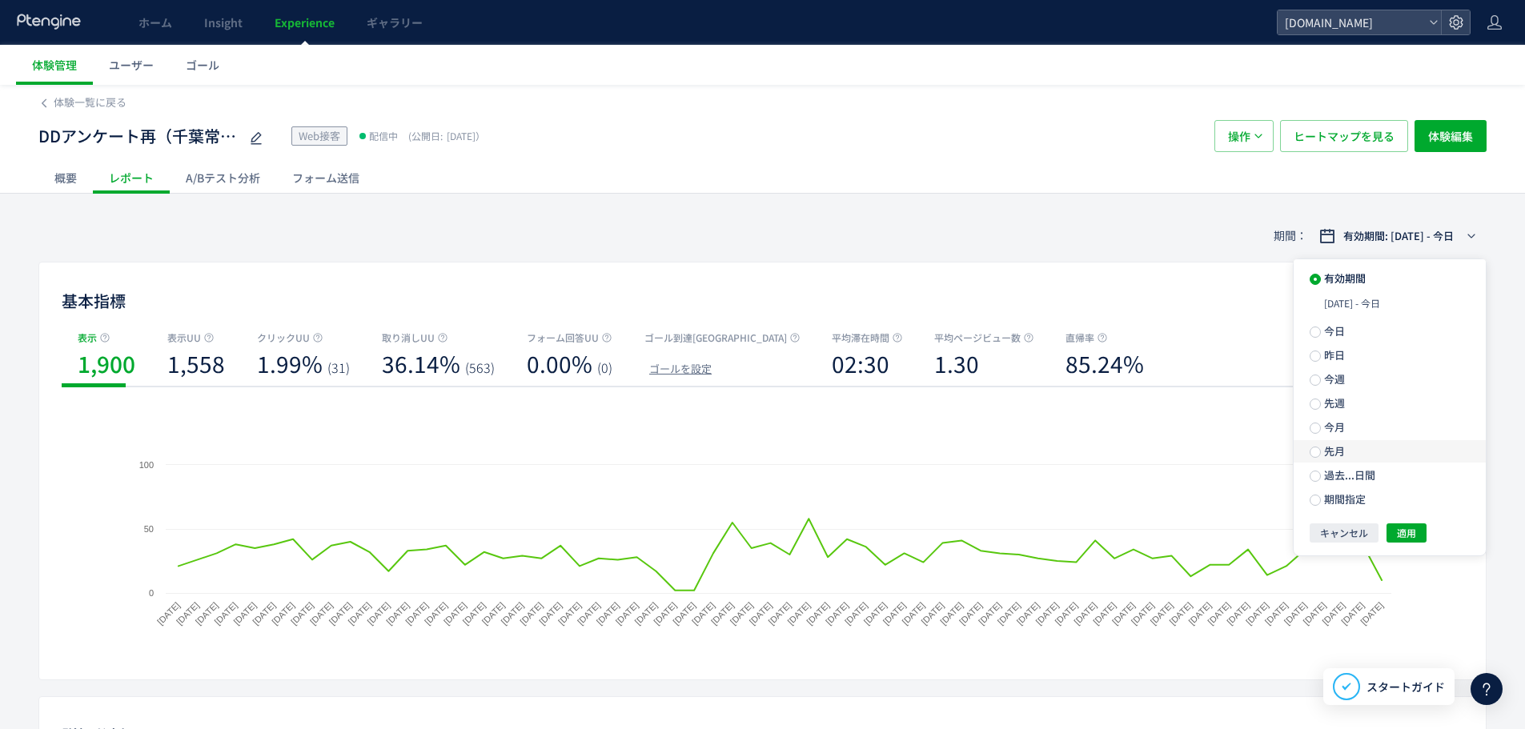
click at [1365, 449] on label "先月" at bounding box center [1390, 451] width 192 height 22
click at [1408, 501] on span "適用" at bounding box center [1406, 504] width 19 height 19
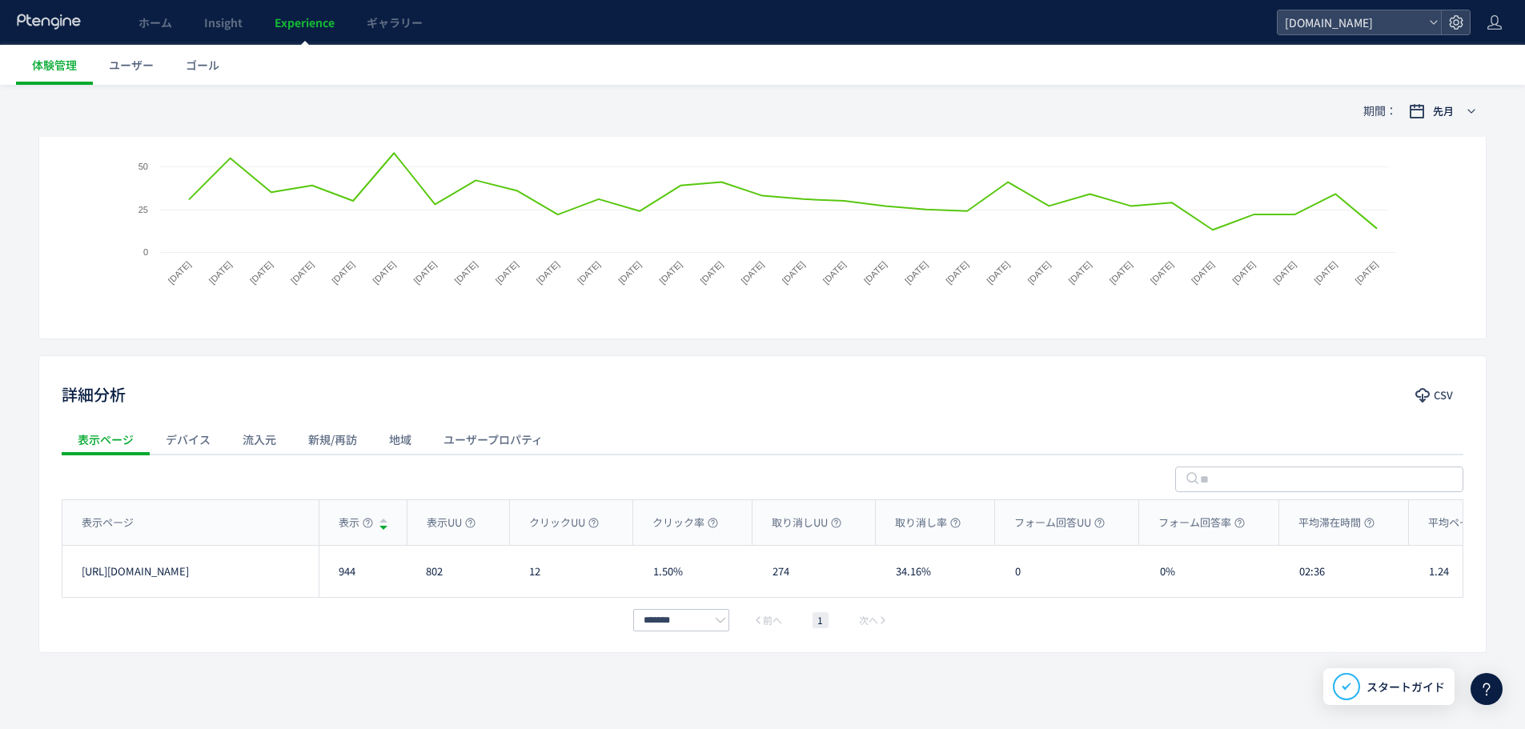
scroll to position [346, 0]
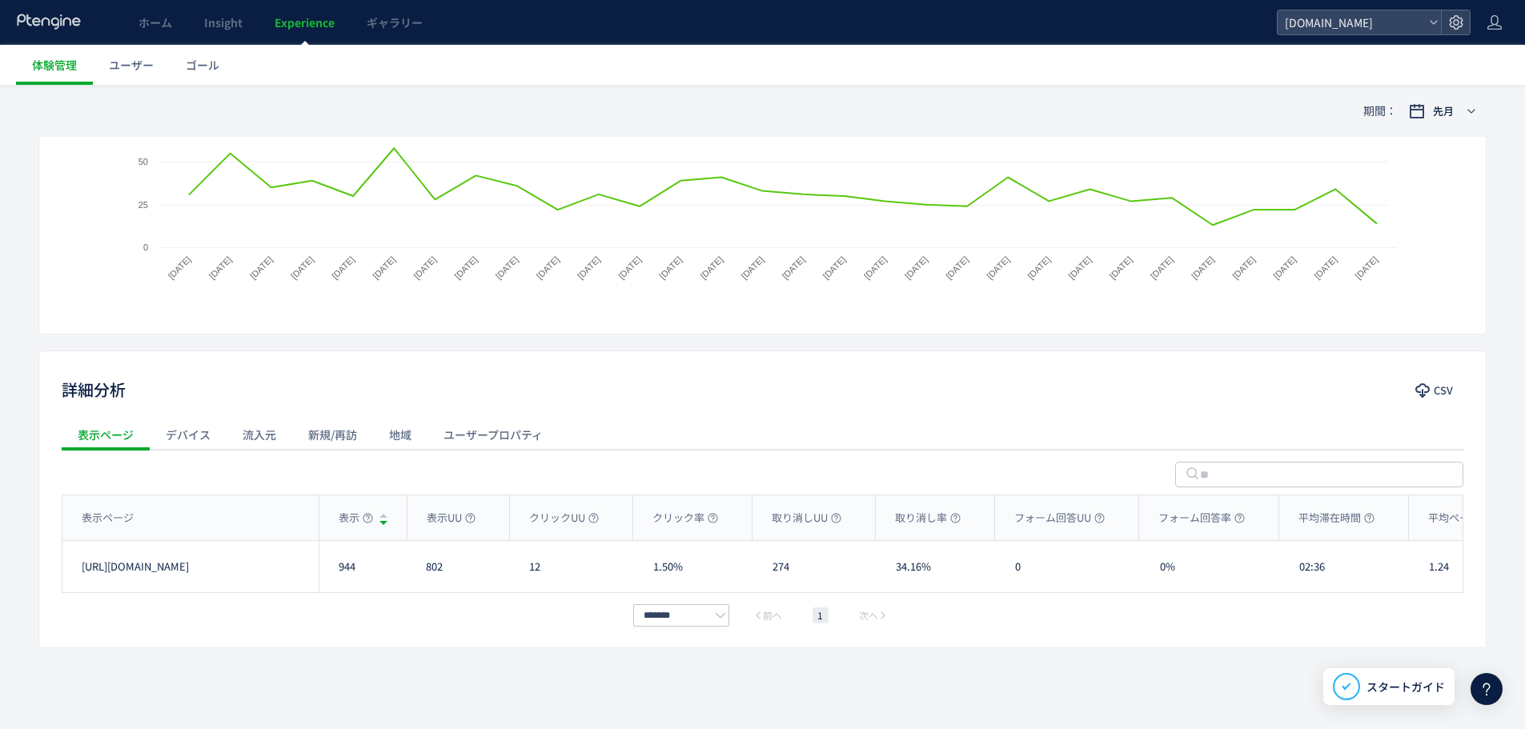
click at [251, 428] on div "流入元" at bounding box center [260, 435] width 66 height 32
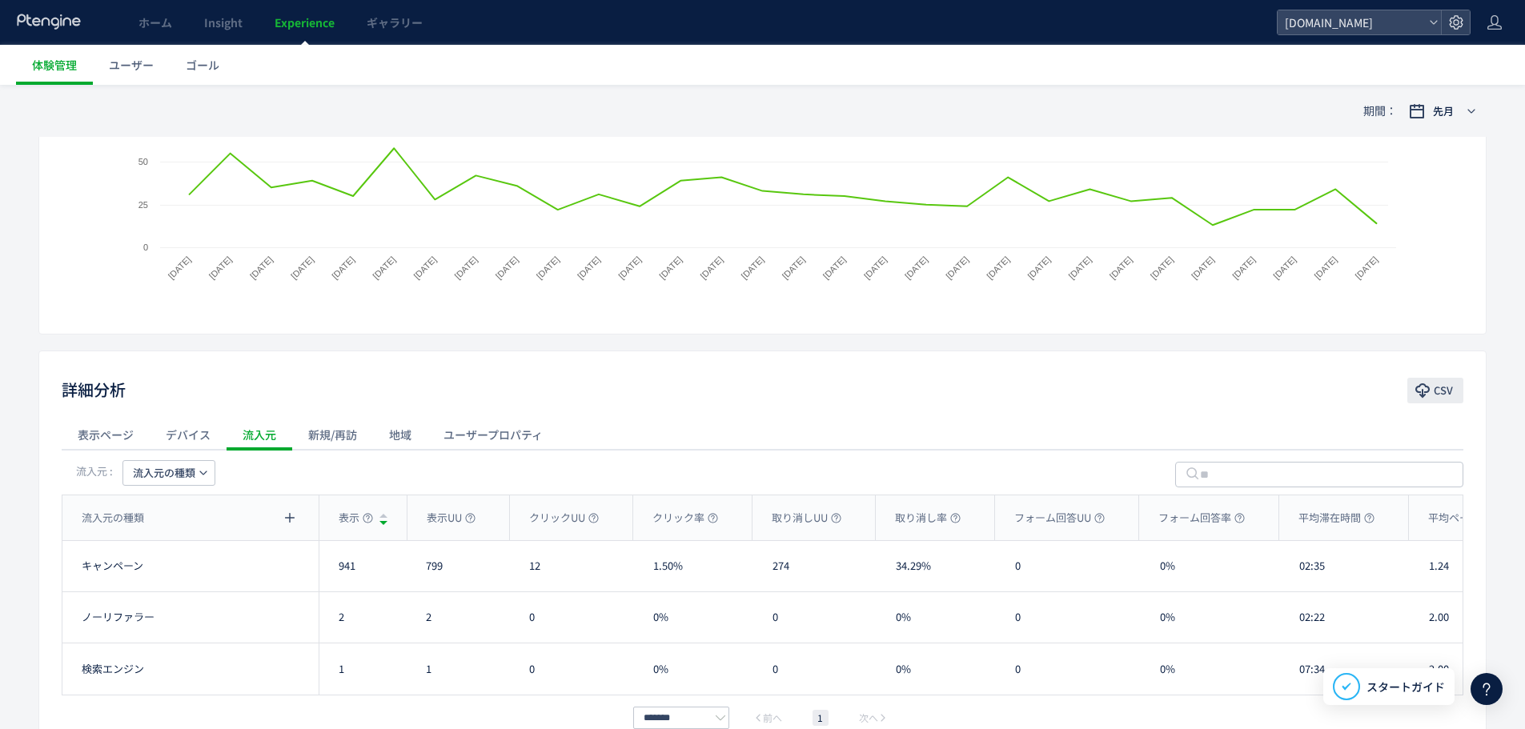
click at [1422, 396] on use "button" at bounding box center [1423, 391] width 14 height 14
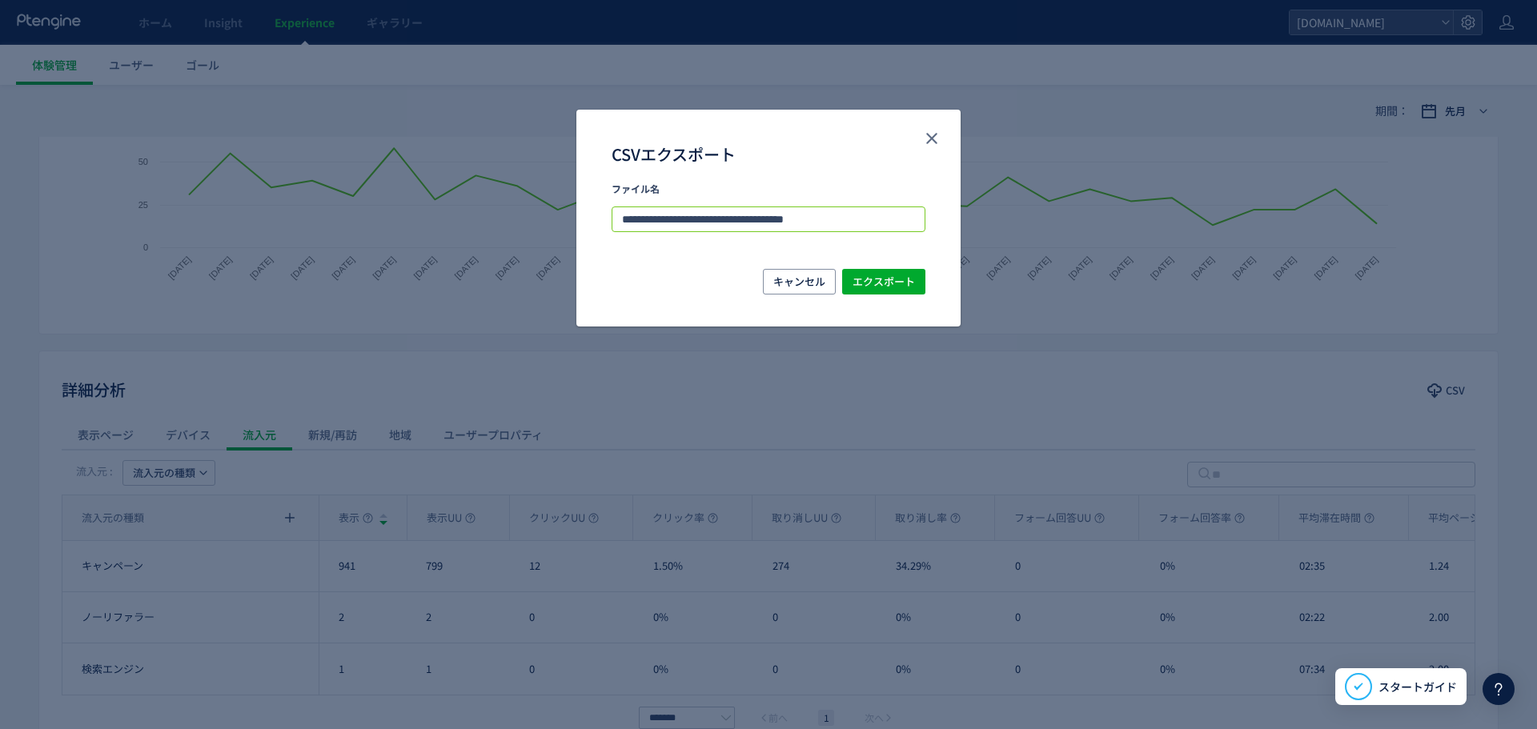
click at [813, 215] on input "**********" at bounding box center [769, 220] width 314 height 26
type input "**********"
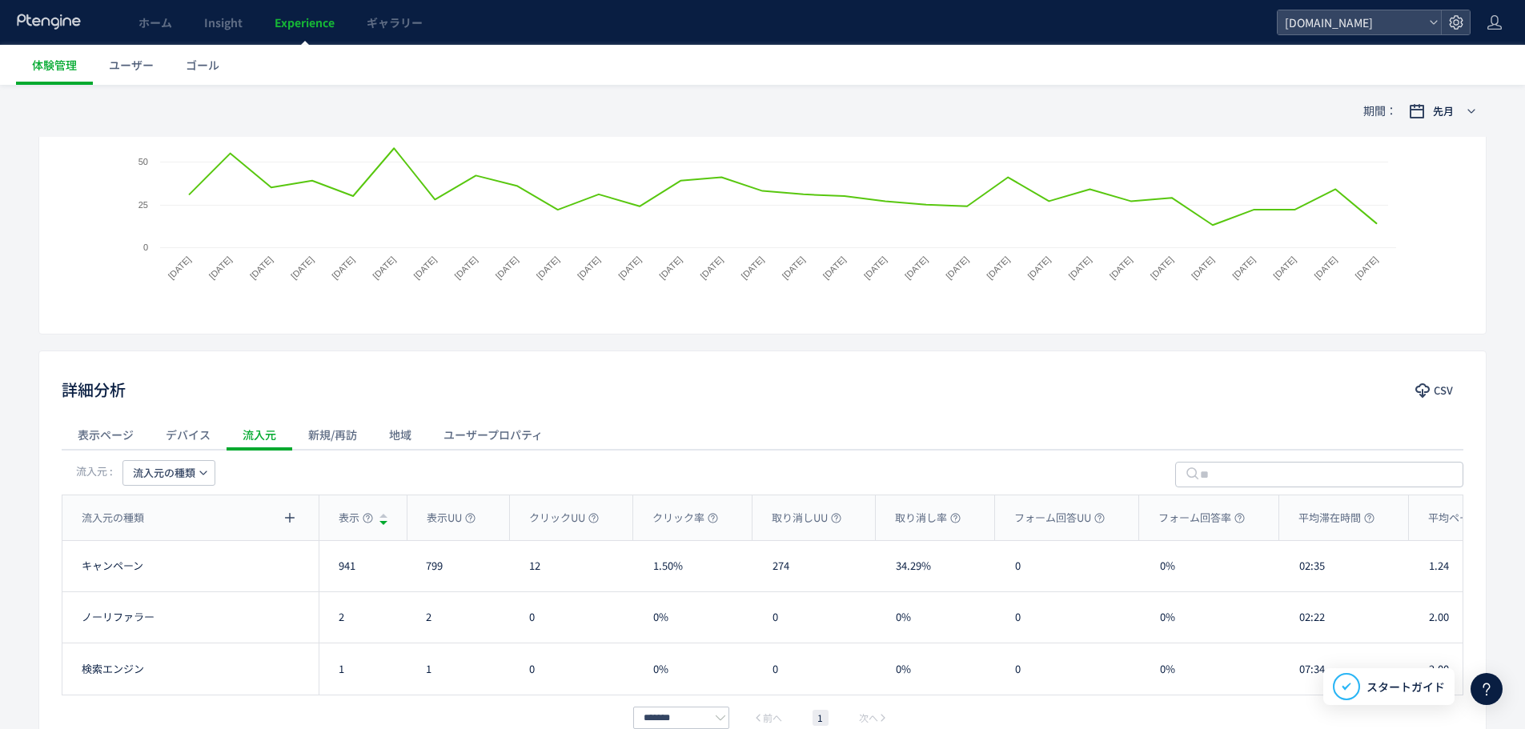
scroll to position [26, 0]
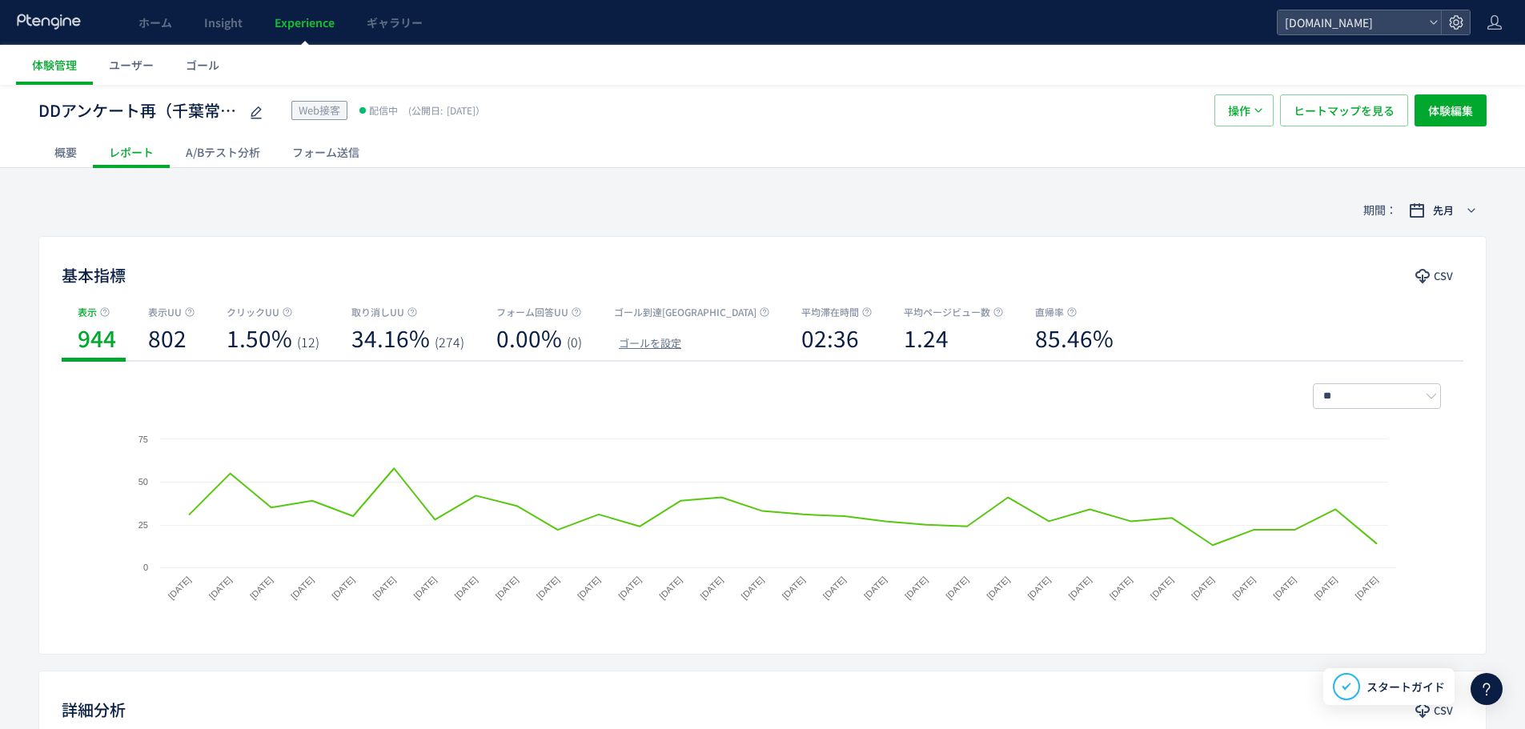
click at [342, 154] on div "フォーム送信" at bounding box center [325, 152] width 99 height 32
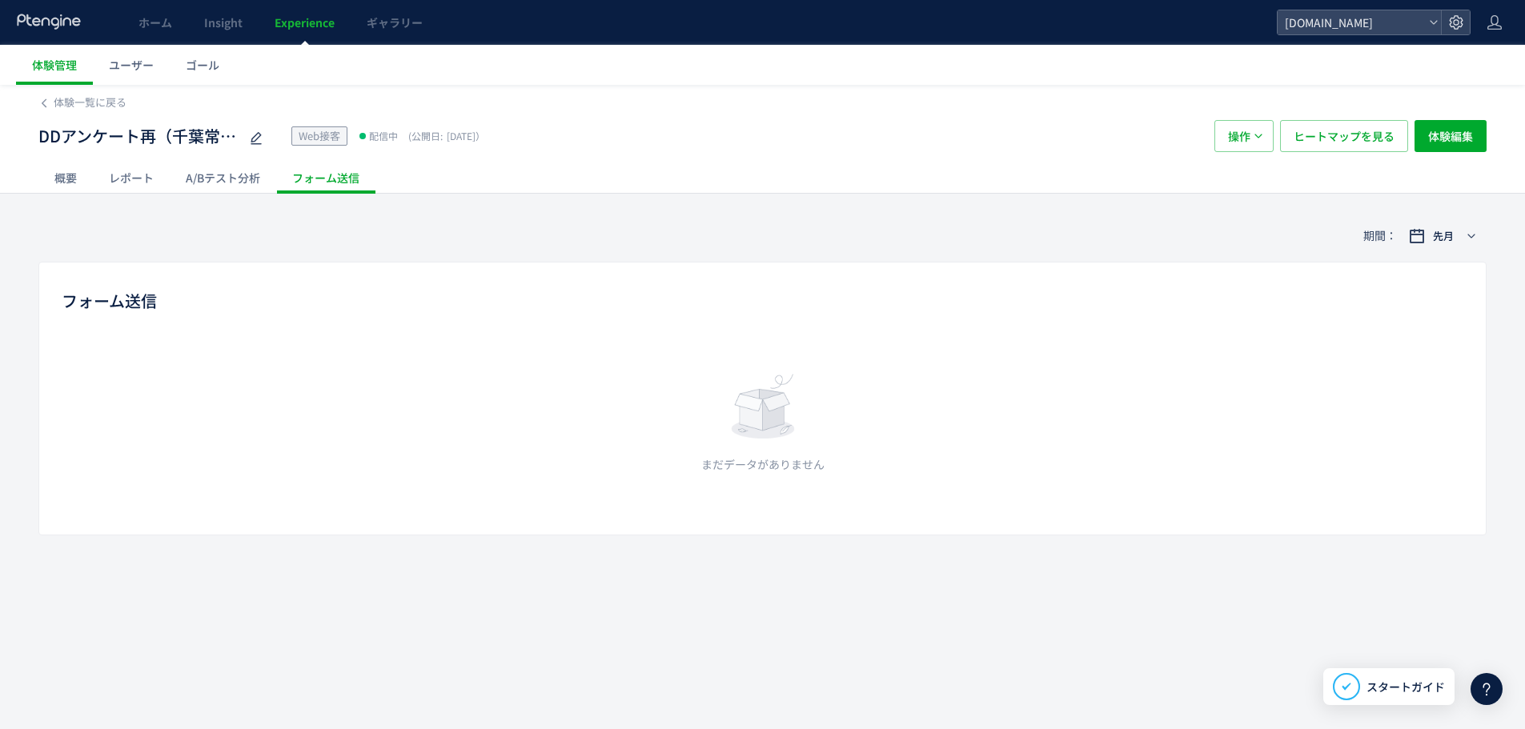
scroll to position [1, 0]
click at [608, 566] on div "体験一覧に戻る DDアンケート再（千葉常務）再訪問用 Web接客 配信中 (公開日: 2025/08/04） 操作 ヒートマップを見る 体験編集 概要 レポー…" at bounding box center [762, 406] width 1525 height 645
click at [87, 98] on span "体験一覧に戻る" at bounding box center [90, 101] width 73 height 15
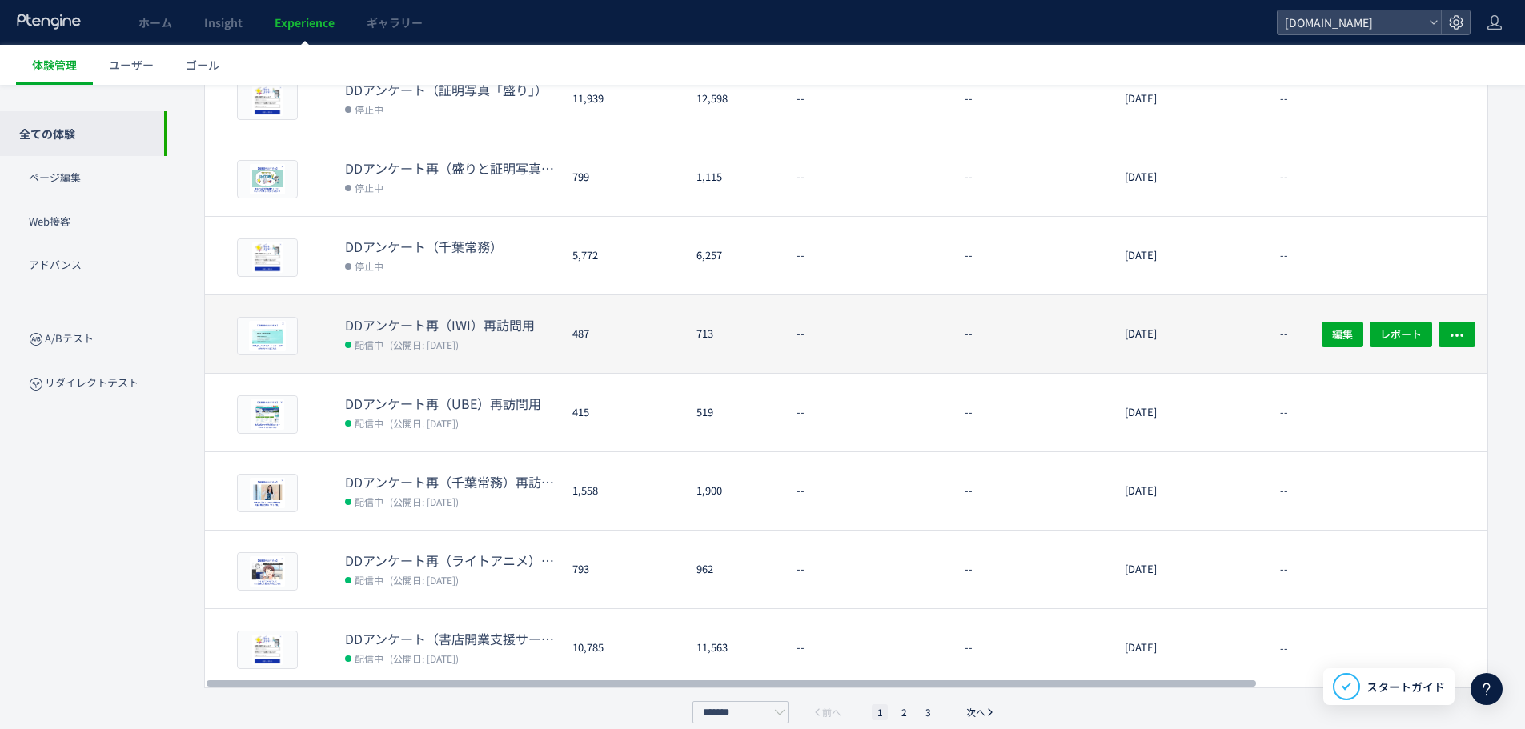
scroll to position [376, 0]
